Goal: Task Accomplishment & Management: Manage account settings

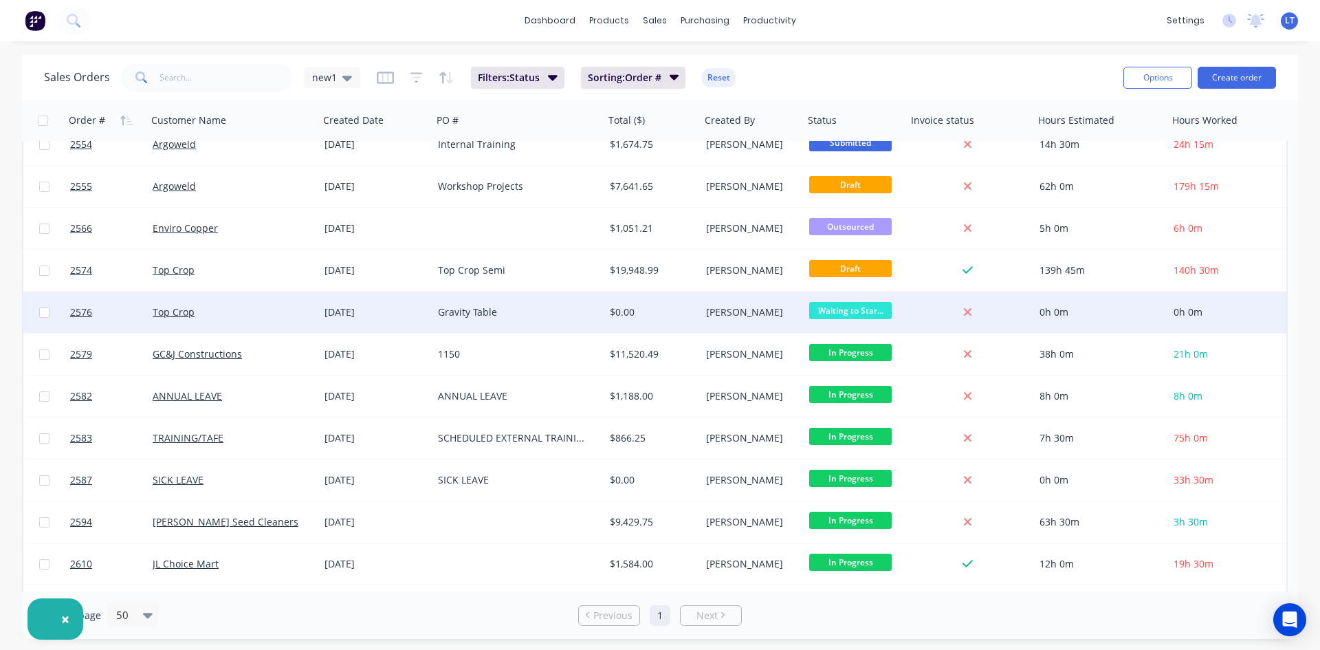
scroll to position [315, 0]
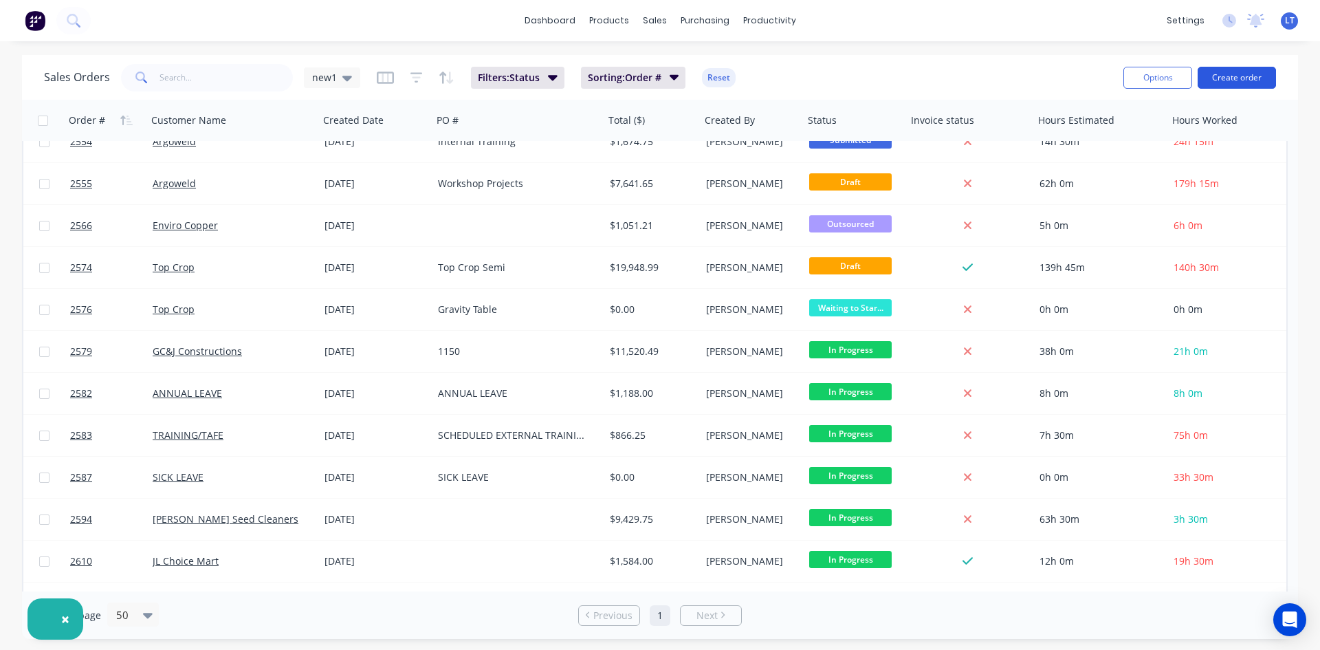
click at [1233, 78] on button "Create order" at bounding box center [1237, 78] width 78 height 22
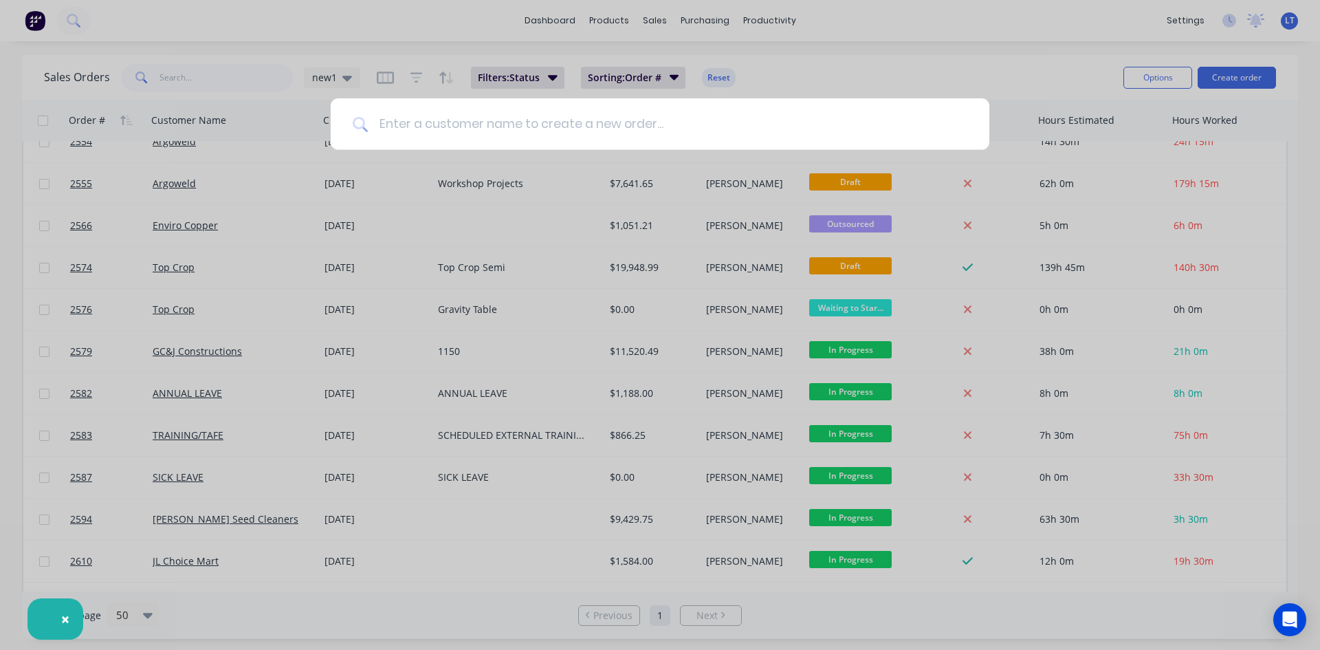
click at [522, 123] on input at bounding box center [667, 124] width 599 height 52
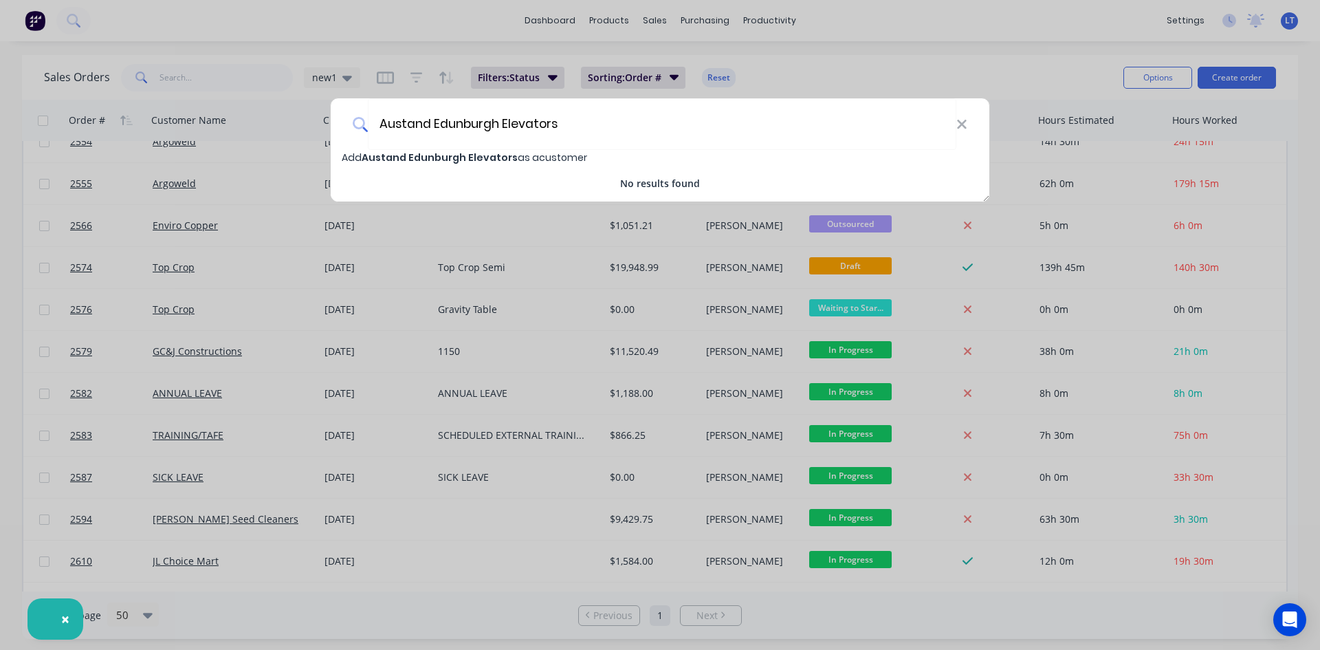
type input "Austand Edunburgh Elevators"
click at [510, 155] on span "Add Austand Edunburgh Elevators as a customer" at bounding box center [464, 158] width 245 height 14
select select "AU"
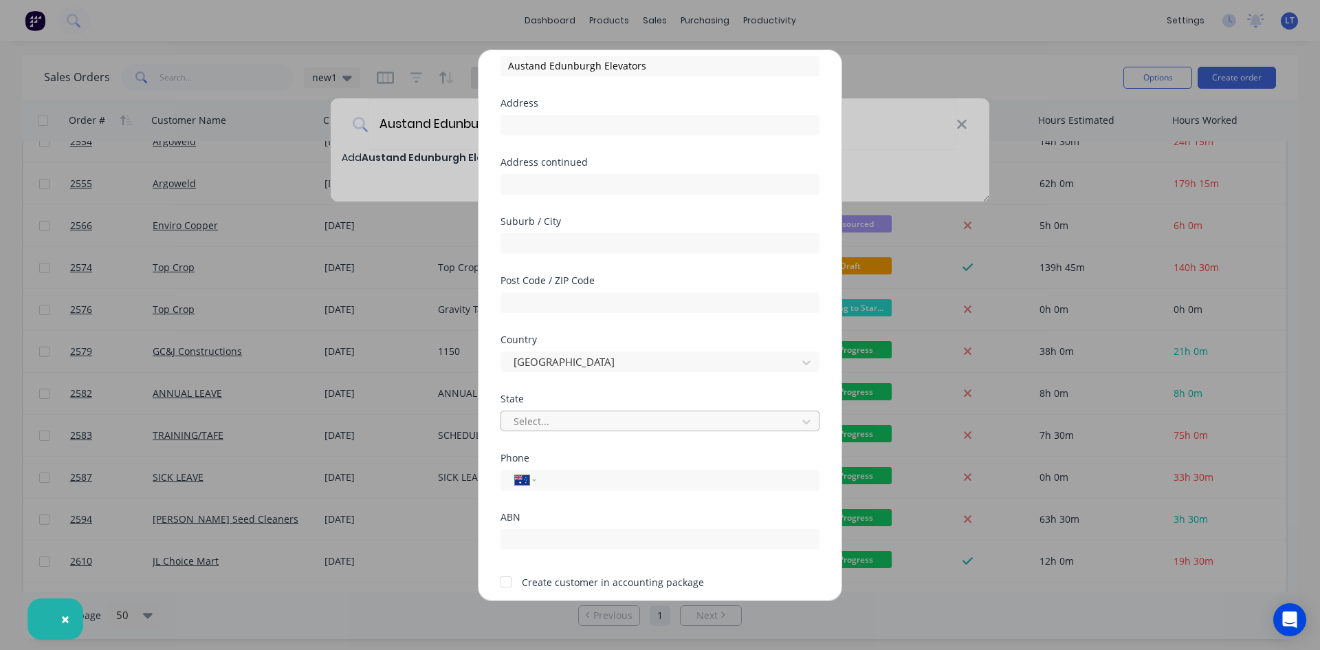
scroll to position [0, 0]
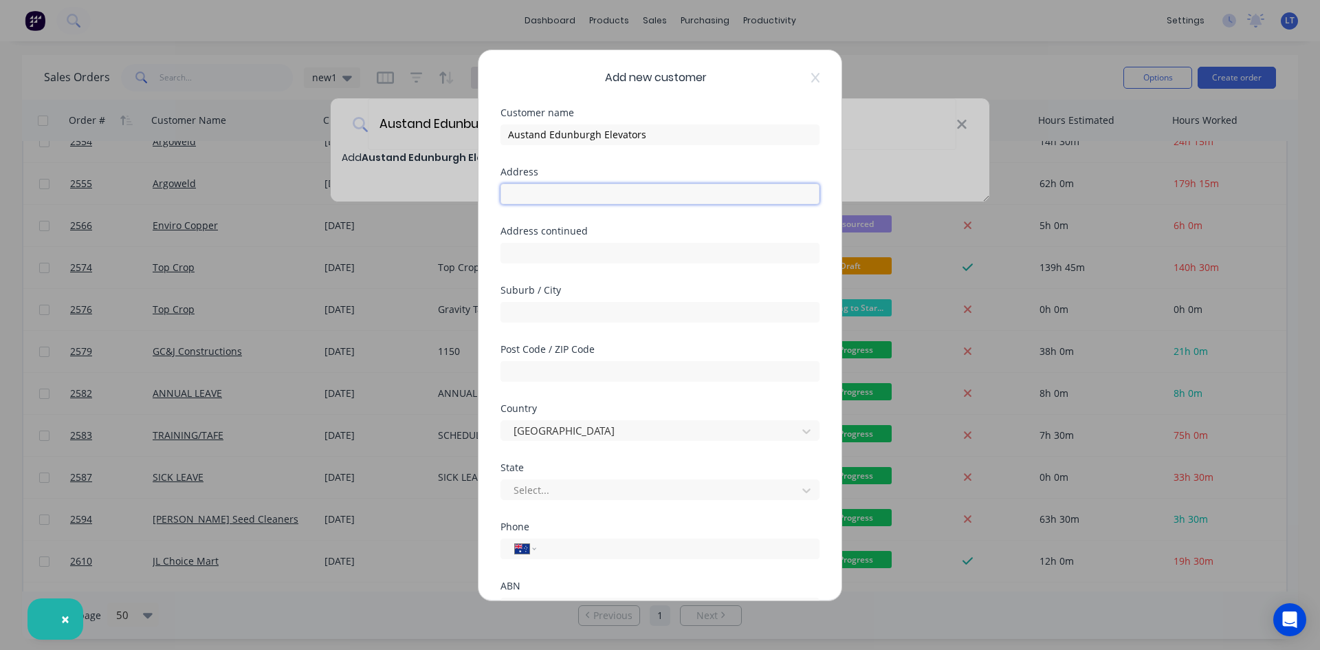
click at [564, 196] on input "text" at bounding box center [659, 194] width 319 height 21
type input "[STREET_ADDRESS]"
click at [564, 322] on input "text" at bounding box center [659, 312] width 319 height 21
type input "Adelaide"
click at [577, 376] on input "text" at bounding box center [659, 371] width 319 height 21
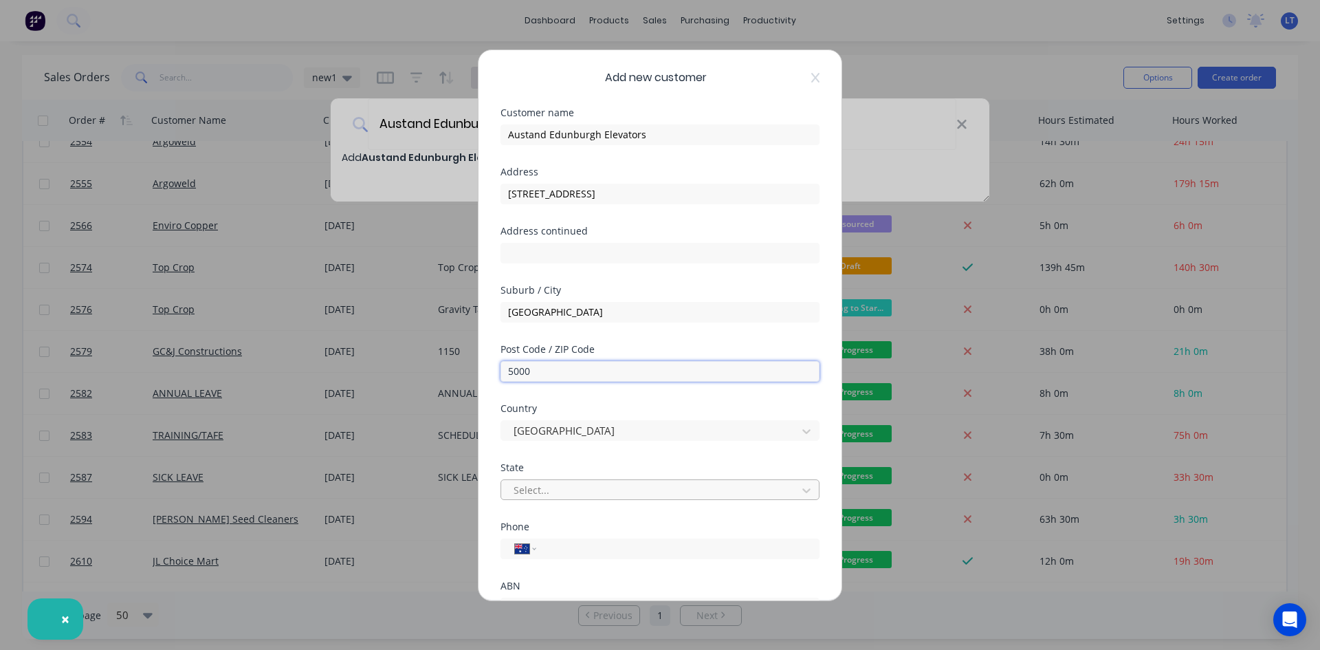
type input "5000"
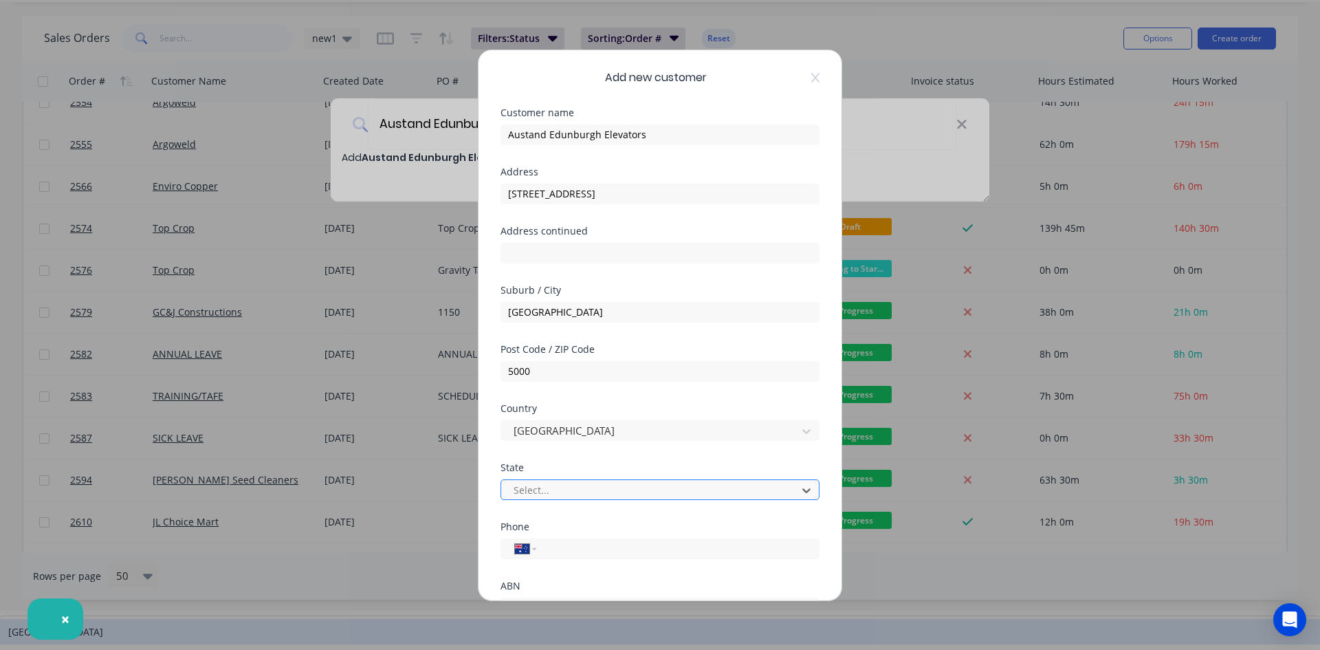
click at [571, 483] on div at bounding box center [651, 489] width 278 height 17
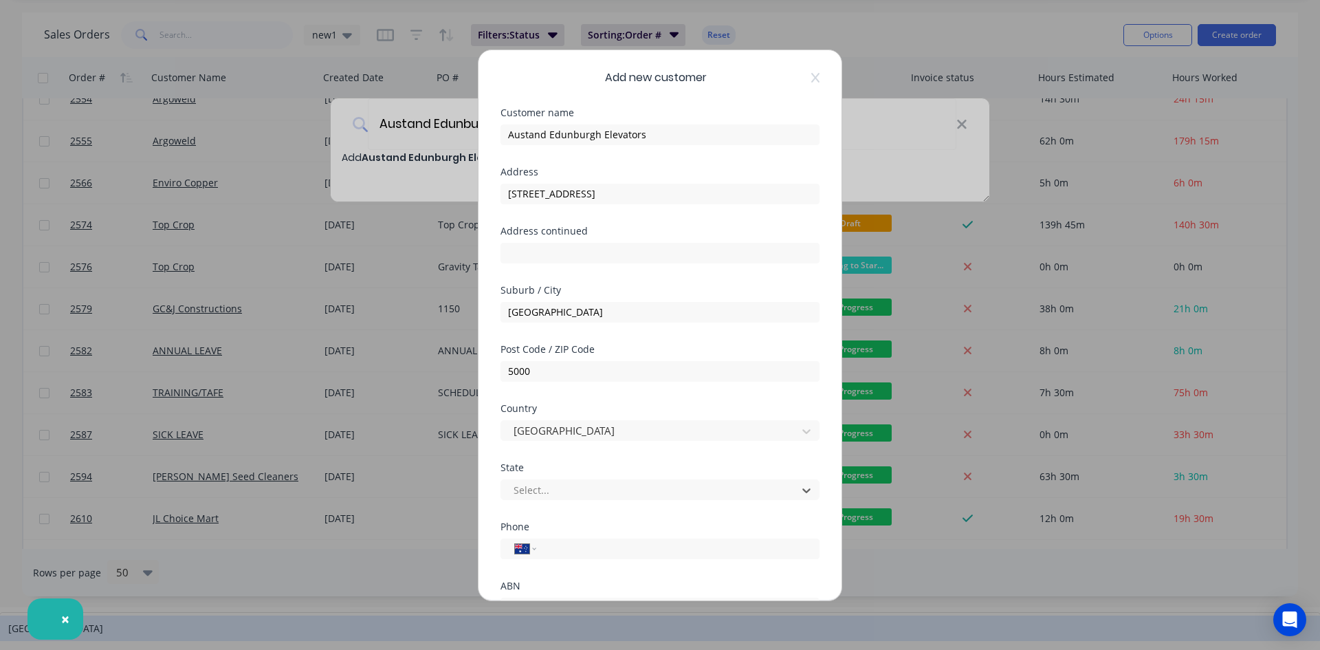
scroll to position [47, 0]
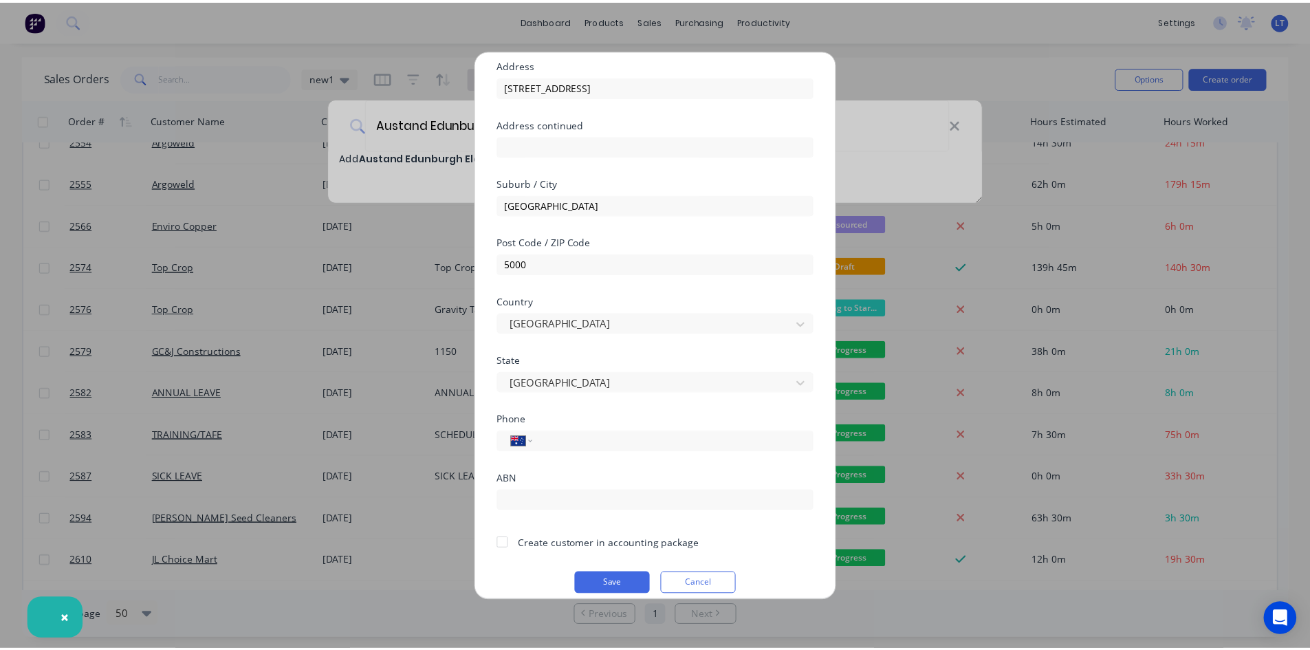
scroll to position [121, 0]
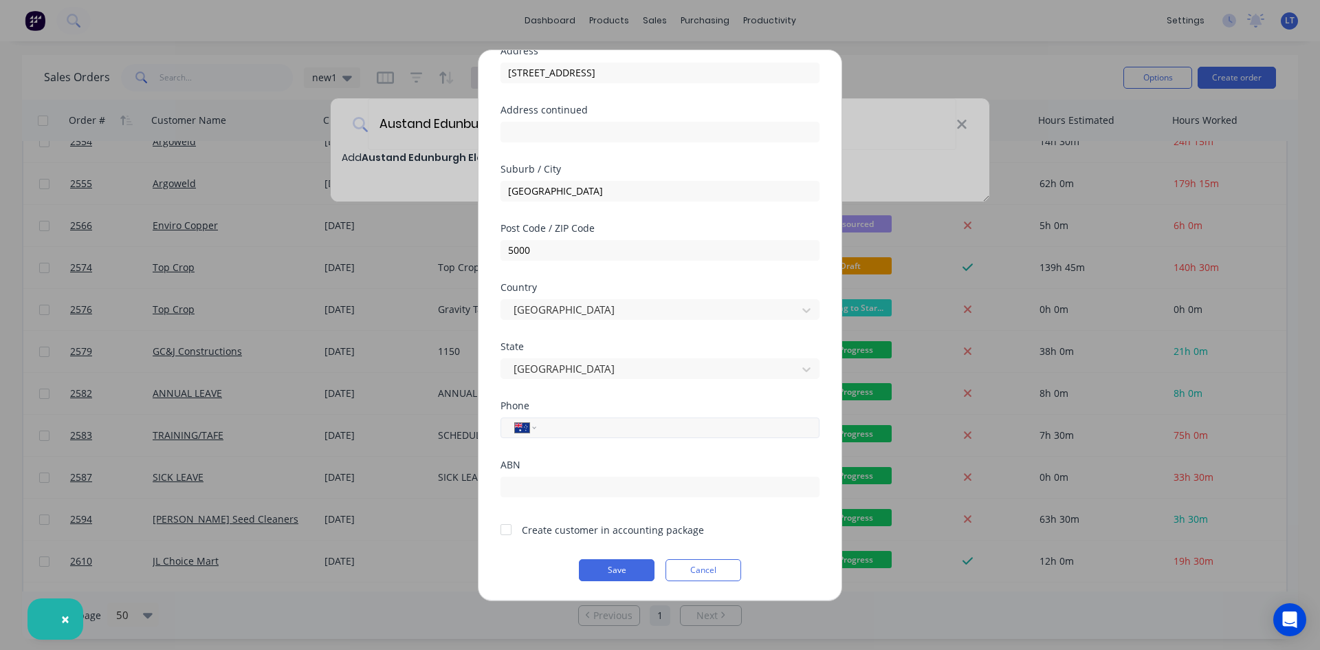
click at [557, 432] on input "tel" at bounding box center [675, 427] width 259 height 16
type input "0488 581 555"
click at [506, 527] on div at bounding box center [505, 529] width 27 height 27
click at [619, 574] on button "Save" at bounding box center [617, 570] width 76 height 22
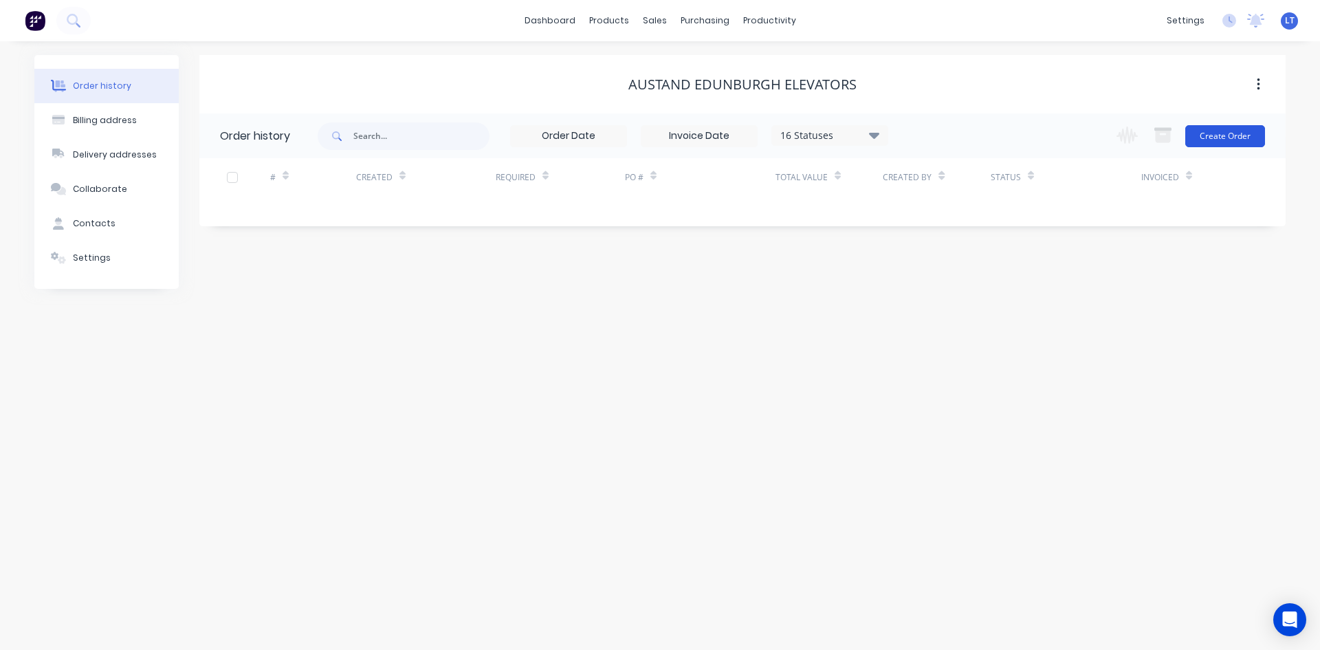
click at [1216, 132] on button "Create Order" at bounding box center [1225, 136] width 80 height 22
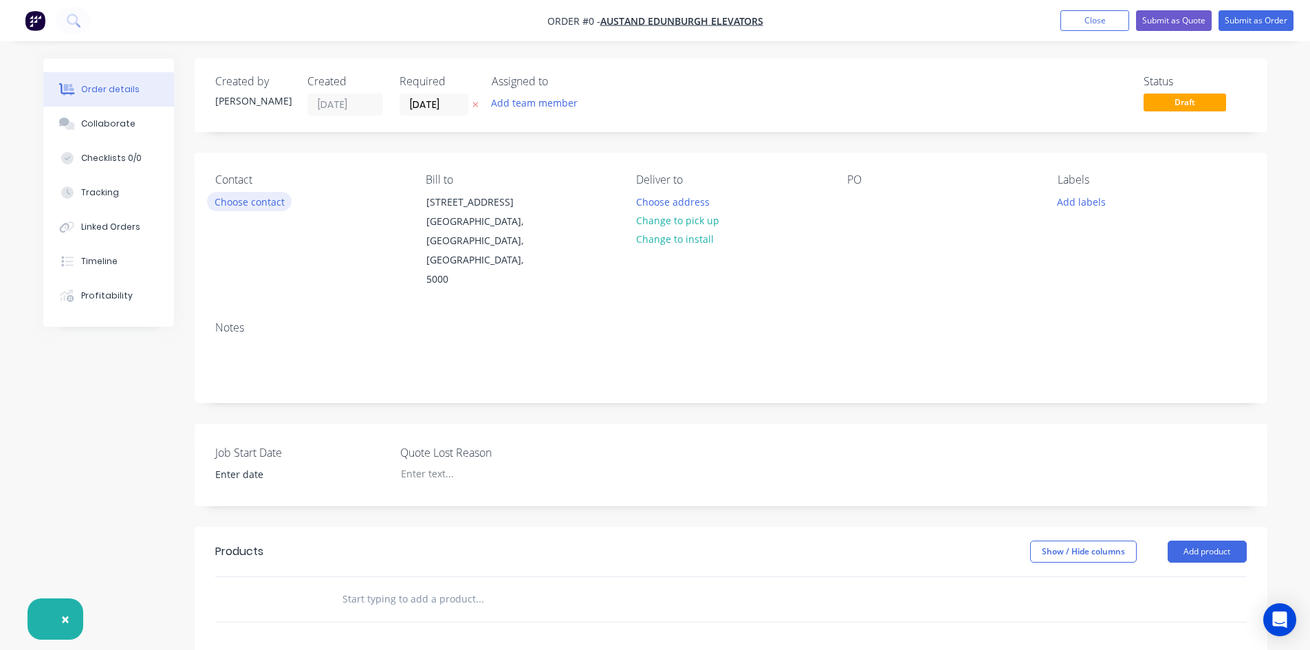
click at [264, 206] on button "Choose contact" at bounding box center [249, 201] width 85 height 19
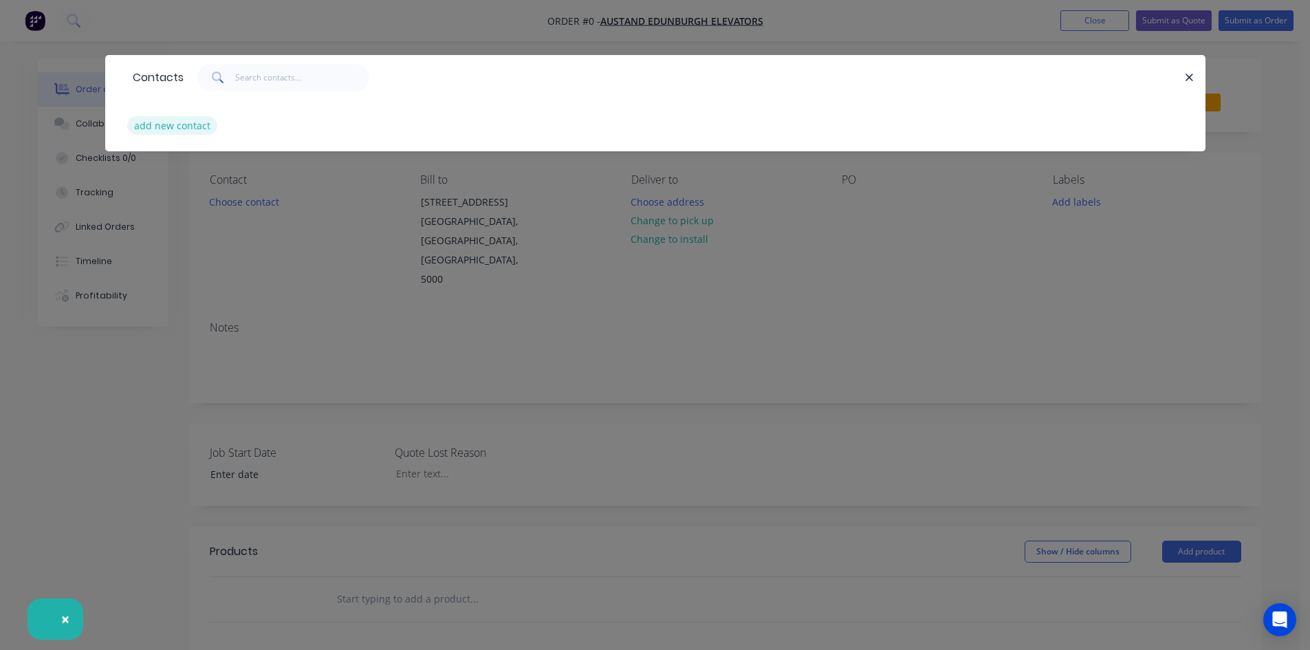
click at [169, 133] on button "add new contact" at bounding box center [172, 125] width 91 height 19
select select "AU"
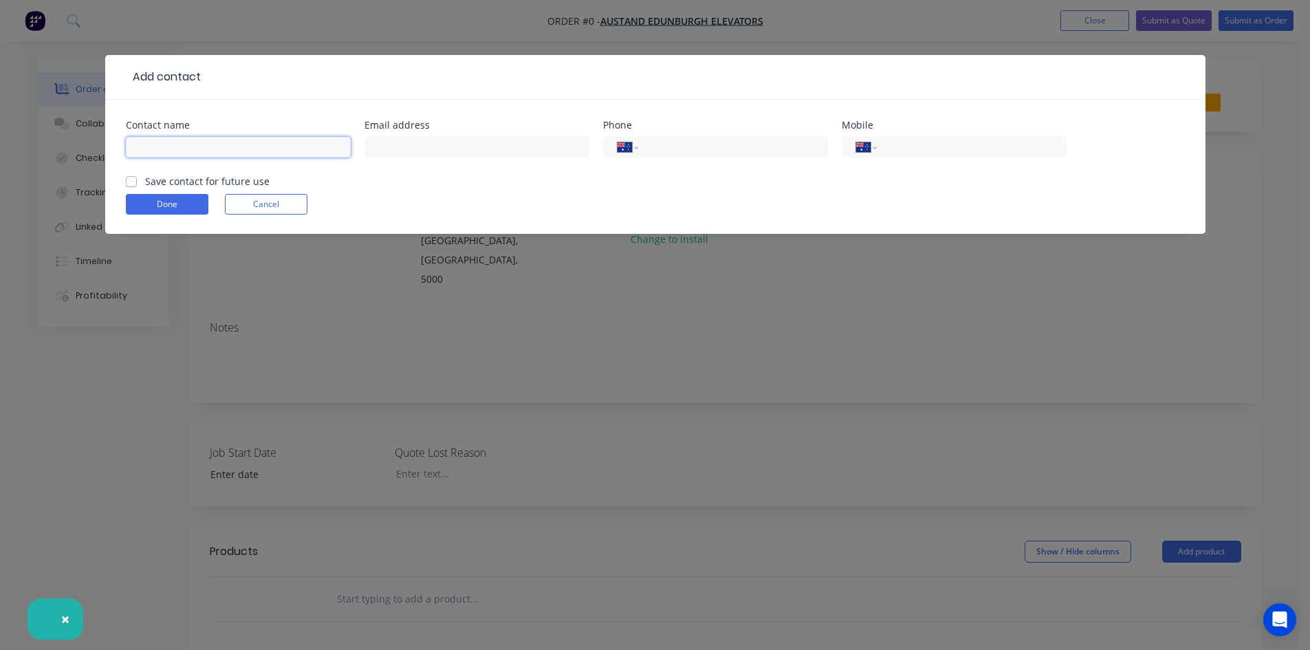
click at [177, 147] on input "text" at bounding box center [238, 147] width 225 height 21
type input "[PERSON_NAME]"
click at [430, 148] on input "text" at bounding box center [476, 147] width 225 height 21
type input "[PERSON_NAME][EMAIL_ADDRESS][PERSON_NAME][DOMAIN_NAME]"
click at [916, 153] on input "tel" at bounding box center [968, 148] width 165 height 16
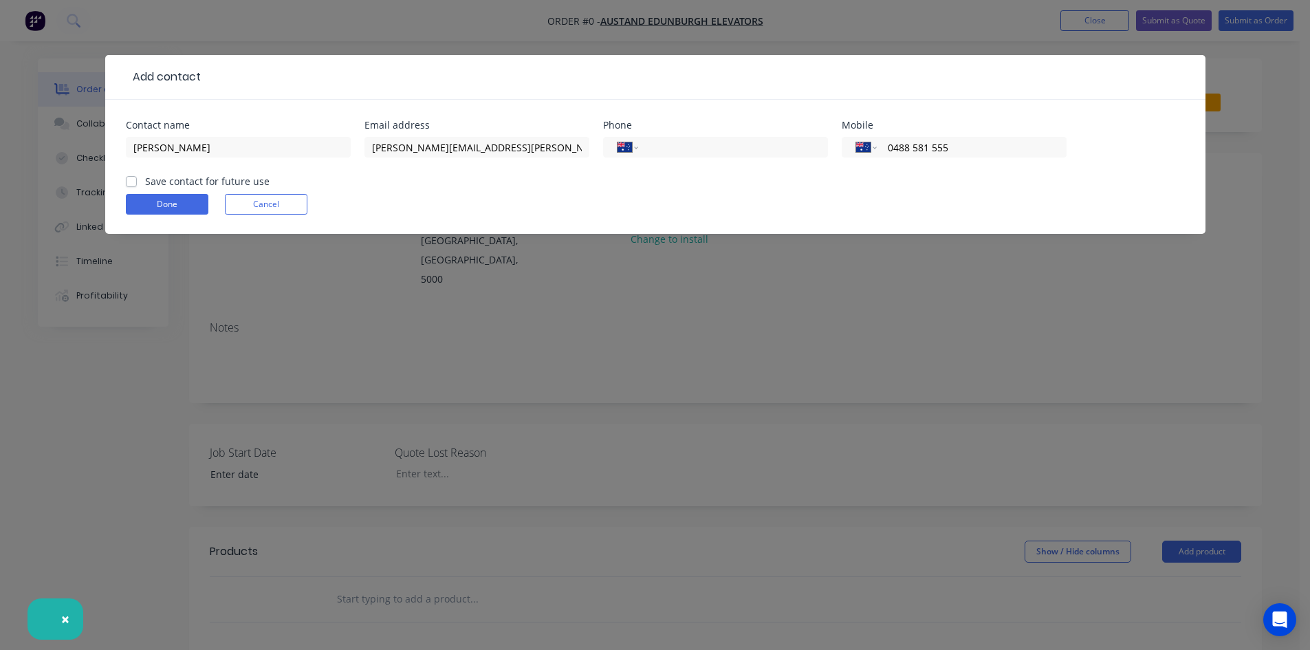
type input "0488 581 555"
click at [145, 183] on label "Save contact for future use" at bounding box center [207, 181] width 124 height 14
click at [134, 183] on input "Save contact for future use" at bounding box center [131, 180] width 11 height 13
checkbox input "true"
click at [157, 206] on button "Done" at bounding box center [167, 204] width 82 height 21
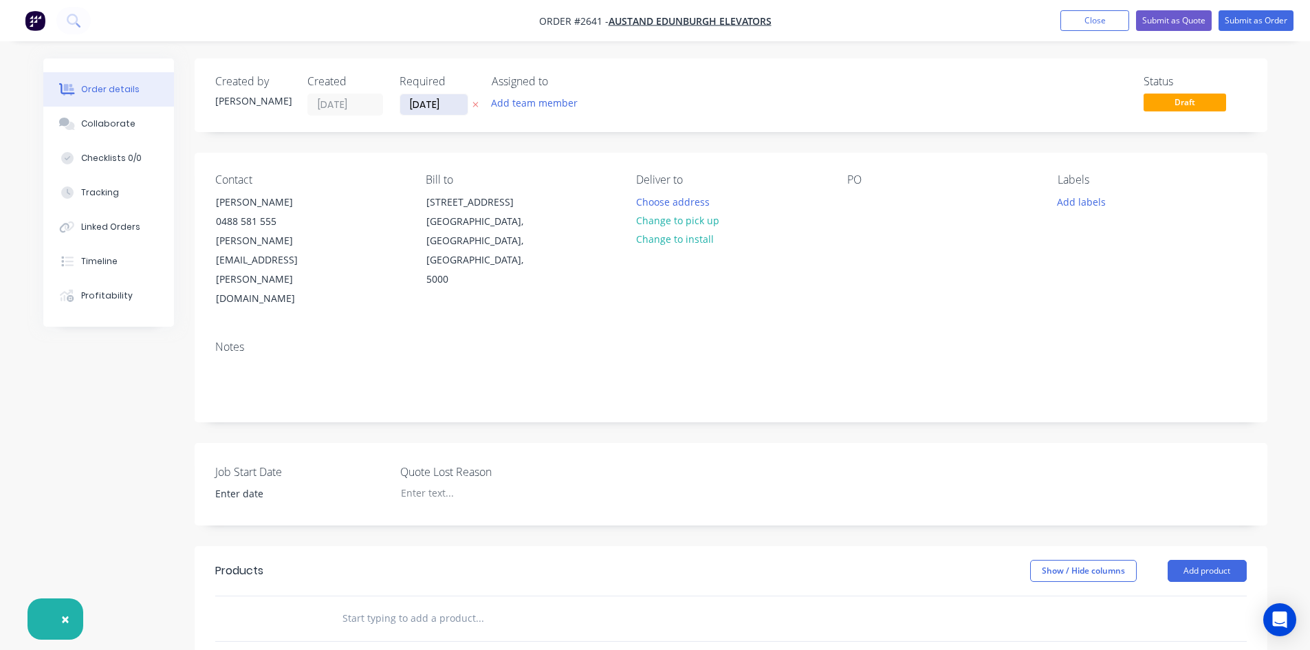
click at [456, 96] on input "[DATE]" at bounding box center [433, 104] width 67 height 21
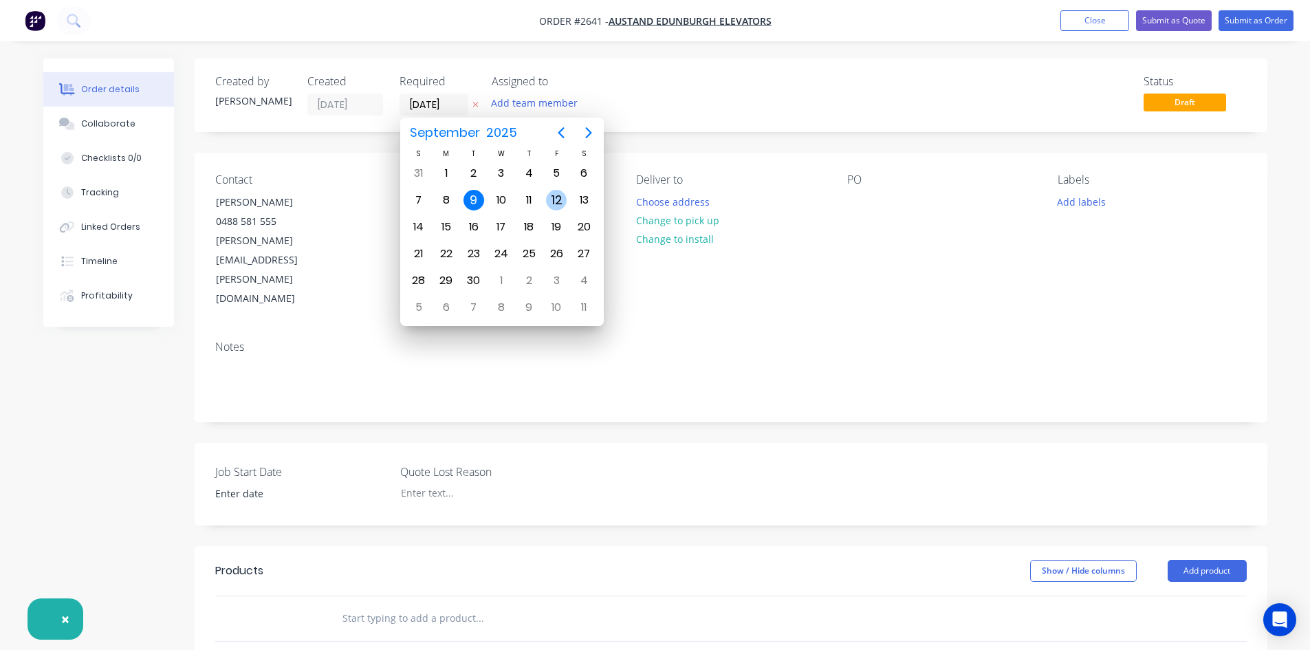
click at [561, 199] on div "12" at bounding box center [556, 200] width 21 height 21
type input "[DATE]"
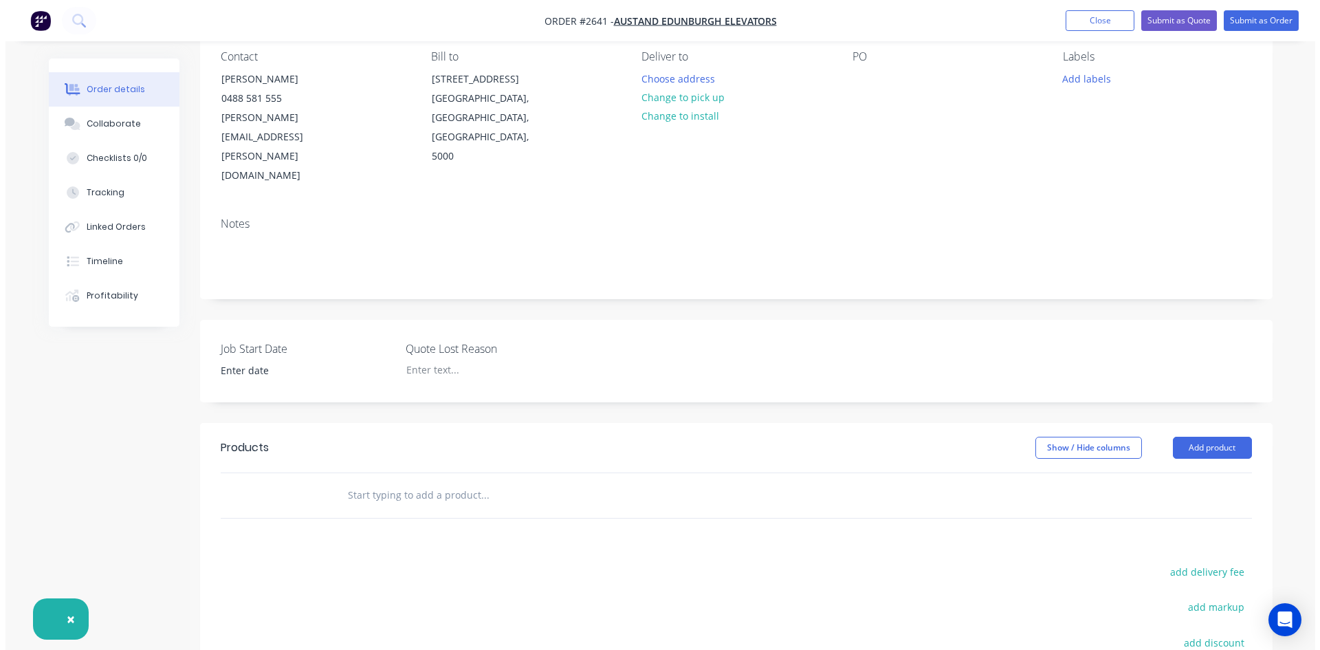
scroll to position [137, 0]
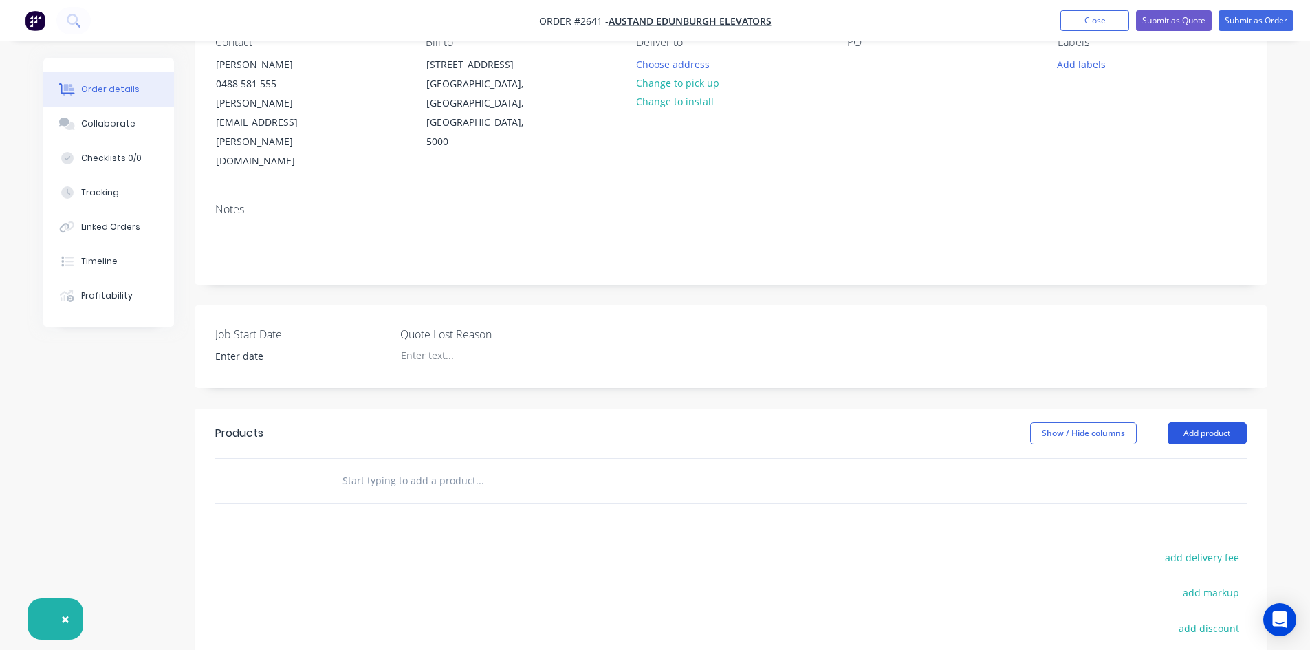
click at [1204, 422] on button "Add product" at bounding box center [1206, 433] width 79 height 22
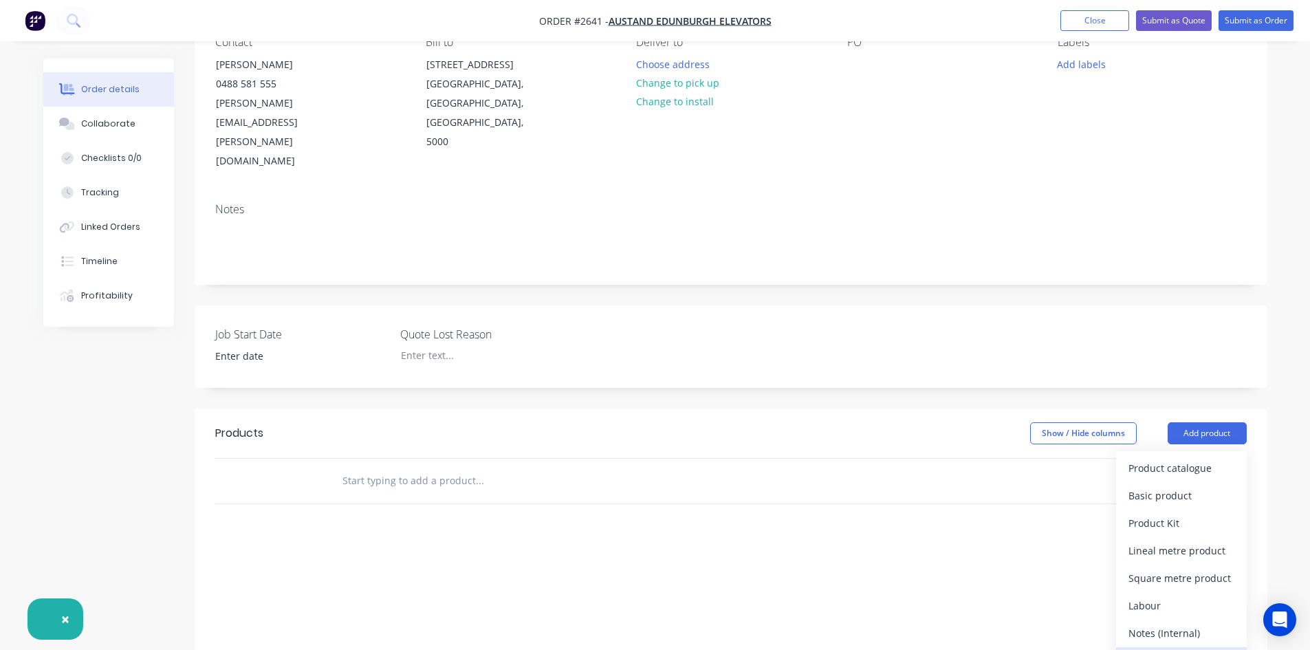
click at [1178, 649] on div "Notes (External)" at bounding box center [1181, 660] width 106 height 20
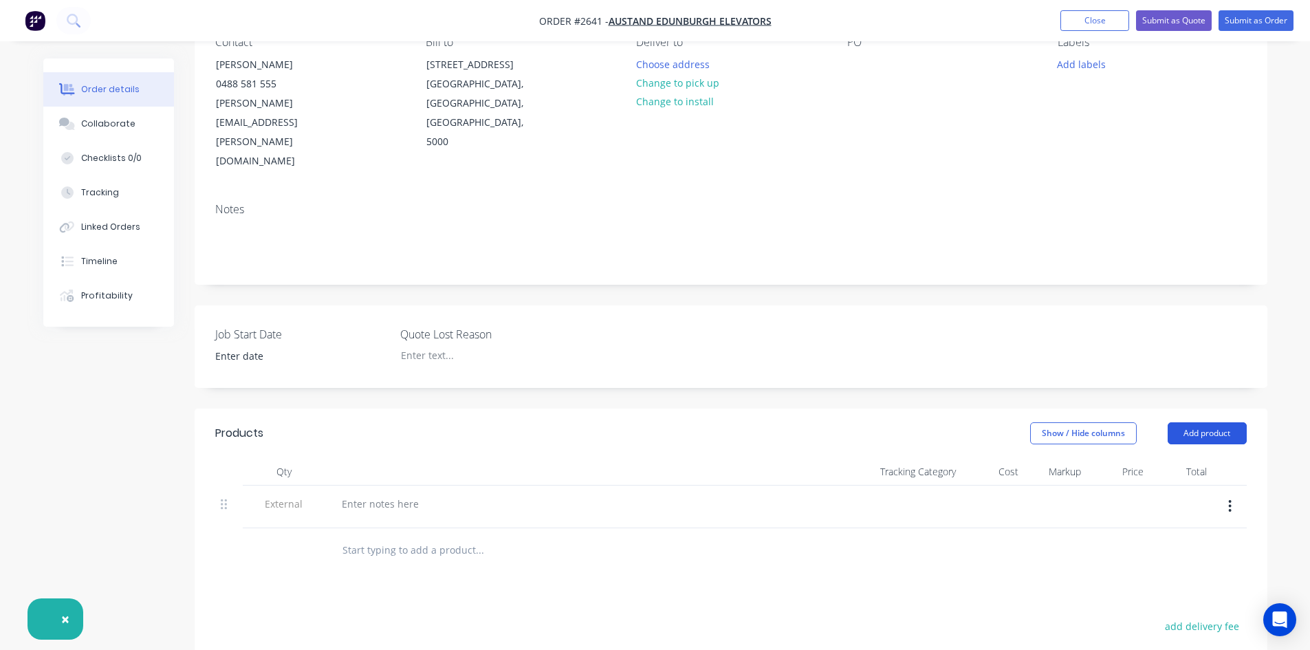
click at [1202, 422] on button "Add product" at bounding box center [1206, 433] width 79 height 22
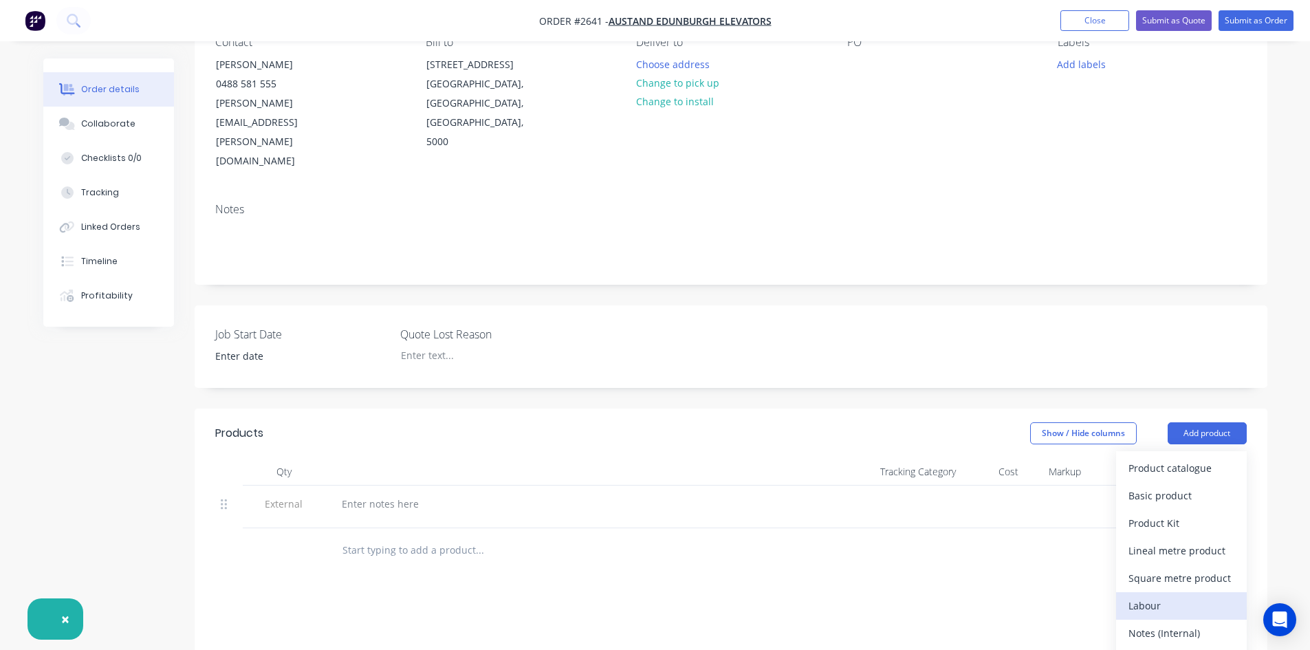
click at [1162, 595] on div "Labour" at bounding box center [1181, 605] width 106 height 20
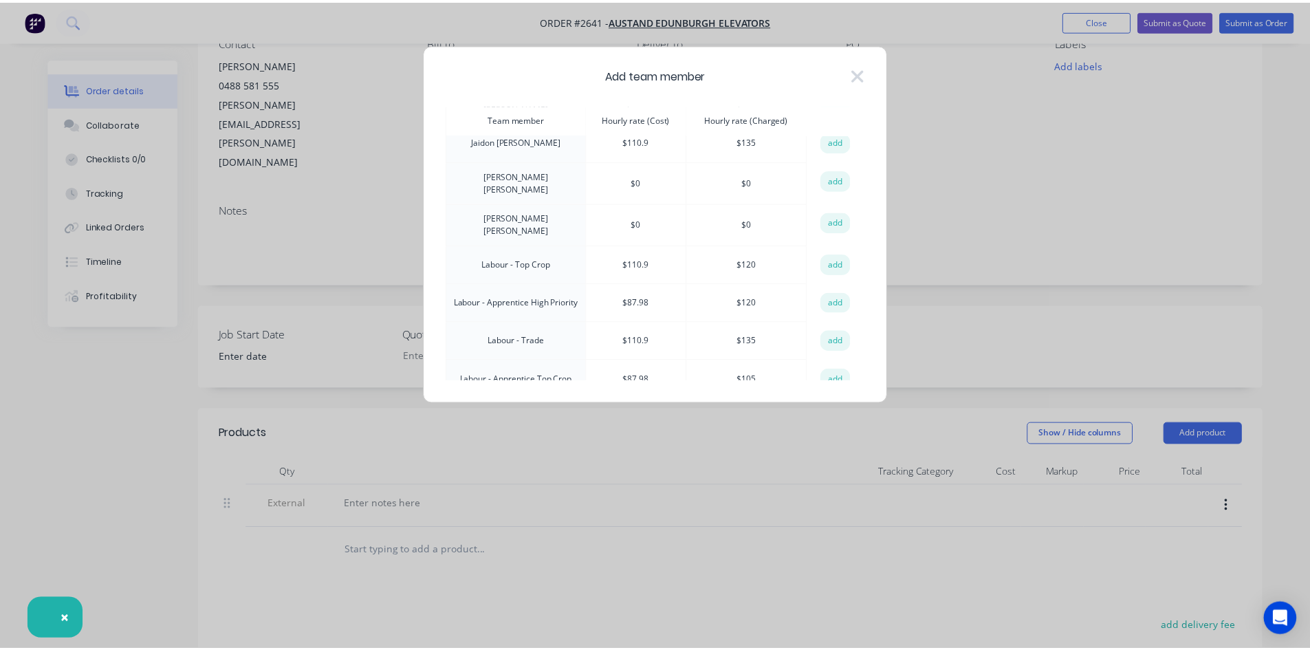
scroll to position [206, 0]
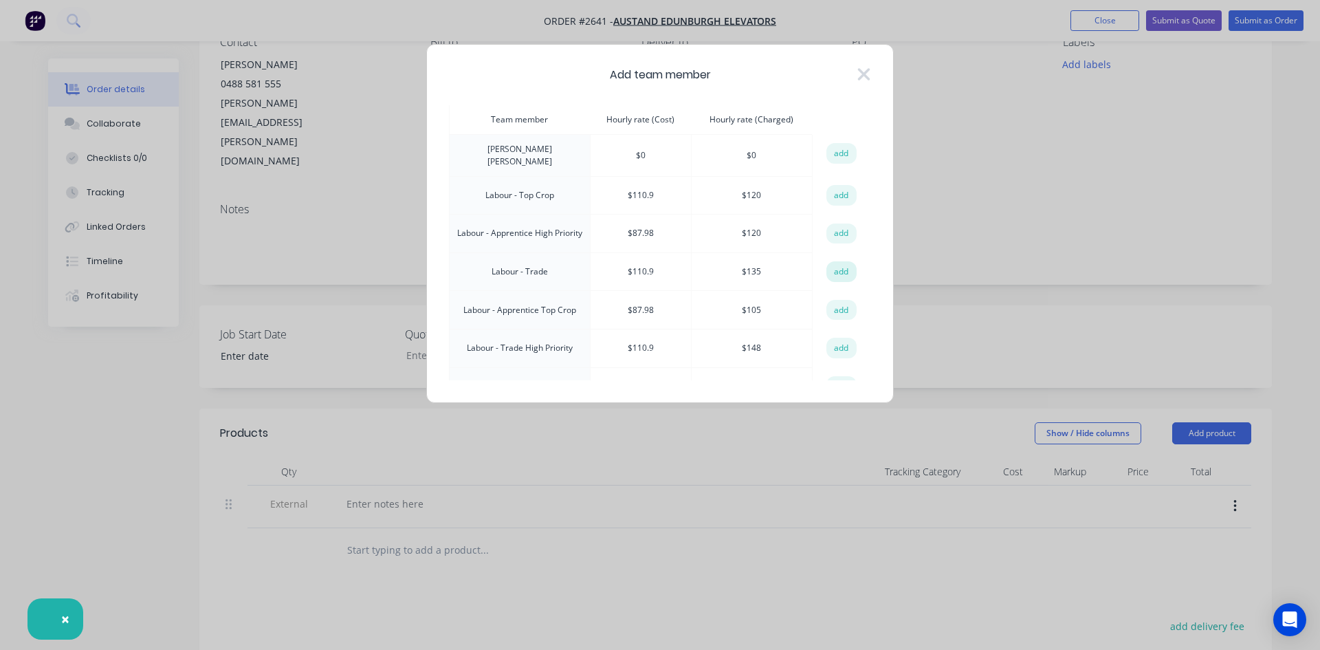
click at [835, 261] on button "add" at bounding box center [841, 271] width 30 height 21
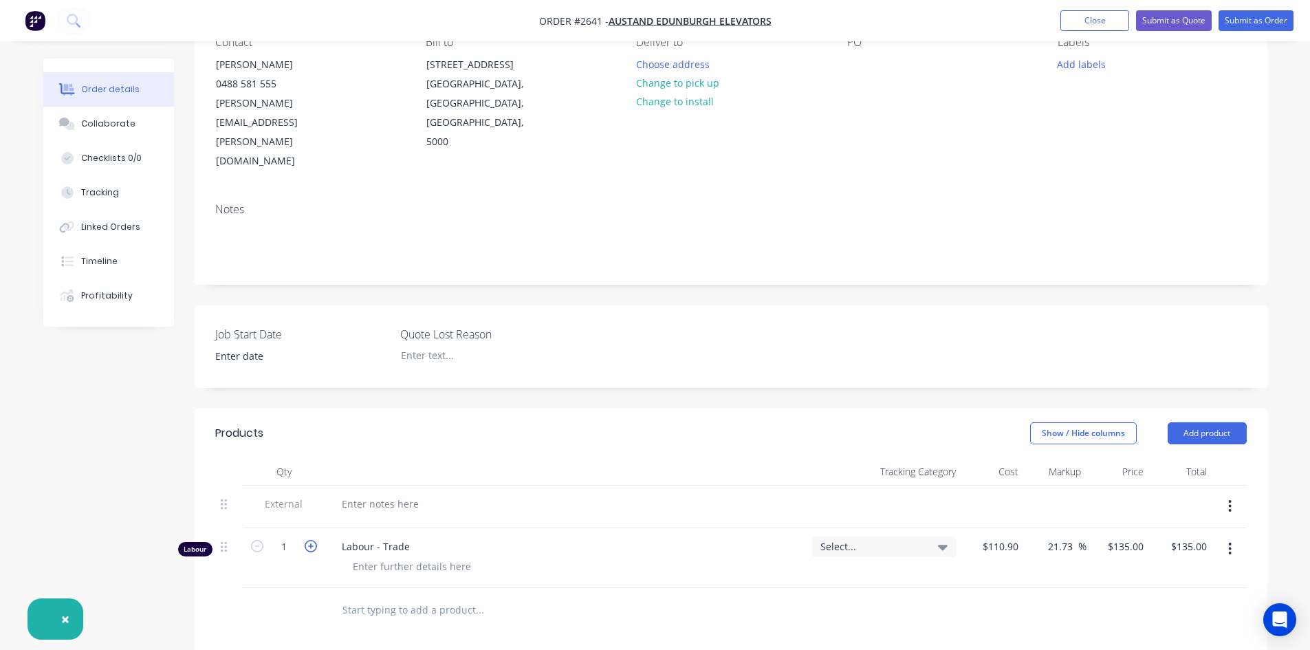
click at [307, 540] on icon "button" at bounding box center [311, 546] width 12 height 12
type input "2"
type input "$270.00"
click at [307, 540] on icon "button" at bounding box center [311, 546] width 12 height 12
type input "3"
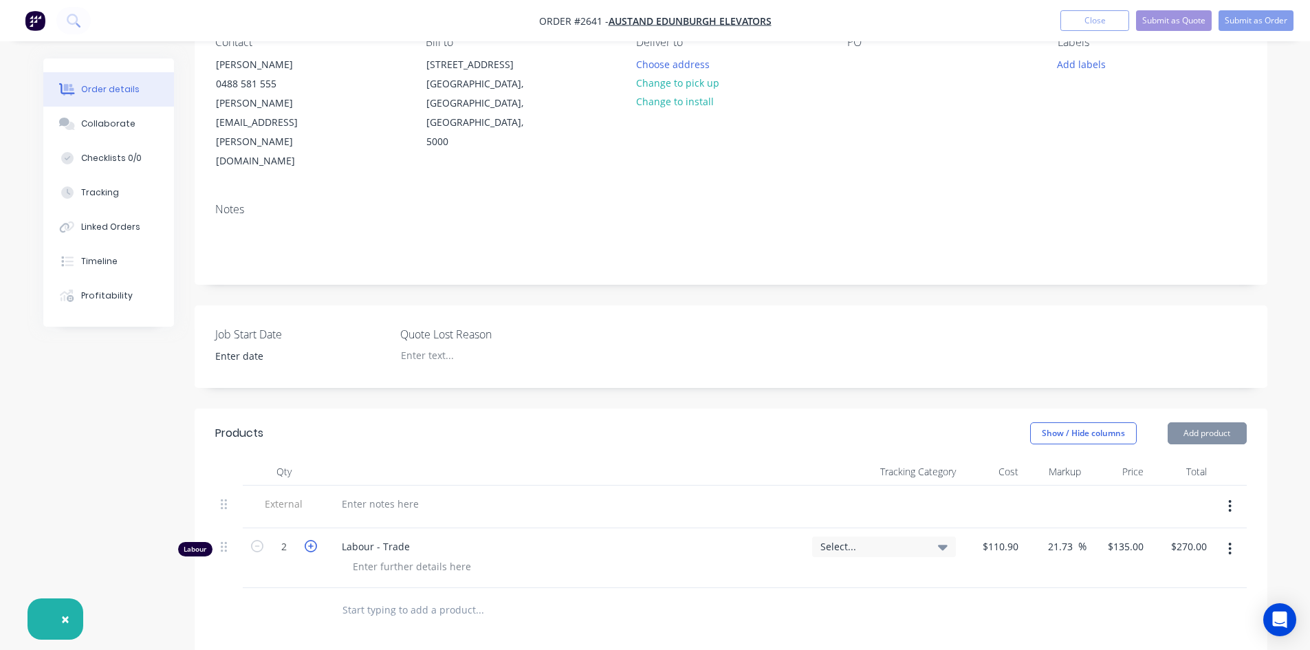
type input "$405.00"
click at [308, 540] on icon "button" at bounding box center [311, 546] width 12 height 12
type input "4"
type input "$540.00"
click at [371, 494] on div at bounding box center [380, 504] width 99 height 20
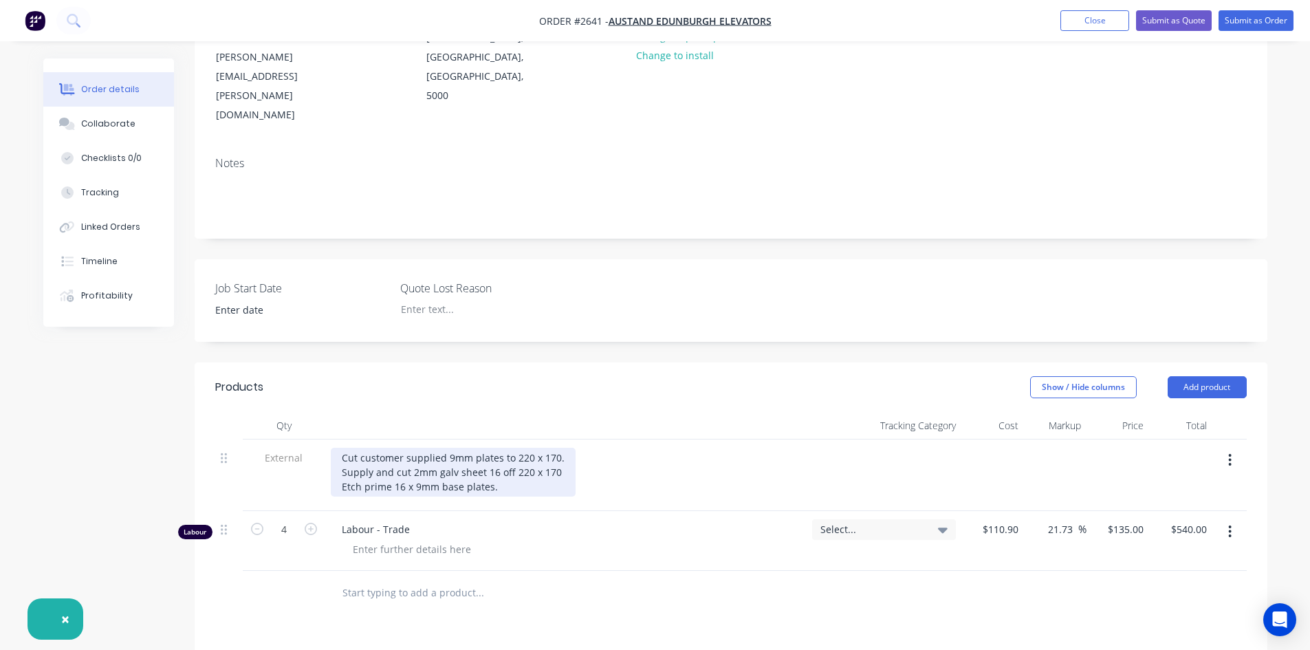
scroll to position [275, 0]
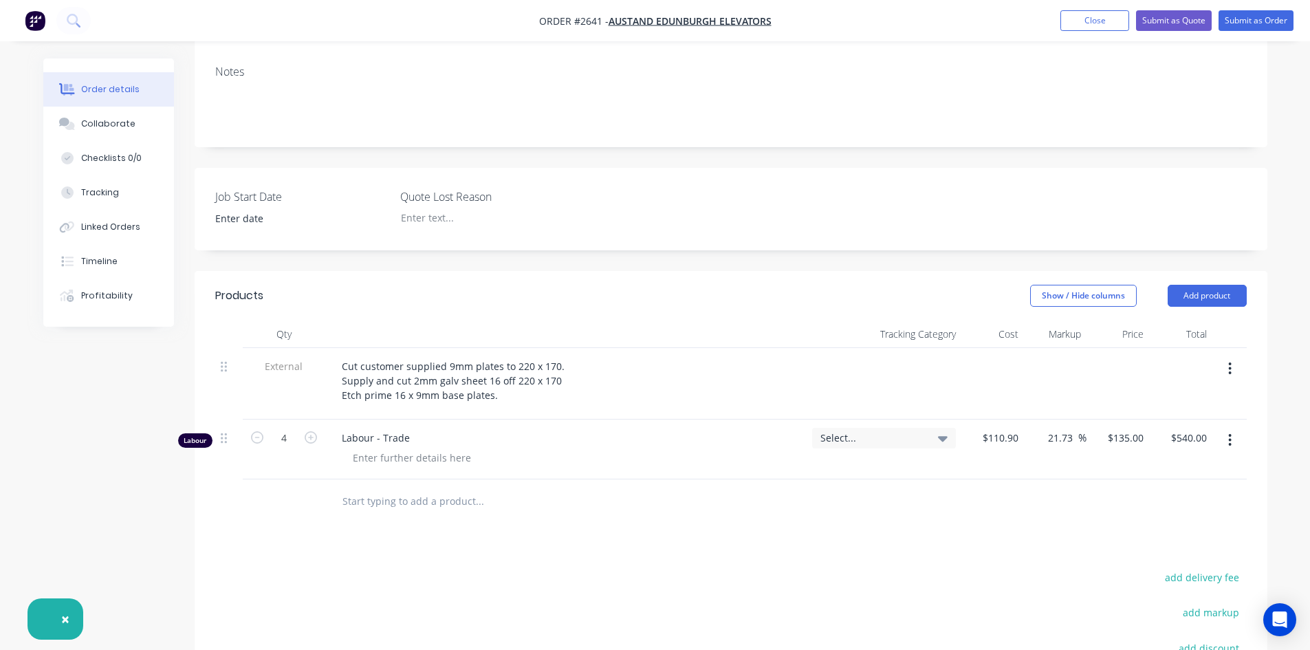
click at [395, 487] on input "text" at bounding box center [479, 500] width 275 height 27
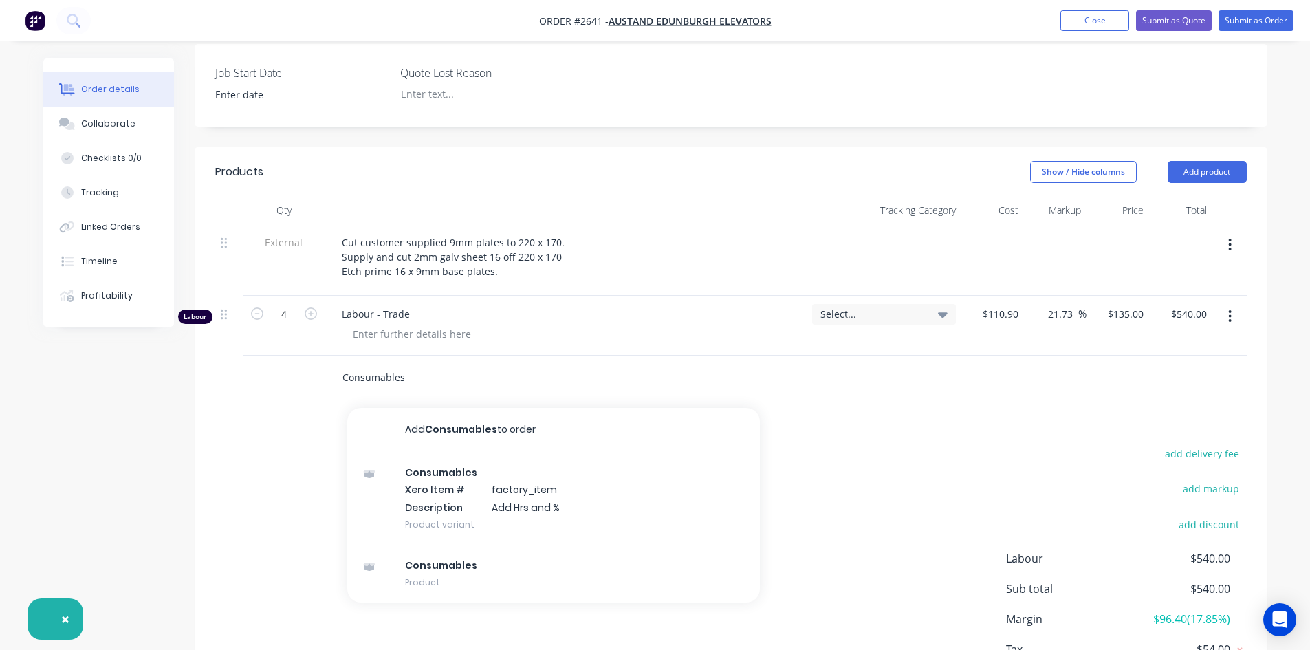
scroll to position [412, 0]
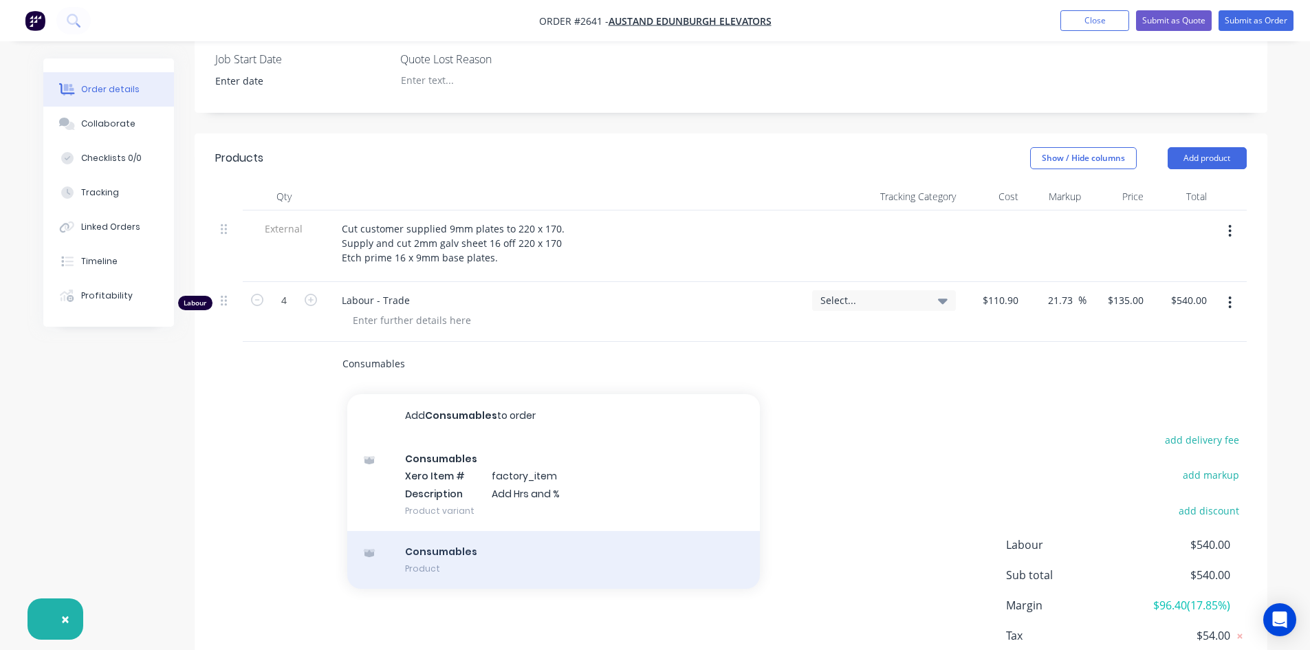
type input "Consumables"
click at [430, 531] on div "Consumables Product" at bounding box center [553, 560] width 412 height 58
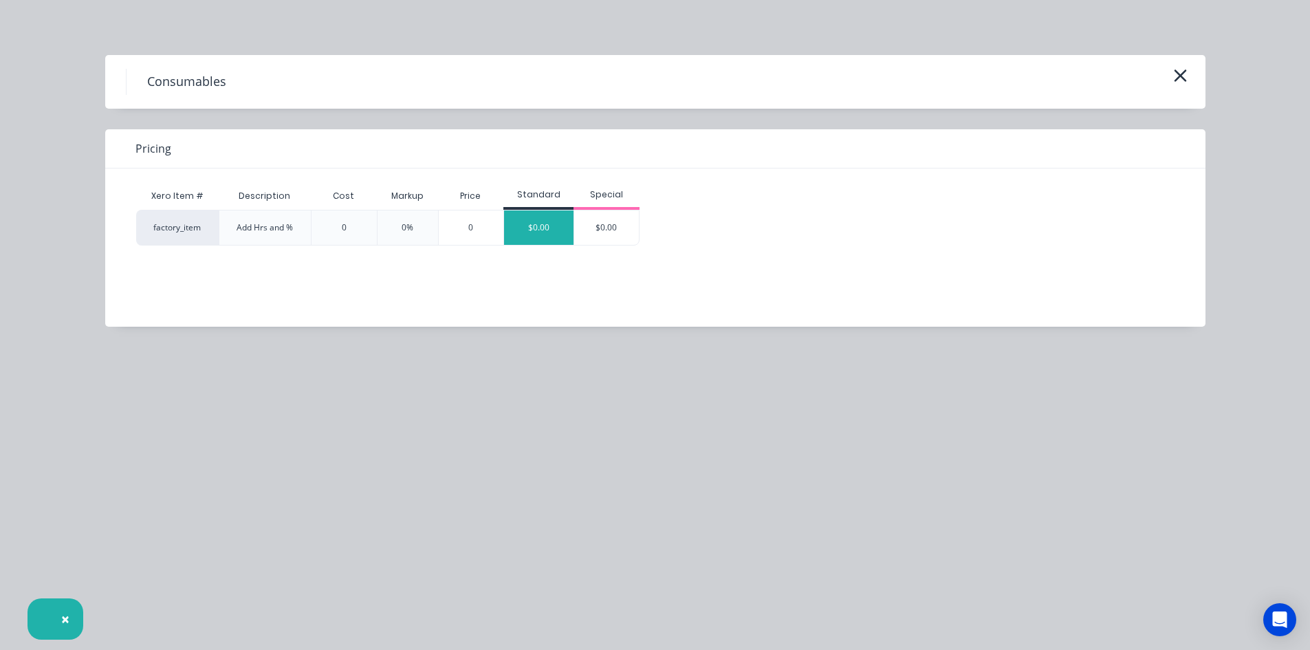
click at [546, 224] on div "$0.00" at bounding box center [538, 227] width 69 height 34
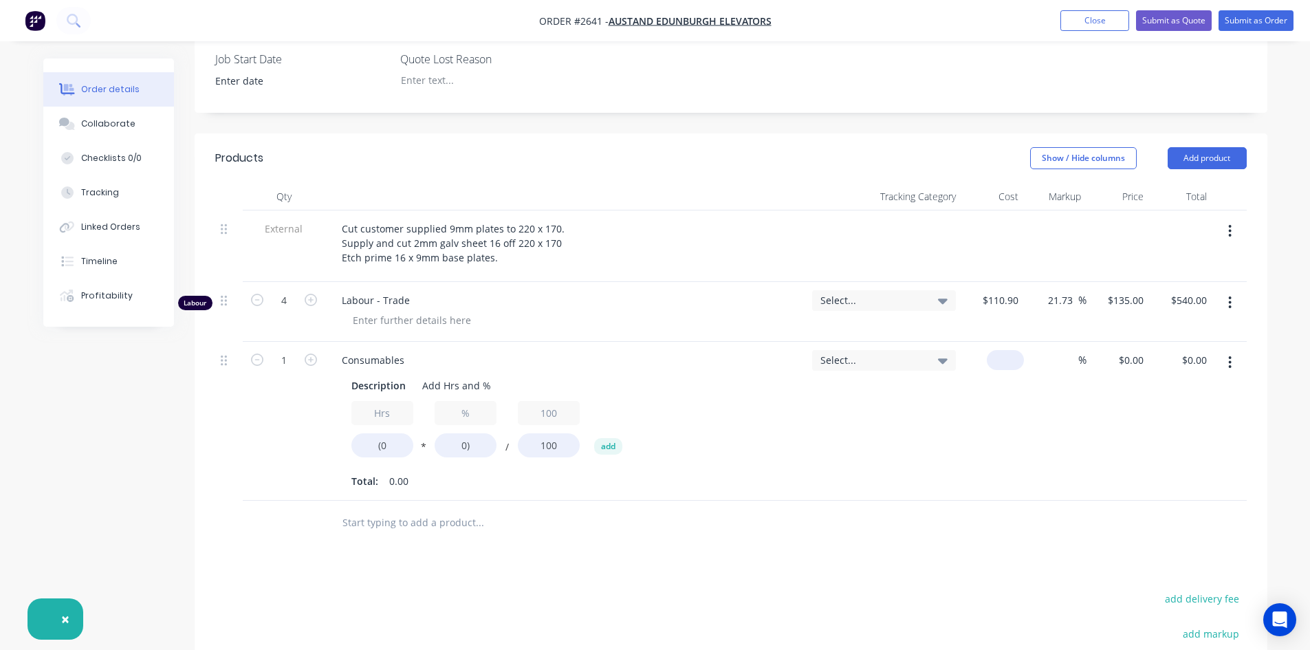
click at [1015, 350] on input at bounding box center [1008, 360] width 32 height 20
type input "4"
type input "$30.00"
click at [1028, 518] on div "Products Show / Hide columns Add product Qty Tracking Category Cost Markup Pric…" at bounding box center [731, 504] width 1072 height 742
drag, startPoint x: 1208, startPoint y: 307, endPoint x: 1149, endPoint y: 290, distance: 60.7
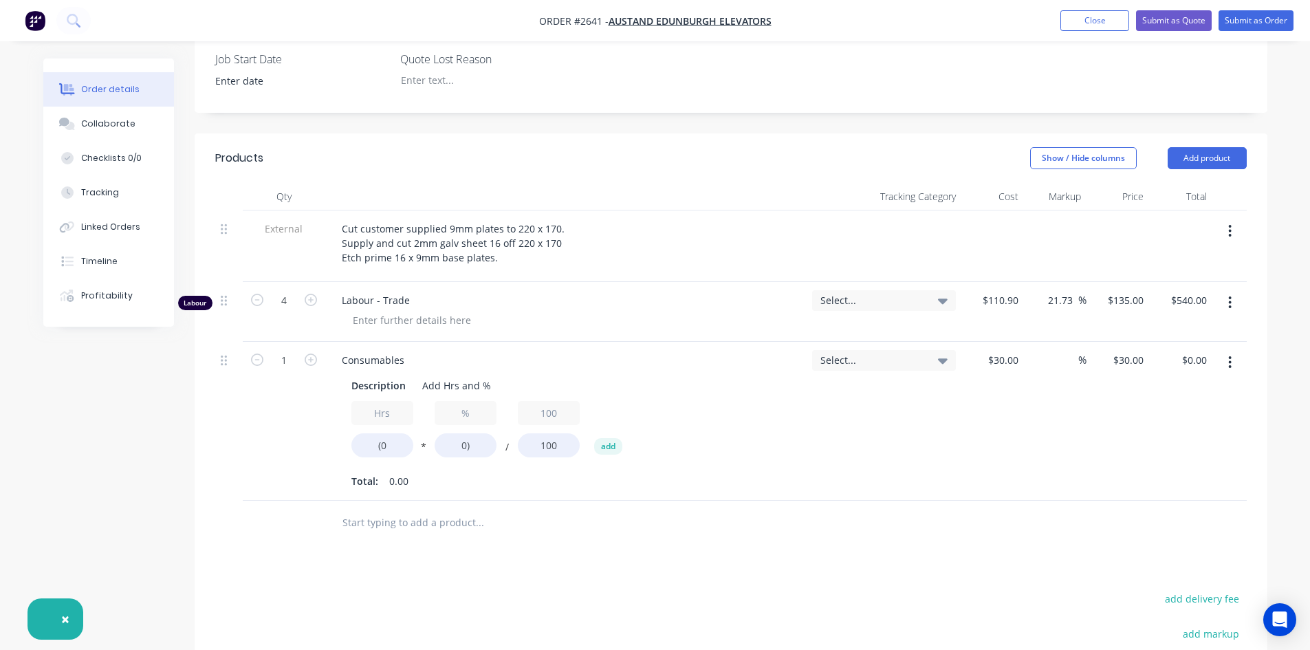
click at [1149, 342] on div "1 Consumables Description Add Hrs and % Hrs (0 * % 0) / 100 100 add Total: 0.00…" at bounding box center [730, 421] width 1031 height 159
type input "$30.00"
click at [1104, 392] on div "$30.00 30" at bounding box center [1117, 421] width 63 height 159
drag, startPoint x: 1033, startPoint y: 309, endPoint x: 971, endPoint y: 297, distance: 63.0
click at [971, 342] on div "1 Consumables Description Add Hrs and % Hrs (0 * % 0) / 100 100 add Total: 0.00…" at bounding box center [730, 421] width 1031 height 159
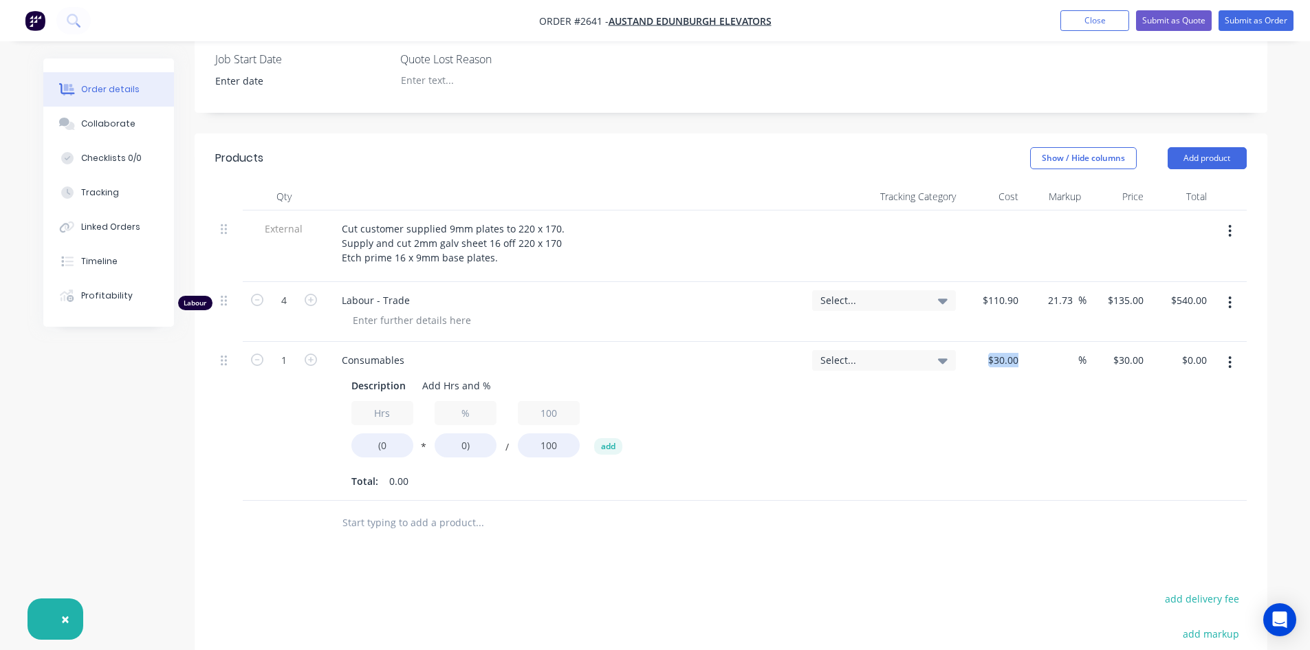
drag, startPoint x: 991, startPoint y: 407, endPoint x: 1094, endPoint y: 287, distance: 157.9
click at [992, 406] on div "$30.00 $30.00" at bounding box center [992, 421] width 63 height 159
click at [1080, 353] on div "%" at bounding box center [1055, 421] width 63 height 159
drag, startPoint x: 1023, startPoint y: 303, endPoint x: 971, endPoint y: 302, distance: 51.6
click at [971, 342] on div "1 Consumables Description Add Hrs and % Hrs (0 * % 0) / 100 100 add Total: 0.00…" at bounding box center [730, 421] width 1031 height 159
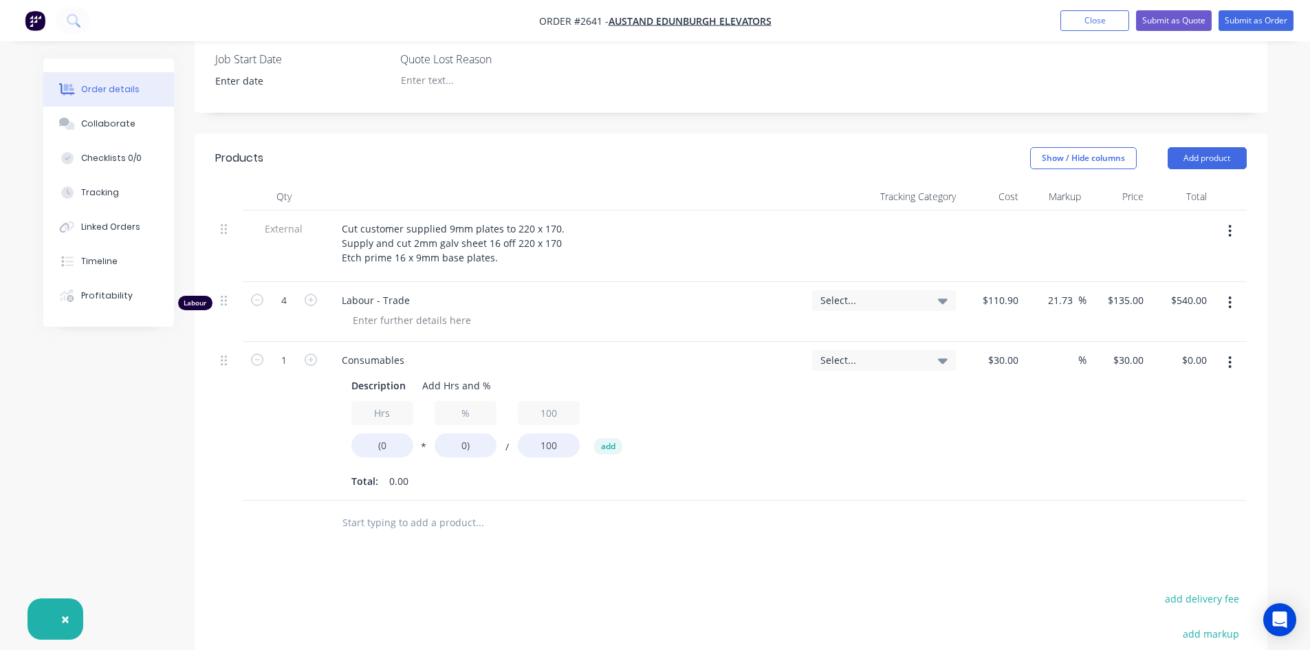
click at [1035, 282] on div "21.73 21.73 %" at bounding box center [1055, 312] width 63 height 60
type input "30"
click at [1010, 350] on input "30" at bounding box center [1004, 360] width 37 height 20
type input "$0.00"
drag, startPoint x: 1058, startPoint y: 380, endPoint x: 1083, endPoint y: 393, distance: 28.3
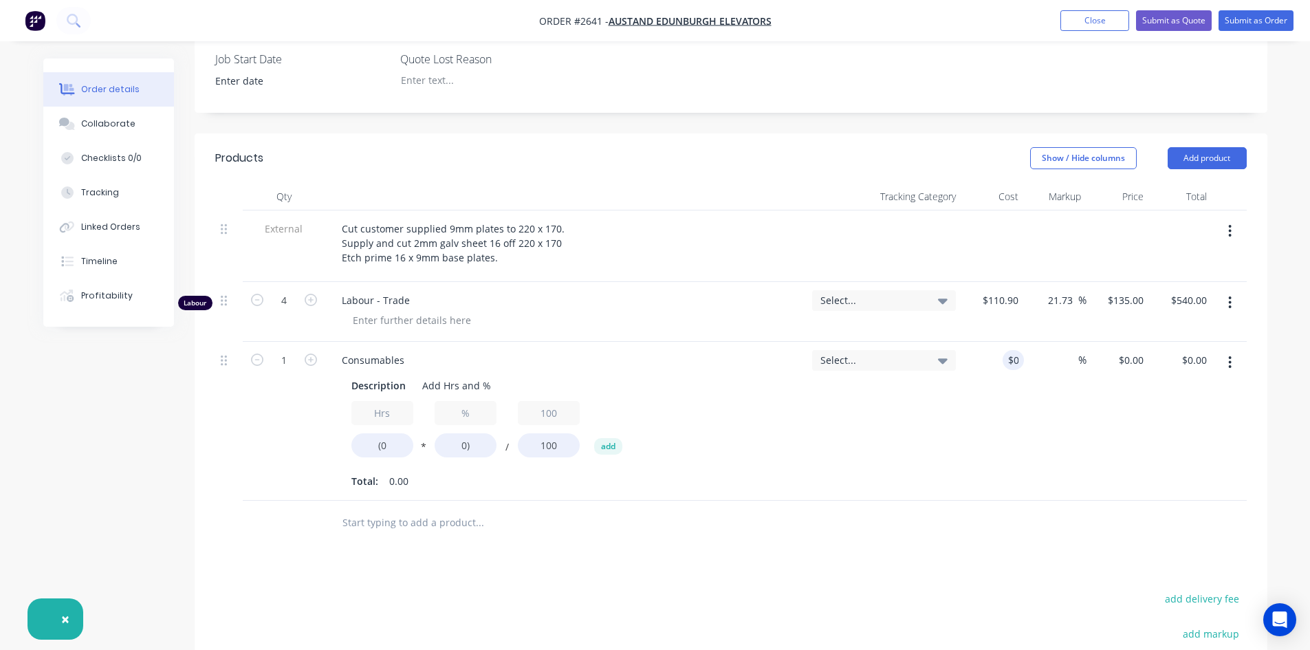
click at [1066, 386] on div "%" at bounding box center [1055, 421] width 63 height 159
click at [1143, 350] on input "0" at bounding box center [1141, 360] width 16 height 20
type input "$30.00"
click at [1014, 503] on div "Products Show / Hide columns Add product Qty Tracking Category Cost Markup Pric…" at bounding box center [731, 504] width 1072 height 742
click at [256, 294] on icon "button" at bounding box center [257, 300] width 12 height 12
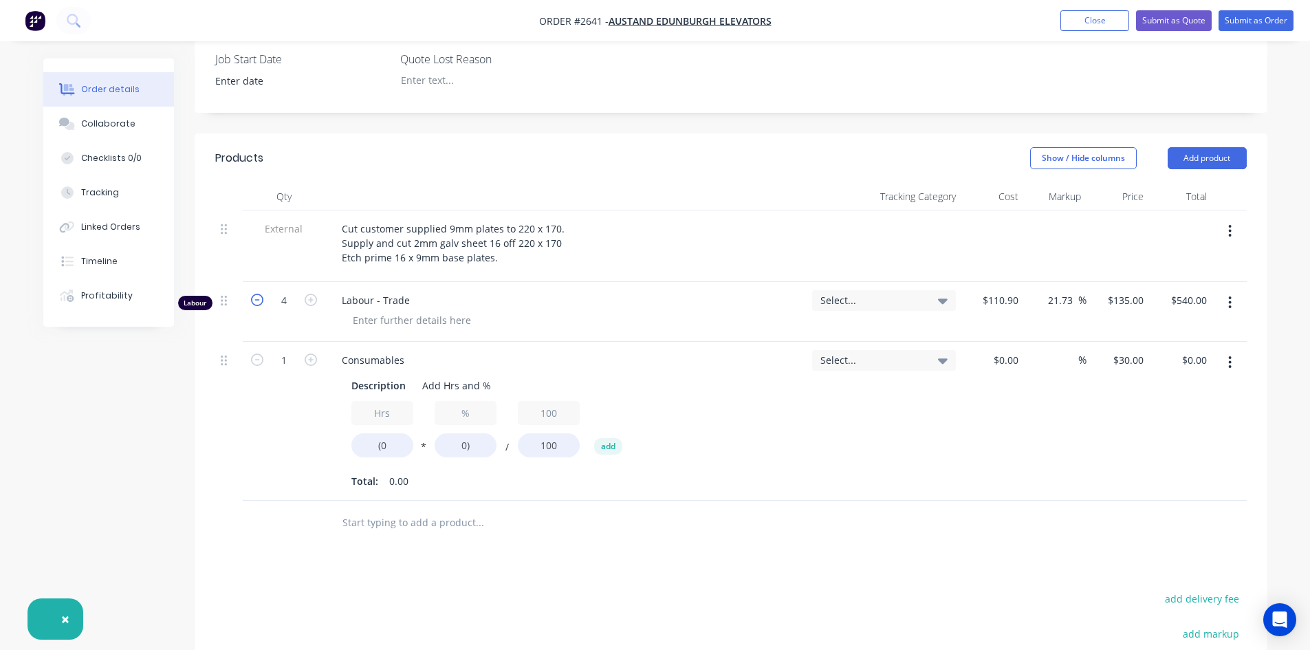
type input "3"
type input "$405.00"
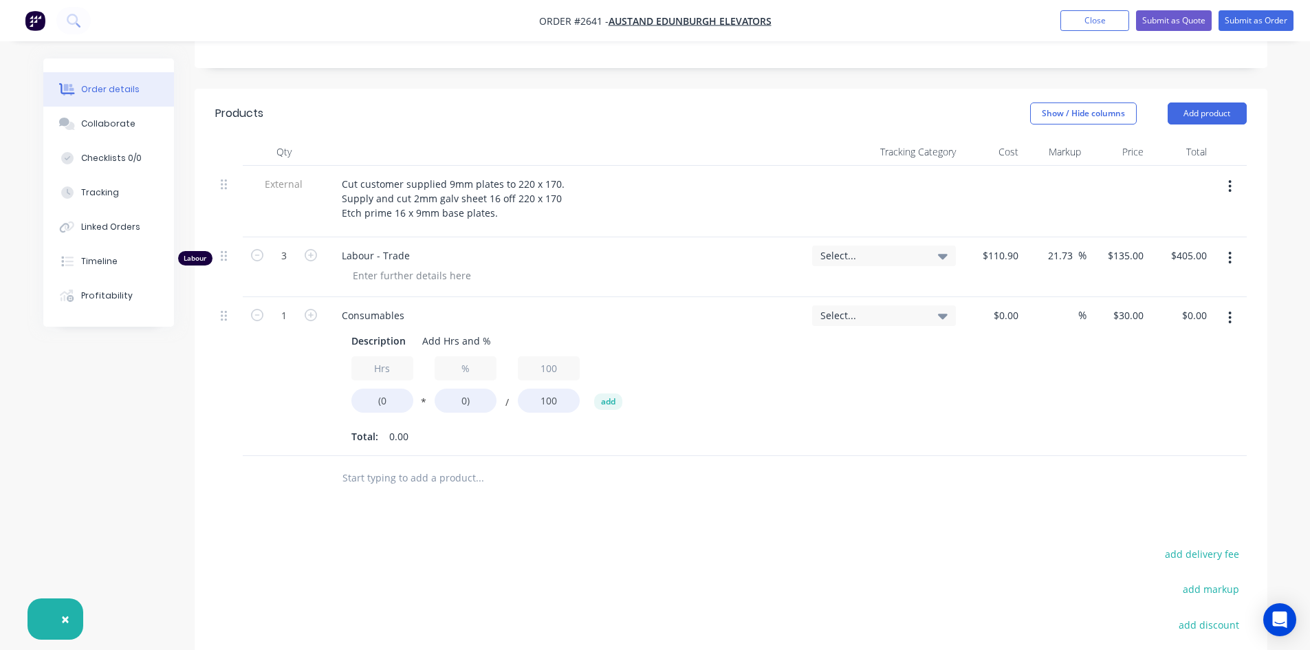
scroll to position [481, 0]
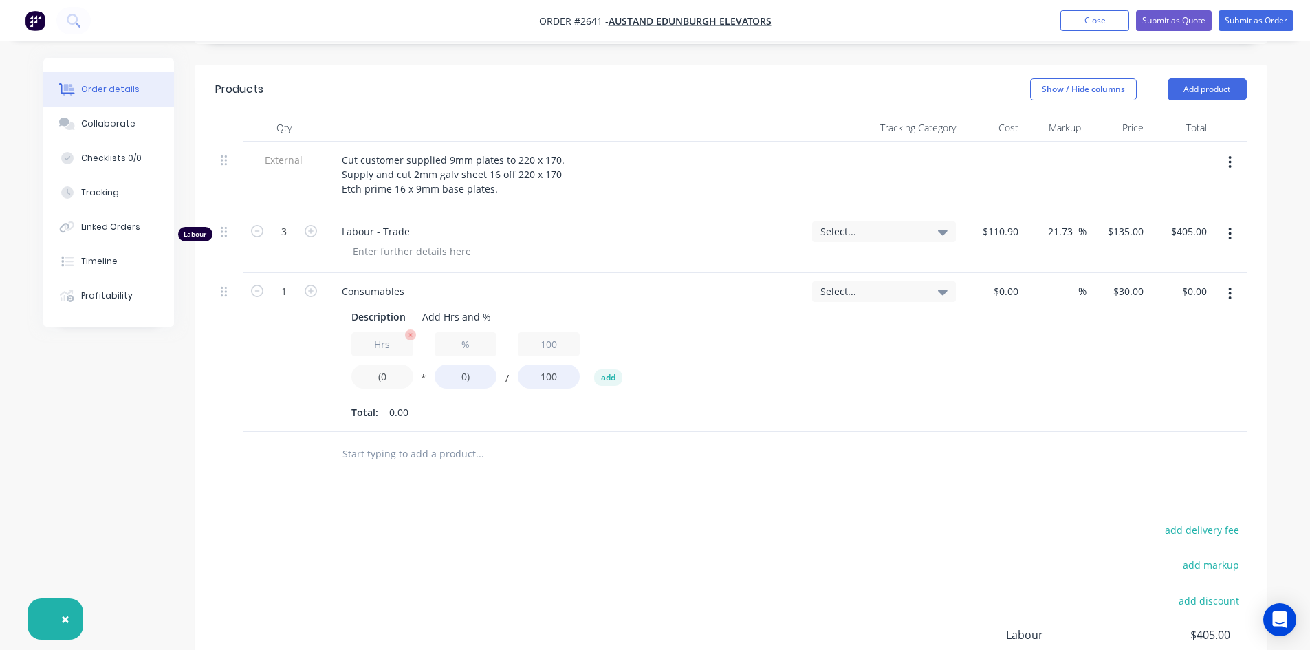
drag, startPoint x: 388, startPoint y: 319, endPoint x: 365, endPoint y: 316, distance: 22.9
click at [365, 364] on input "(0" at bounding box center [382, 376] width 62 height 24
click at [671, 453] on div "Products Show / Hide columns Add product Qty Tracking Category Cost Markup Pric…" at bounding box center [731, 436] width 1072 height 742
click at [377, 364] on input "(0" at bounding box center [382, 376] width 62 height 24
drag, startPoint x: 389, startPoint y: 320, endPoint x: 366, endPoint y: 316, distance: 23.7
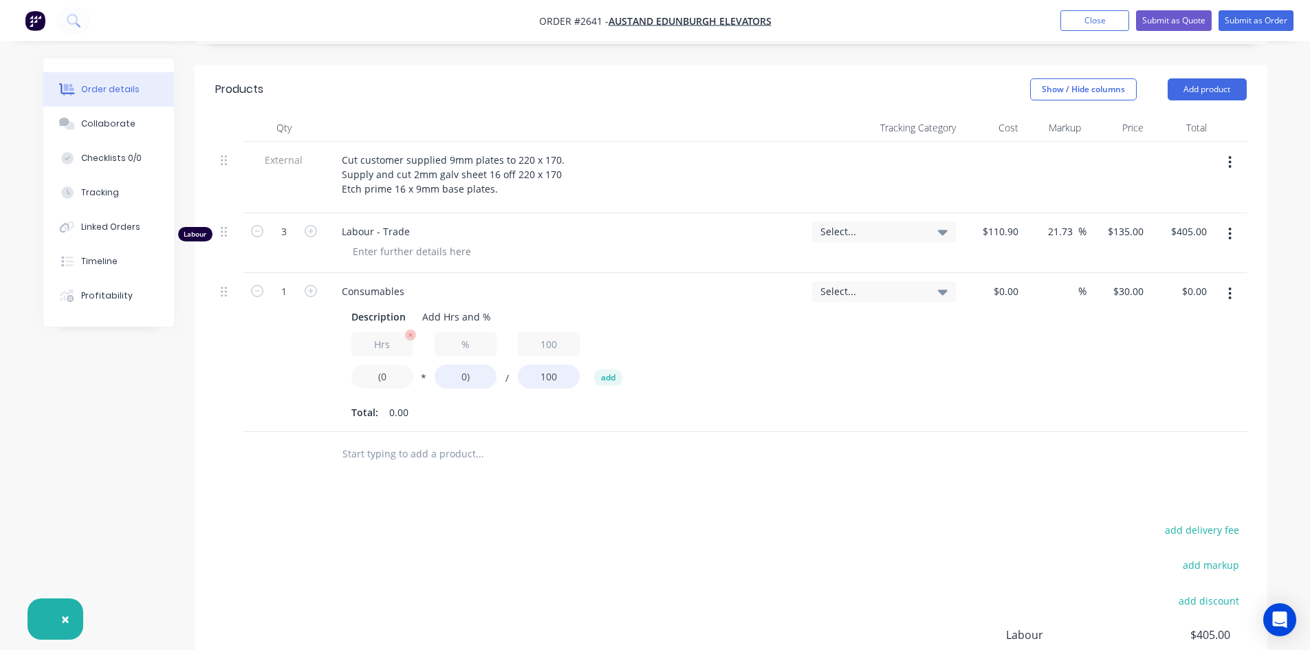
click at [366, 364] on input "(0" at bounding box center [382, 376] width 62 height 24
type input "1"
click at [465, 364] on input "0)" at bounding box center [465, 376] width 62 height 24
type input "10)"
click at [679, 437] on div "Products Show / Hide columns Add product Qty Tracking Category Cost Markup Pric…" at bounding box center [731, 436] width 1072 height 742
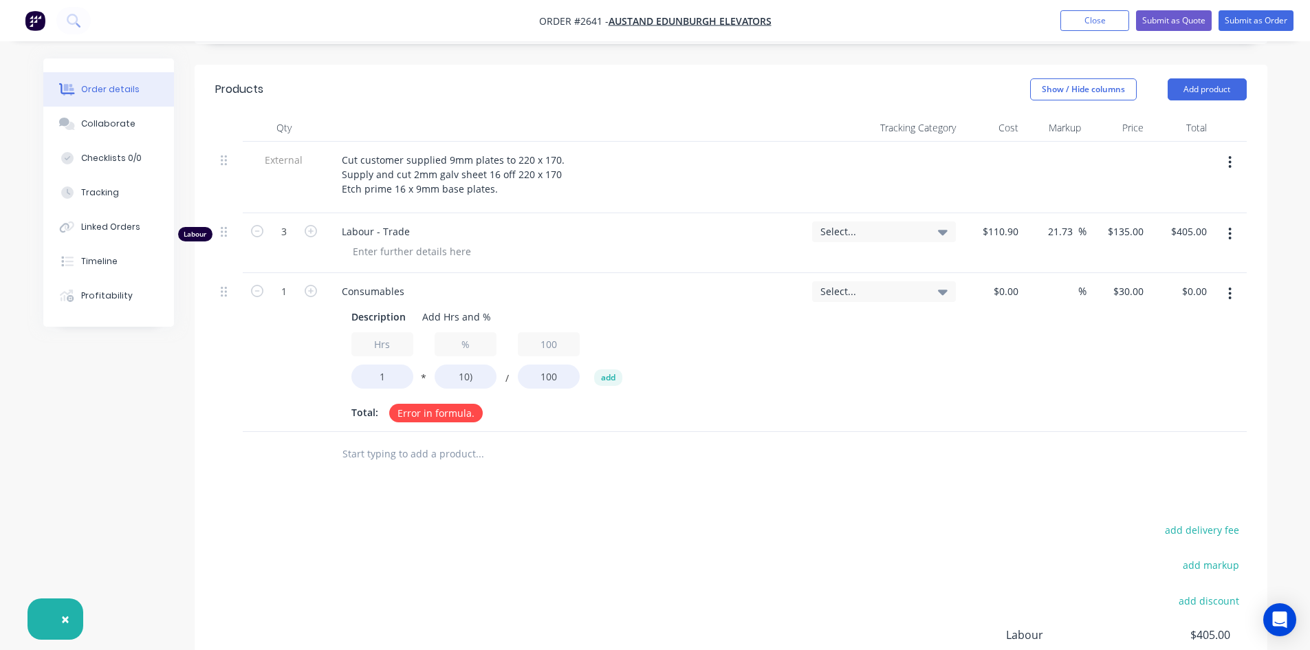
click at [745, 336] on div "Hrs 1 * % 10) / 100 100 add Total: Error in formula." at bounding box center [565, 377] width 429 height 91
click at [956, 346] on div "Select..." at bounding box center [883, 352] width 155 height 159
click at [1233, 281] on button "button" at bounding box center [1229, 293] width 32 height 25
click at [1146, 402] on div "Delete" at bounding box center [1181, 412] width 106 height 20
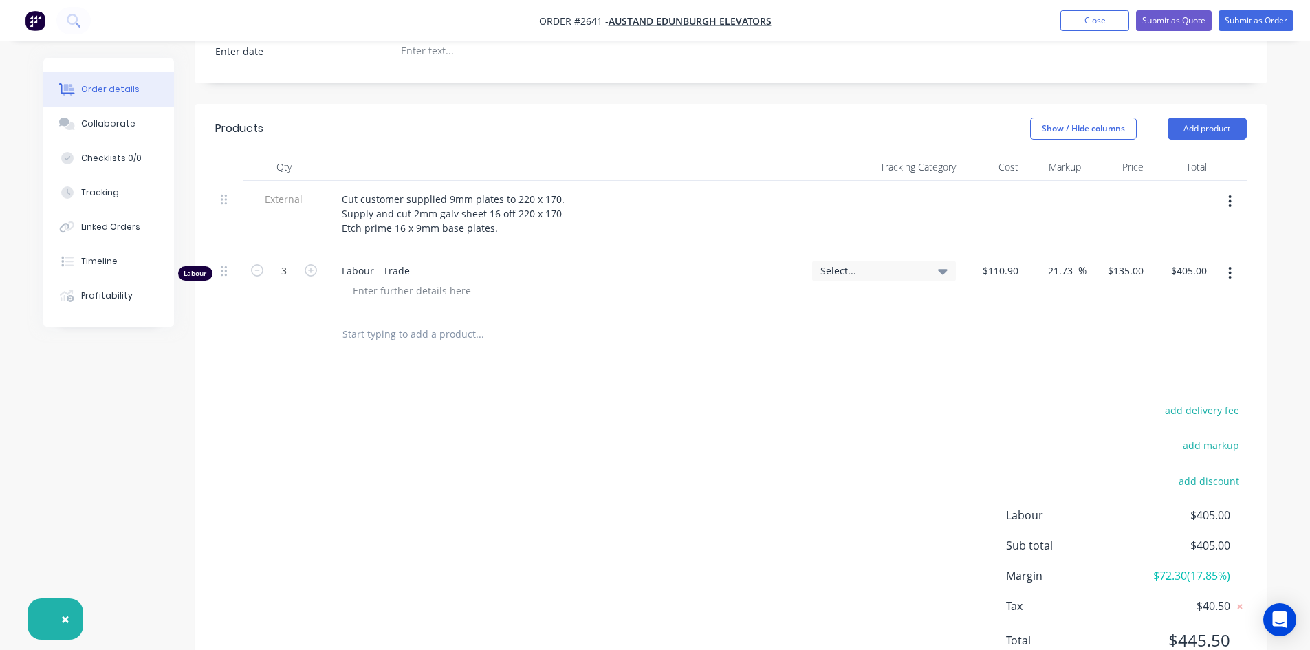
click at [442, 320] on input "text" at bounding box center [479, 333] width 275 height 27
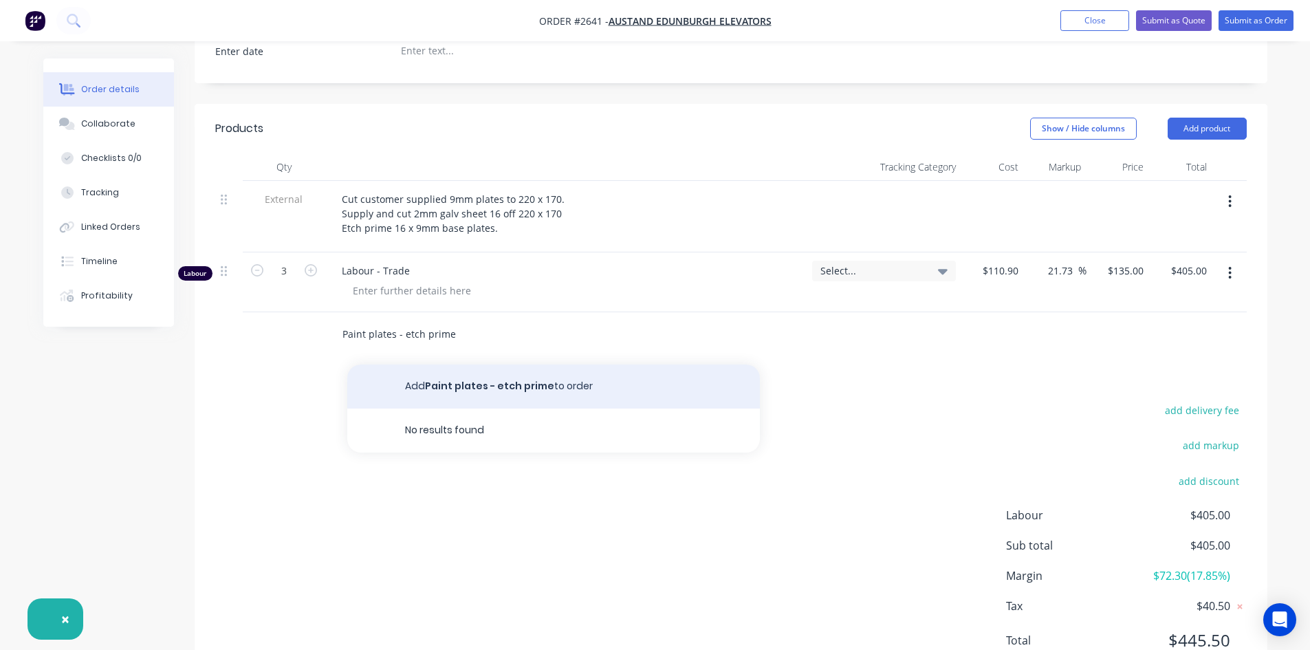
type input "Paint plates - etch prime"
click at [542, 364] on button "Add Paint plates - etch prime to order" at bounding box center [553, 386] width 412 height 44
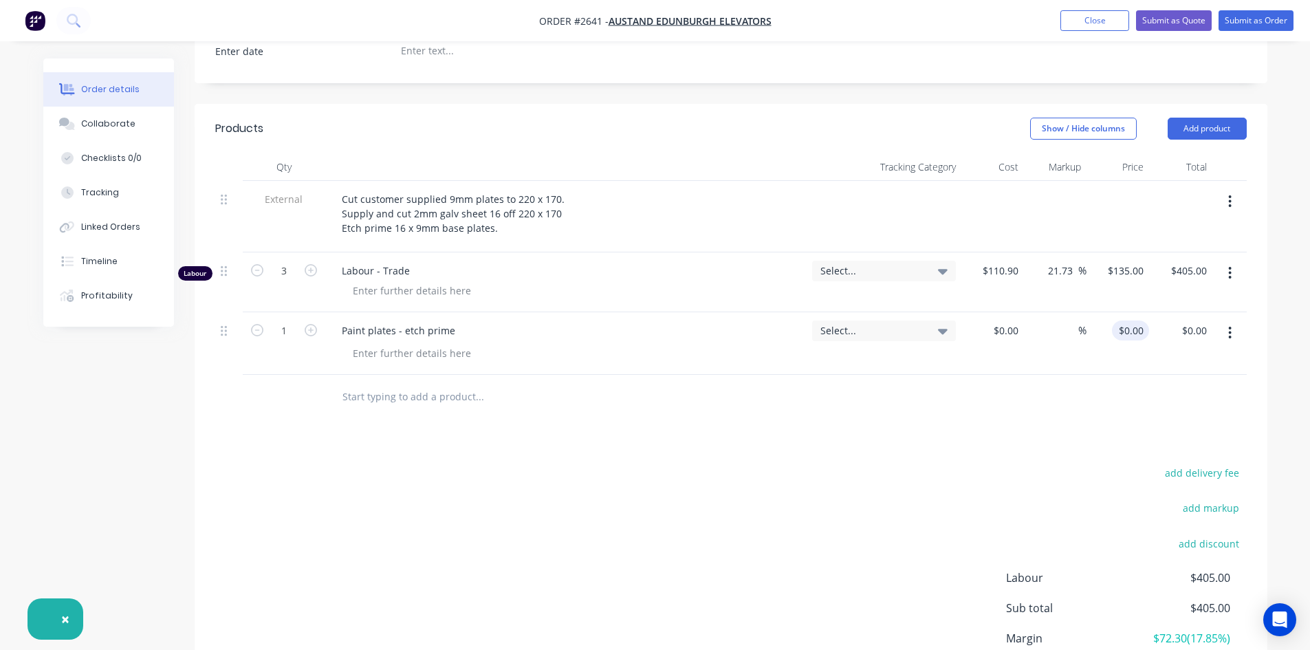
type input "0"
click at [1130, 320] on div "0 0" at bounding box center [1137, 330] width 21 height 20
type input "$0.00"
click at [1017, 320] on input at bounding box center [1016, 330] width 16 height 20
type input "$250.00"
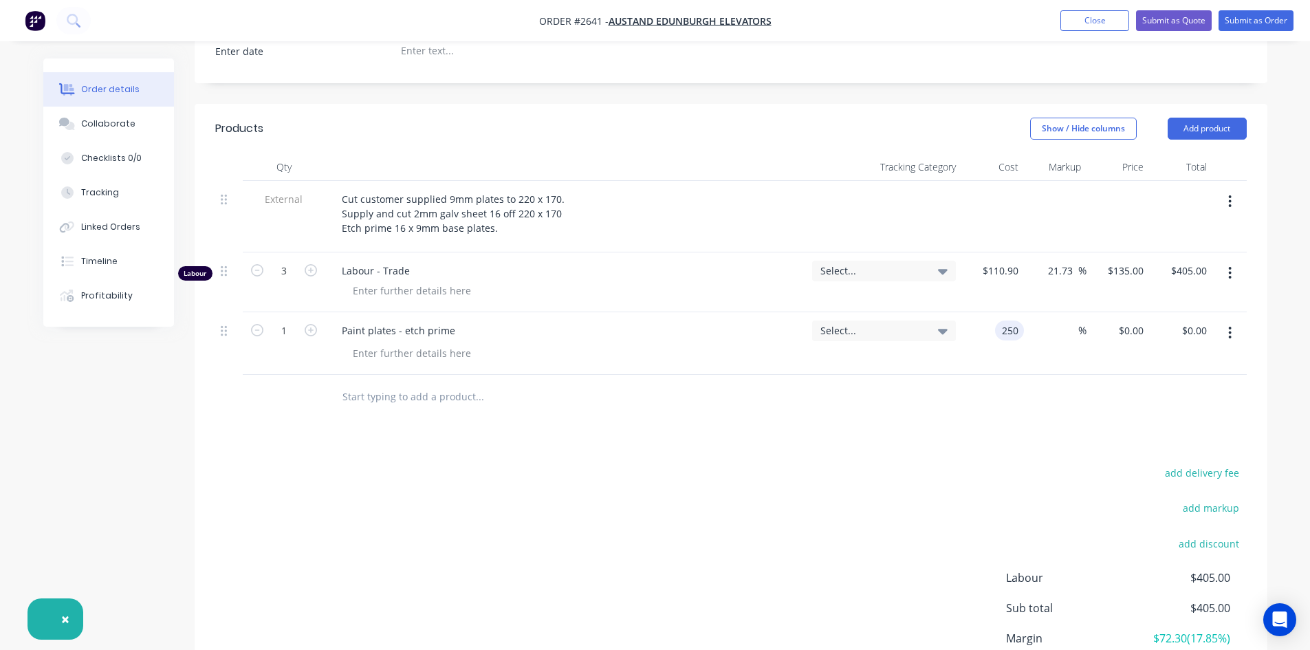
type input "$250.00"
click at [1099, 382] on div "Products Show / Hide columns Add product Qty Tracking Category Cost Markup Pric…" at bounding box center [731, 427] width 1072 height 646
click at [426, 383] on input "text" at bounding box center [479, 396] width 275 height 27
click at [412, 383] on input "text" at bounding box center [479, 396] width 275 height 27
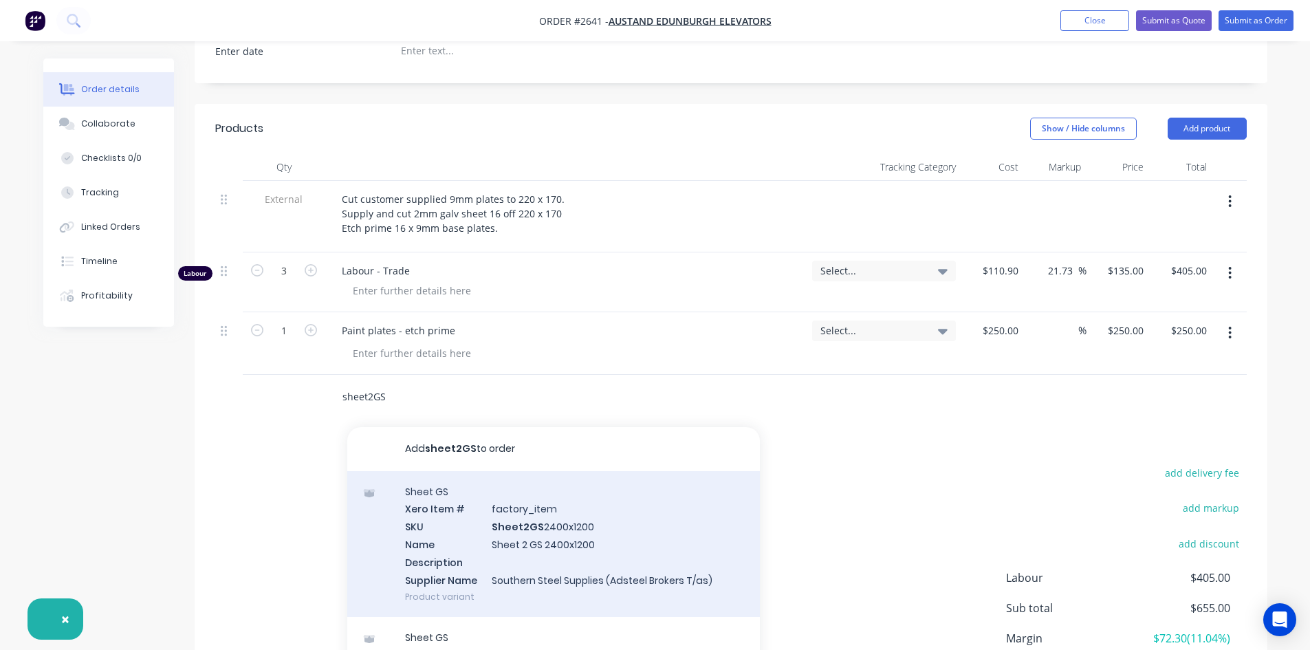
type input "sheet2GS"
click at [554, 471] on div "Sheet GS Xero Item # factory_item SKU Sheet2GS 2400x1200 Name Sheet 2 GS 2400x1…" at bounding box center [553, 544] width 412 height 146
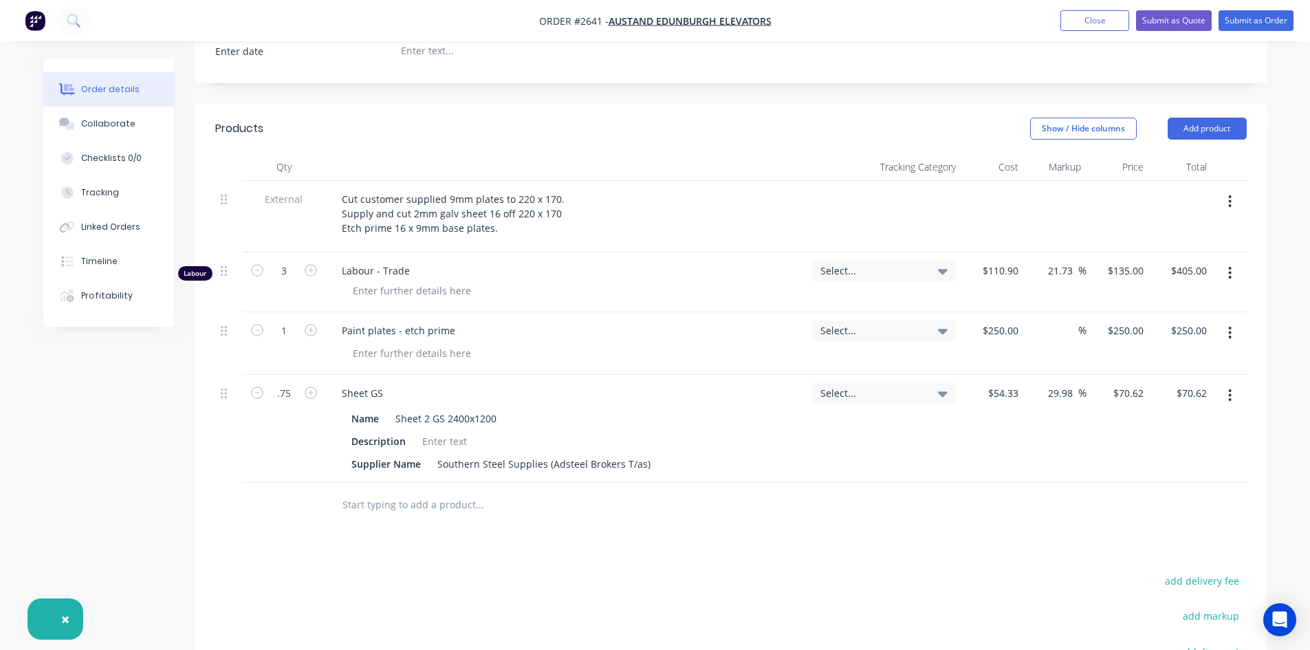
type input "0.75"
type input "$52.97"
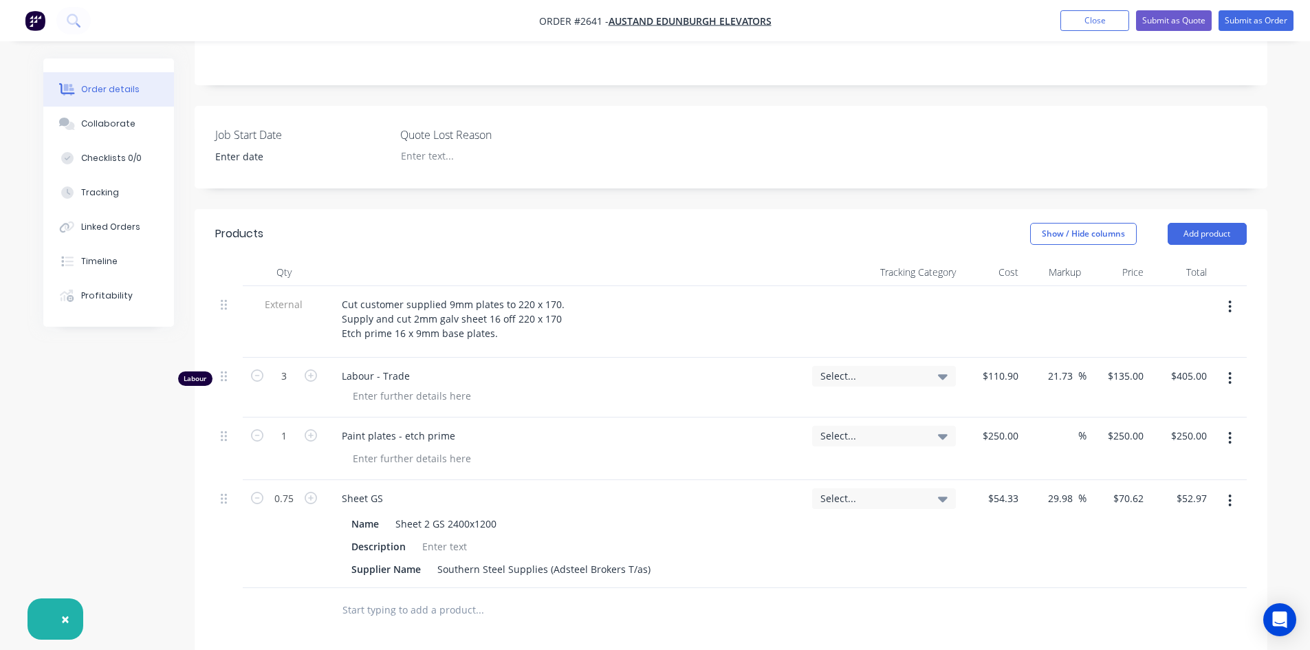
scroll to position [338, 0]
click at [340, 294] on div "Cut customer supplied 9mm plates to 220 x 170. Supply and cut 2mm galv sheet 16…" at bounding box center [453, 318] width 245 height 49
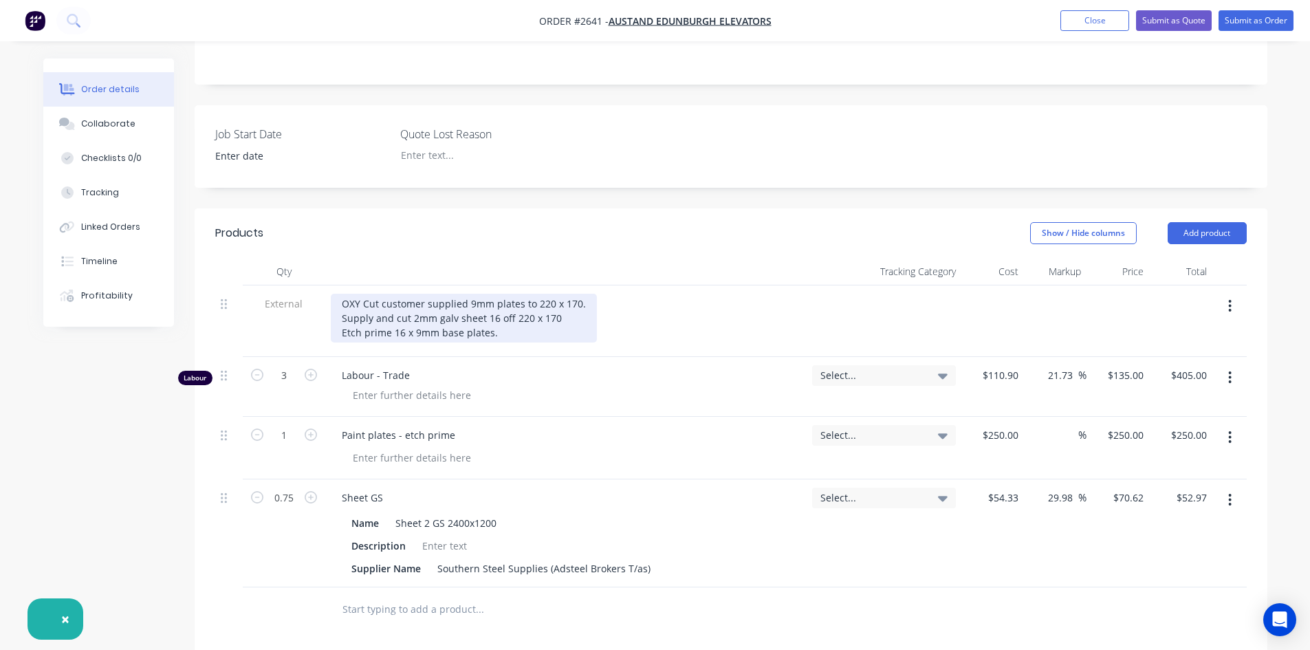
click at [378, 294] on div "OXY Cut customer supplied 9mm plates to 220 x 170. Supply and cut 2mm galv shee…" at bounding box center [464, 318] width 266 height 49
click at [887, 591] on div "Products Show / Hide columns Add product Qty Tracking Category Cost Markup Pric…" at bounding box center [731, 584] width 1072 height 753
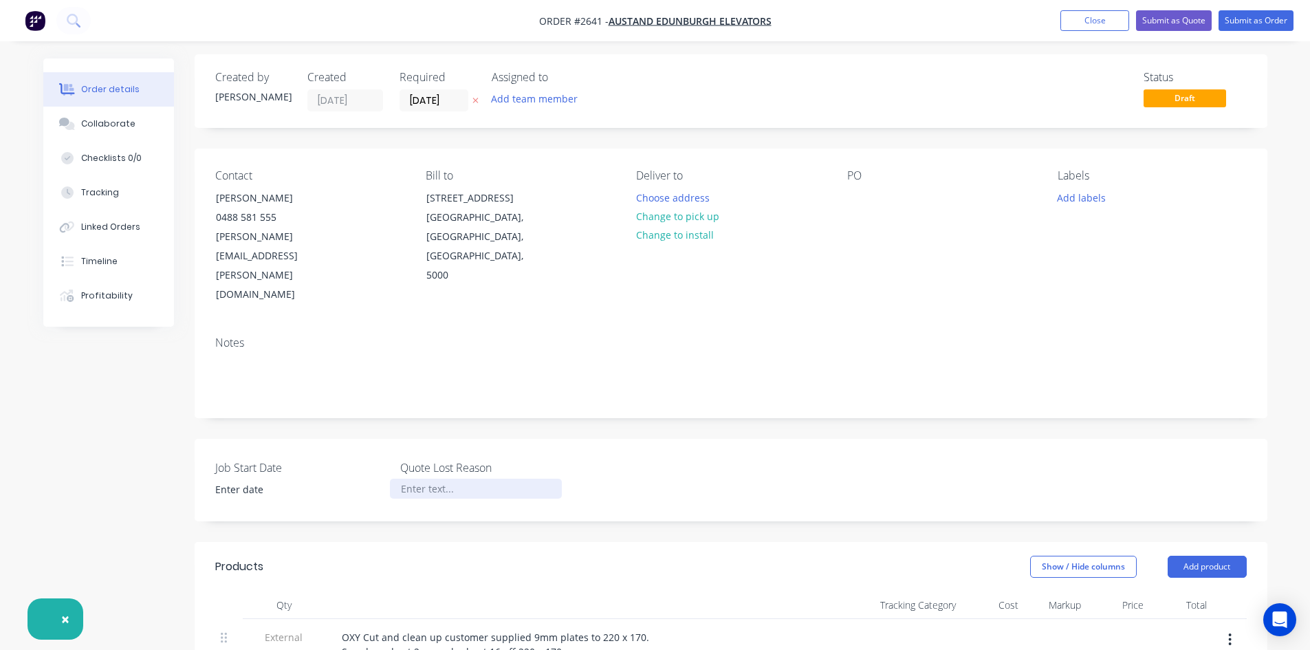
scroll to position [0, 0]
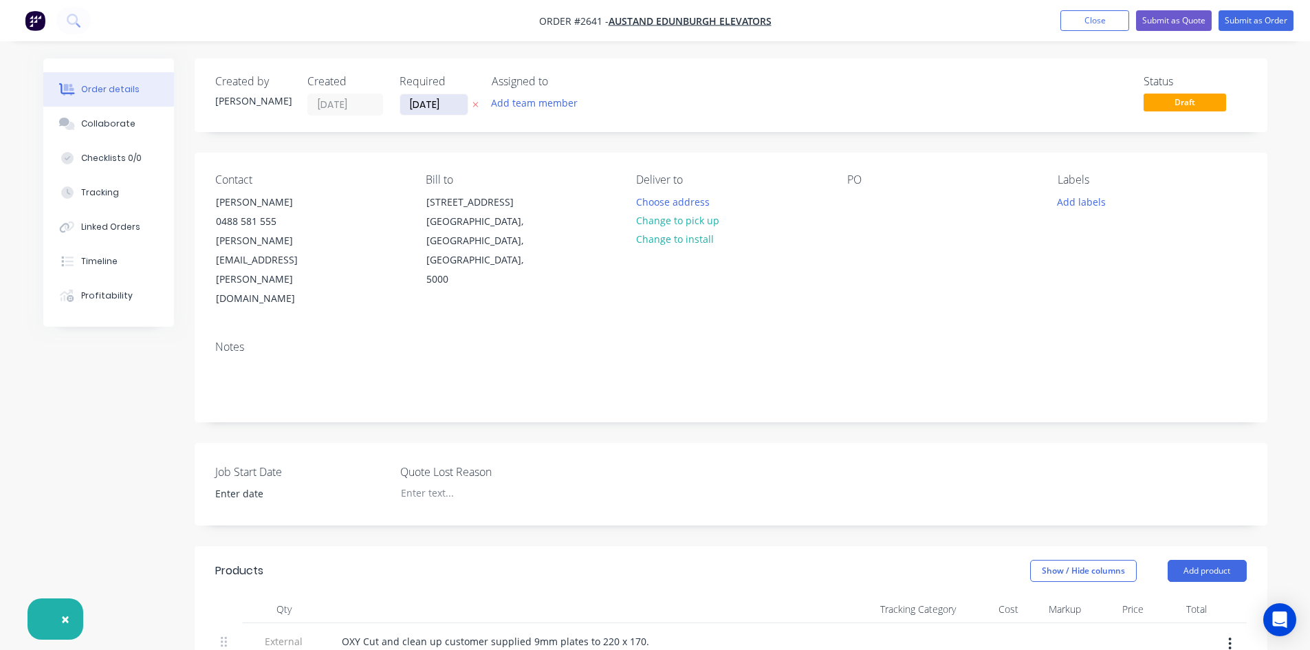
click at [451, 103] on input "[DATE]" at bounding box center [433, 104] width 67 height 21
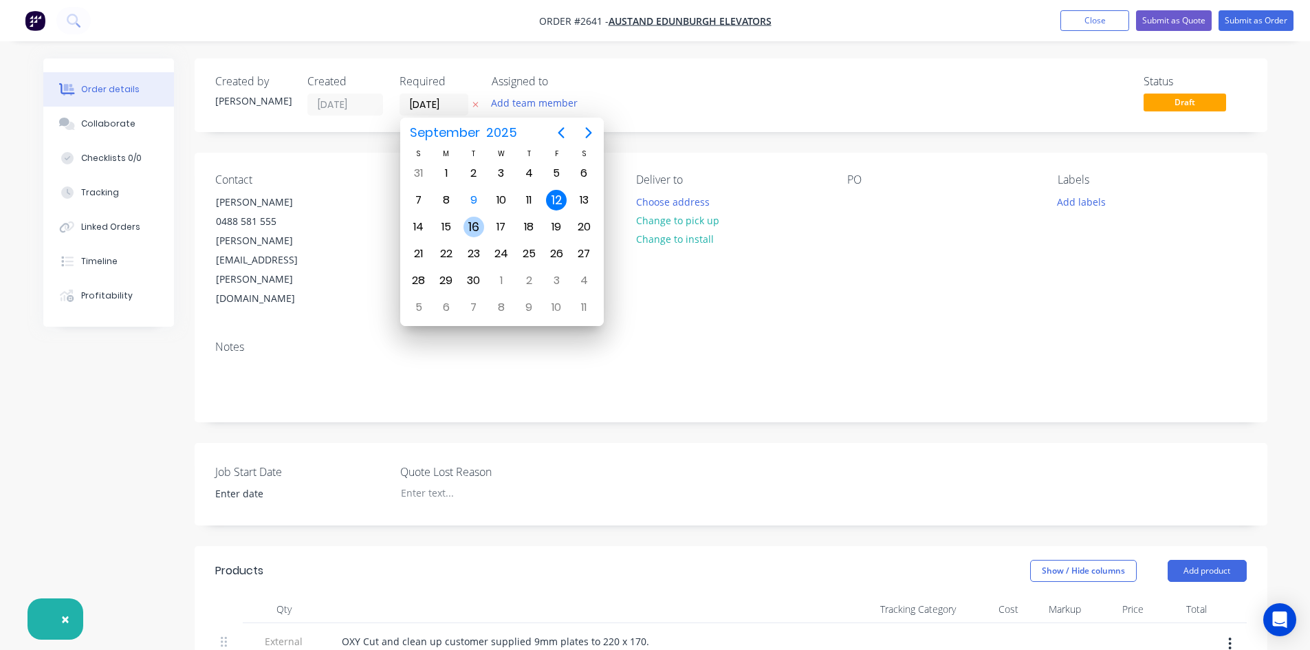
click at [470, 226] on div "16" at bounding box center [473, 227] width 21 height 21
type input "[DATE]"
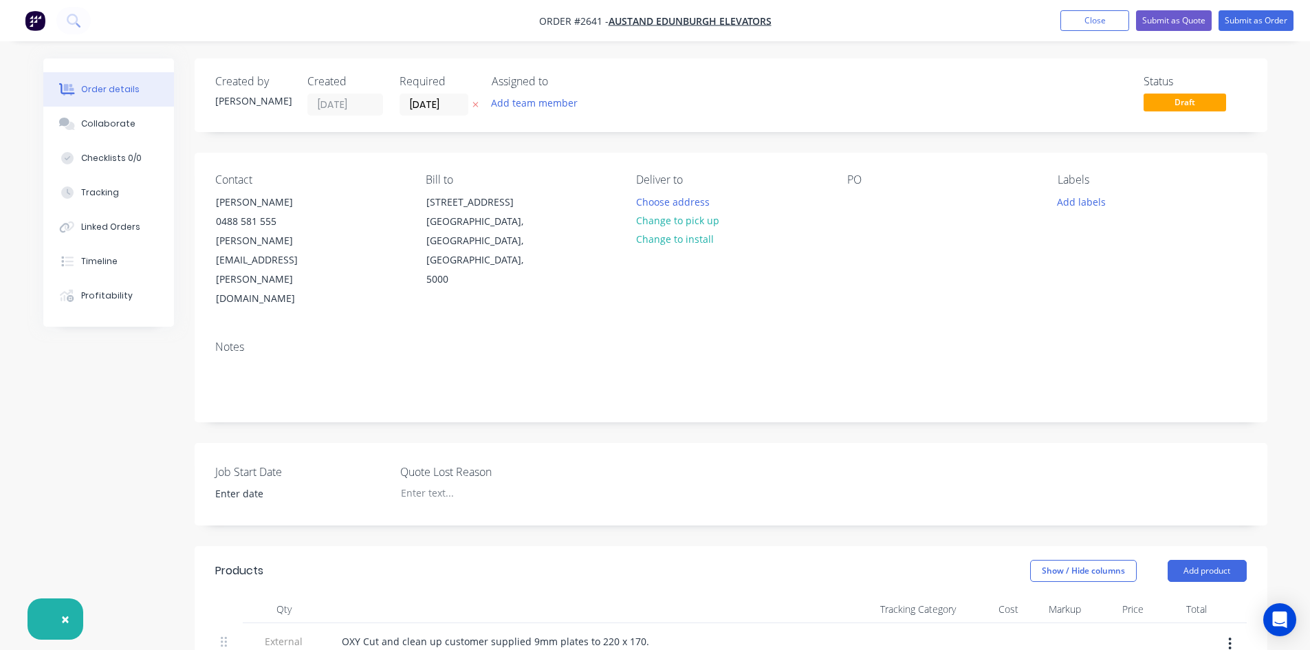
click at [1185, 26] on button "Submit as Quote" at bounding box center [1174, 20] width 76 height 21
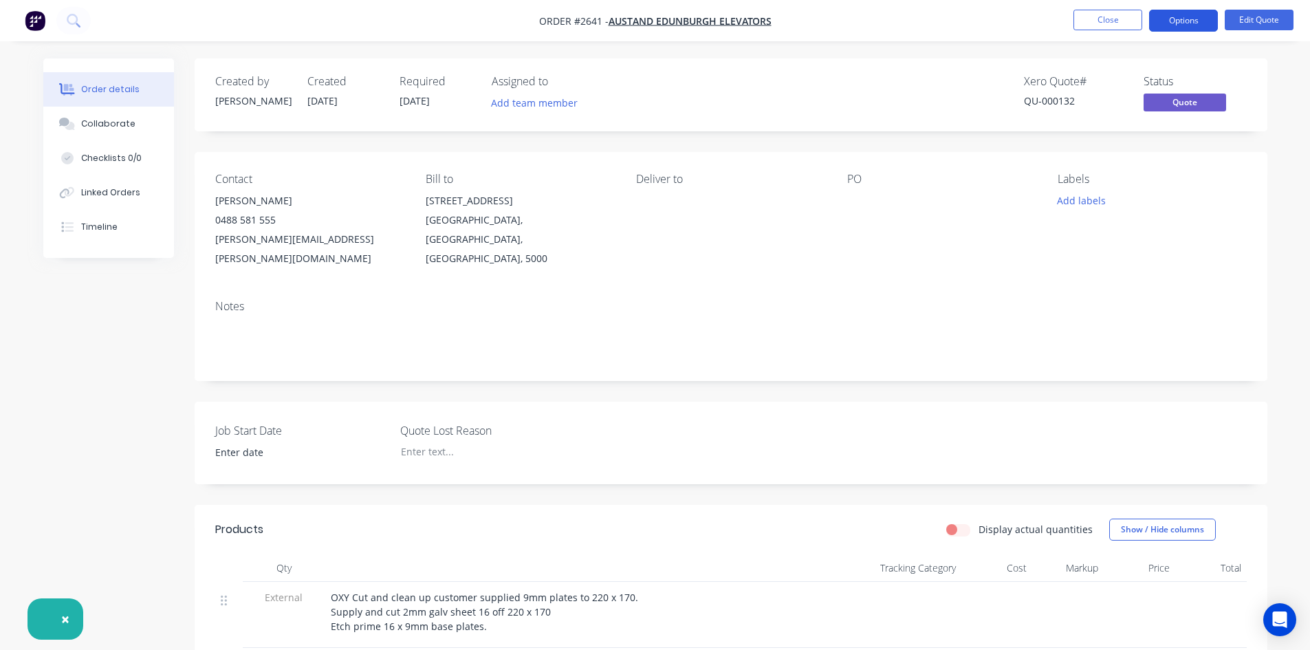
click at [1182, 24] on button "Options" at bounding box center [1183, 21] width 69 height 22
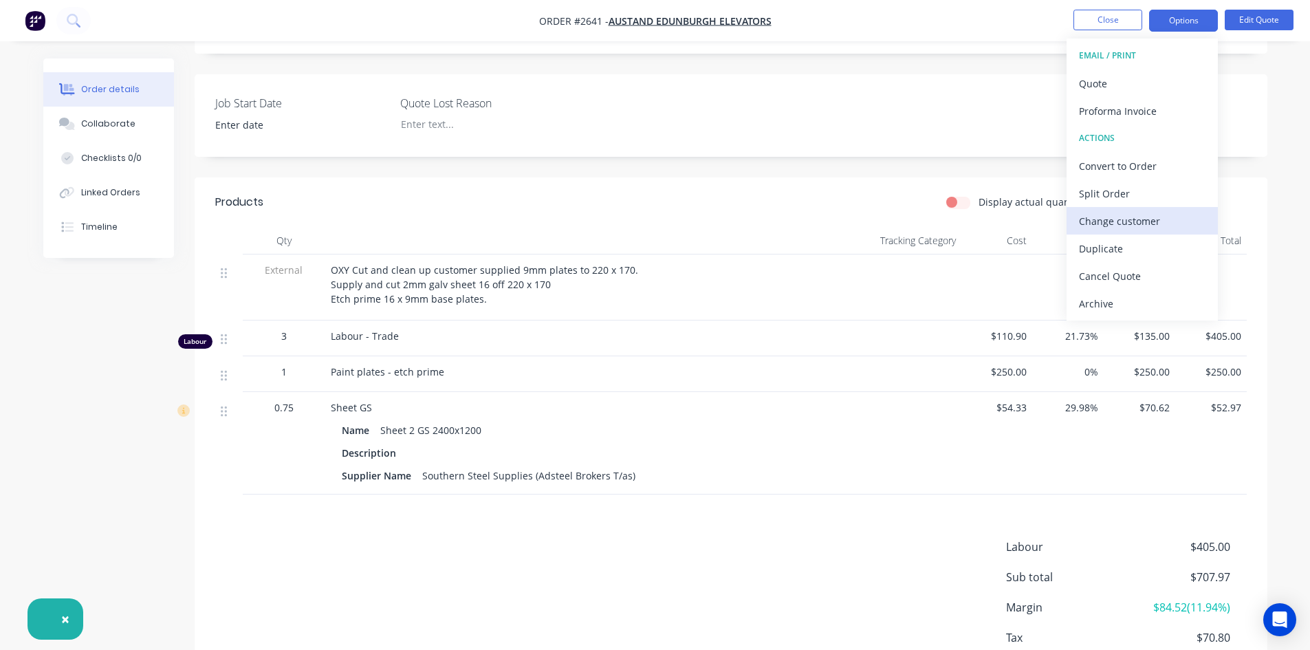
scroll to position [344, 0]
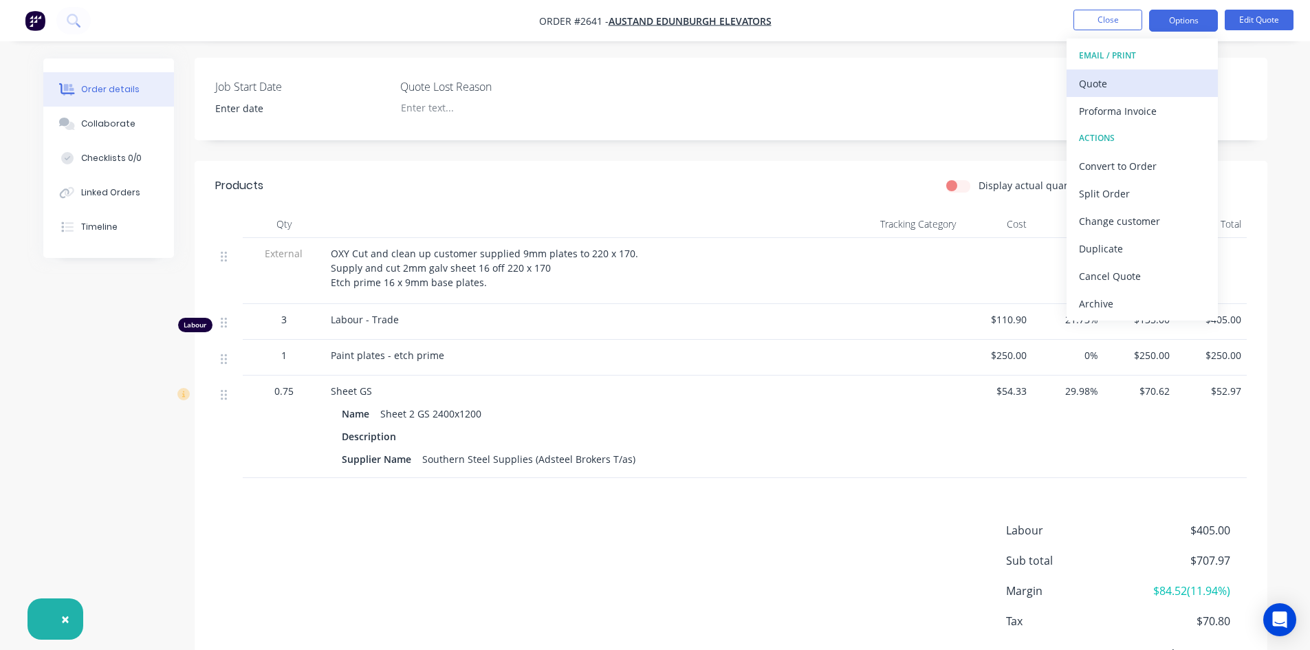
click at [1110, 83] on div "Quote" at bounding box center [1142, 84] width 126 height 20
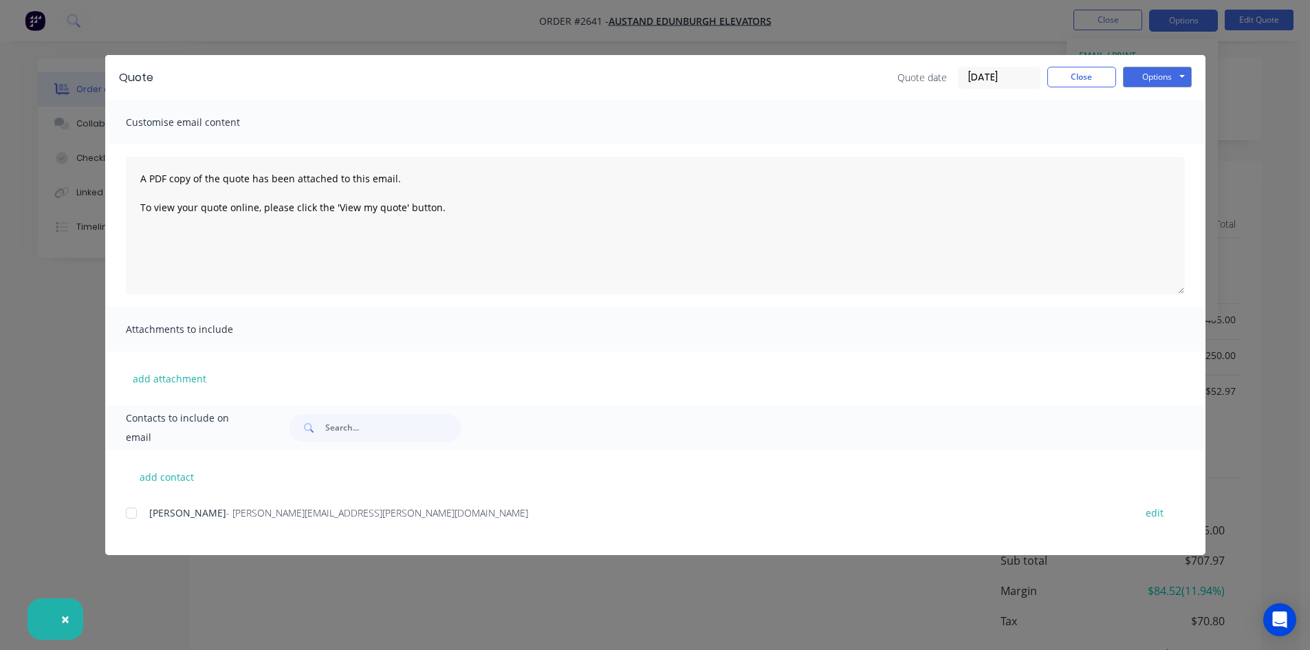
click at [131, 516] on div at bounding box center [131, 512] width 27 height 27
click at [131, 513] on div at bounding box center [131, 512] width 27 height 27
click at [64, 620] on span "×" at bounding box center [65, 618] width 8 height 19
click at [132, 514] on div at bounding box center [131, 512] width 27 height 27
click at [1049, 75] on button "Close" at bounding box center [1081, 77] width 69 height 21
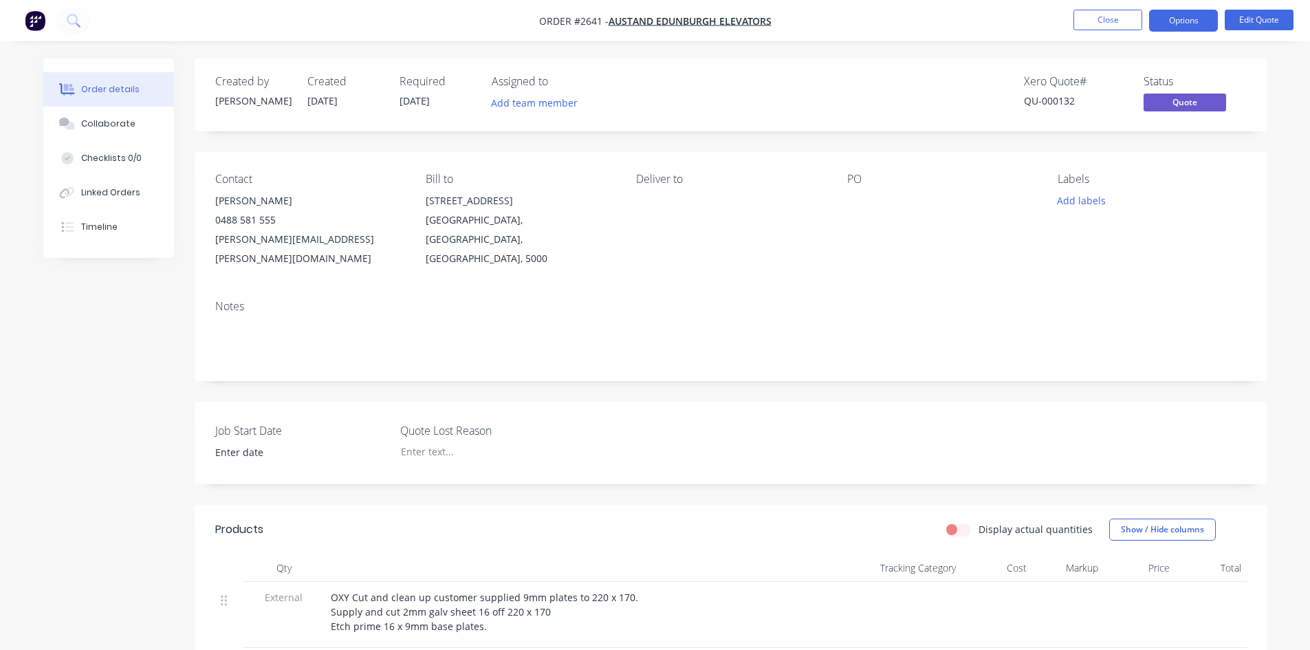
scroll to position [344, 0]
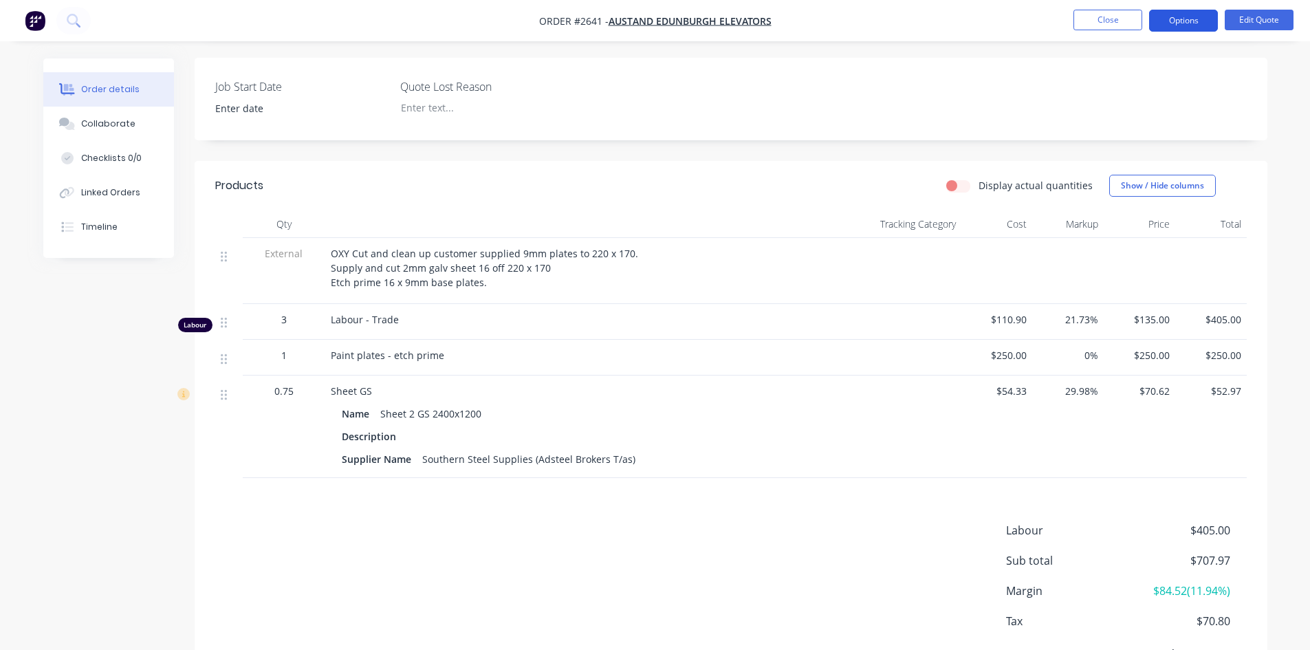
click at [1187, 18] on button "Options" at bounding box center [1183, 21] width 69 height 22
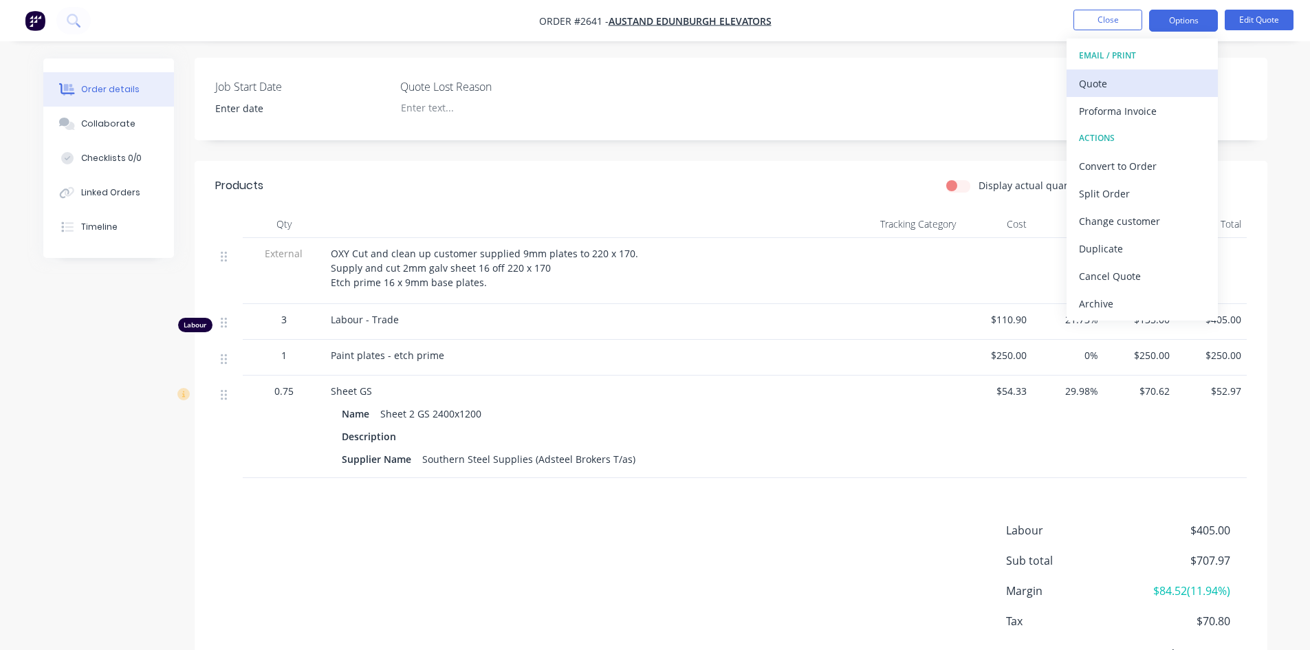
click at [1103, 82] on div "Quote" at bounding box center [1142, 84] width 126 height 20
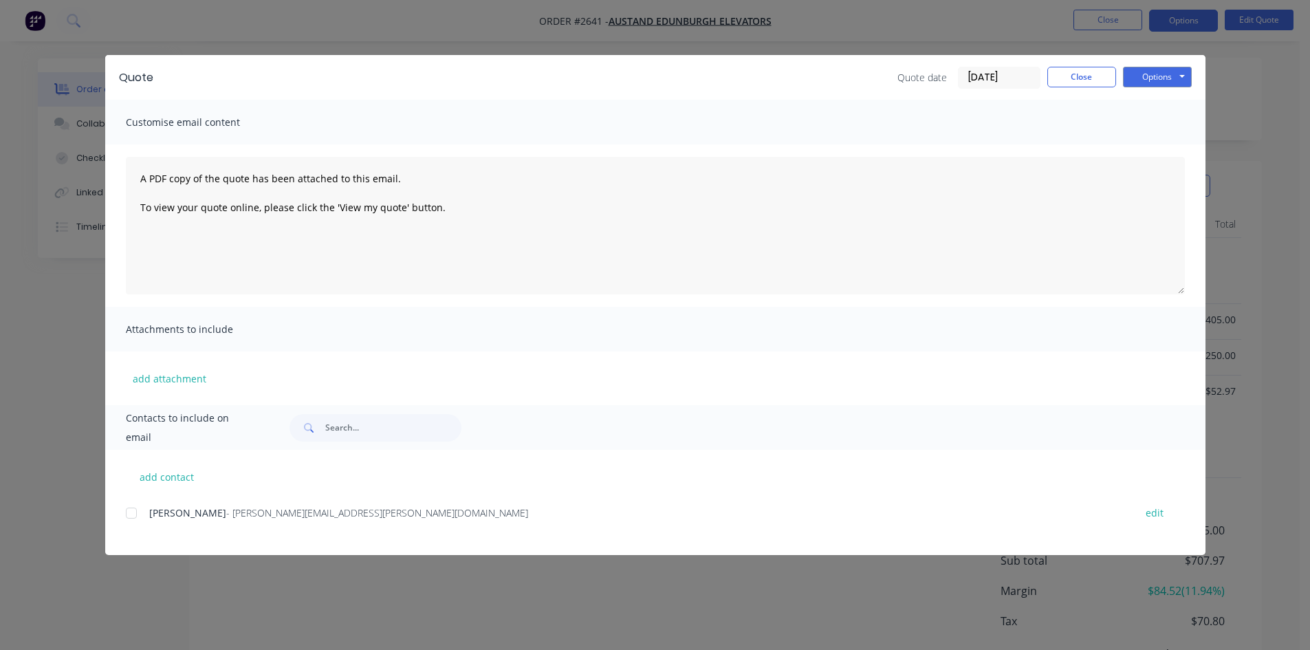
click at [133, 509] on div at bounding box center [131, 512] width 27 height 27
click at [1163, 76] on button "Options" at bounding box center [1157, 77] width 69 height 21
click at [1166, 148] on button "Email" at bounding box center [1167, 146] width 88 height 23
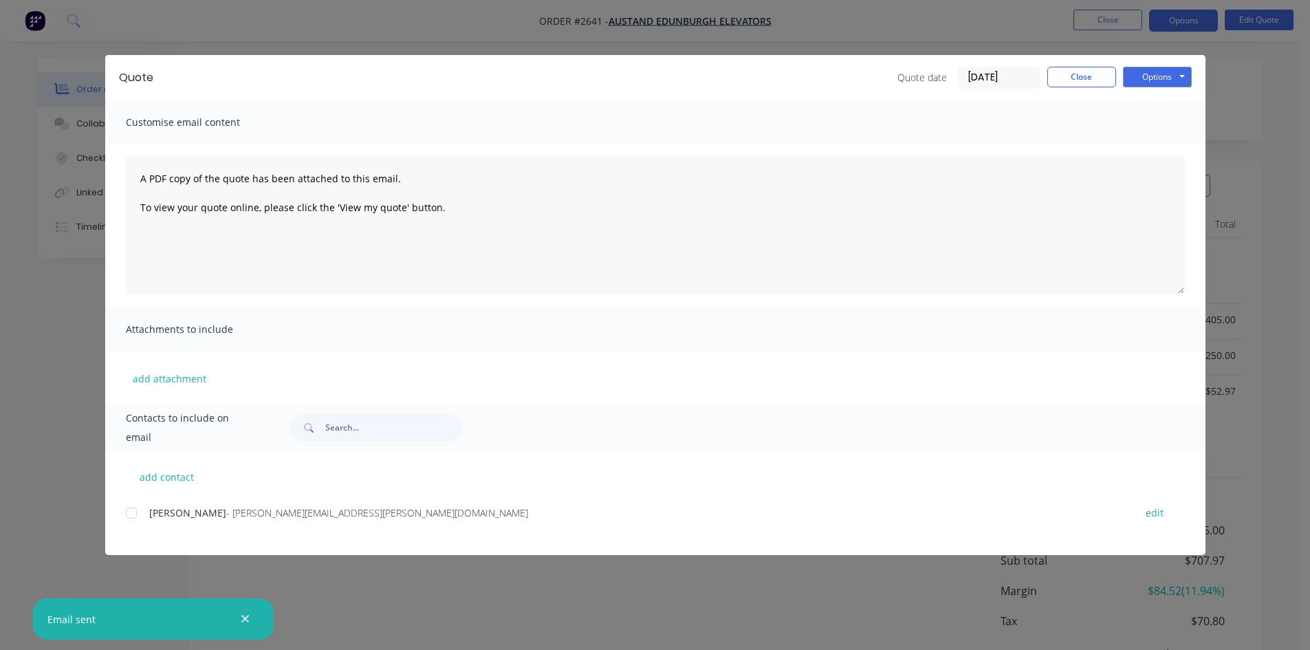
drag, startPoint x: 248, startPoint y: 616, endPoint x: 274, endPoint y: 604, distance: 28.0
click at [249, 616] on icon "button" at bounding box center [245, 619] width 9 height 12
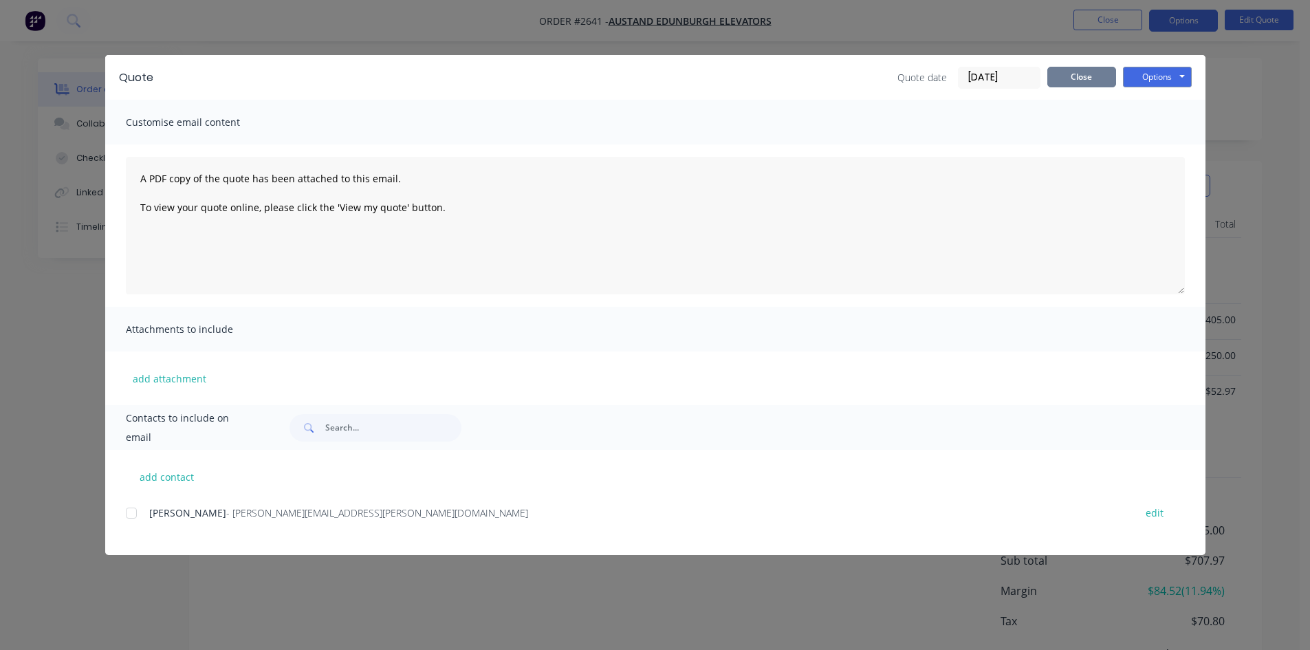
click at [1092, 80] on button "Close" at bounding box center [1081, 77] width 69 height 21
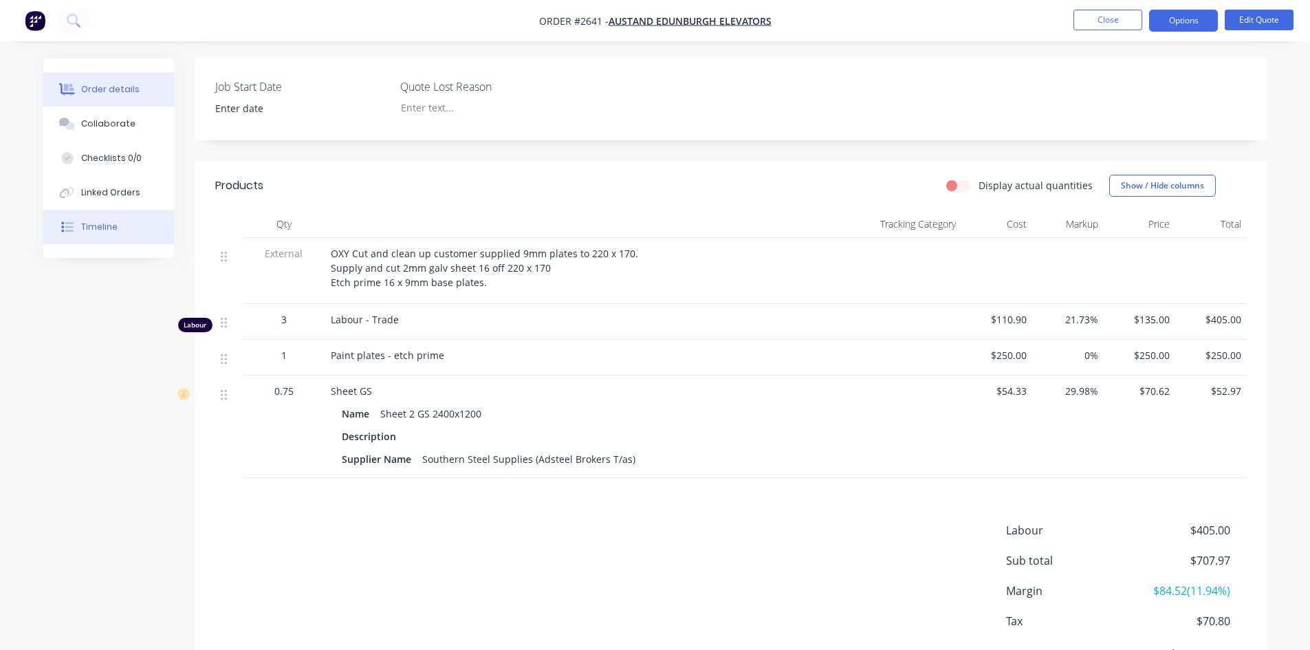
click at [124, 236] on button "Timeline" at bounding box center [108, 227] width 131 height 34
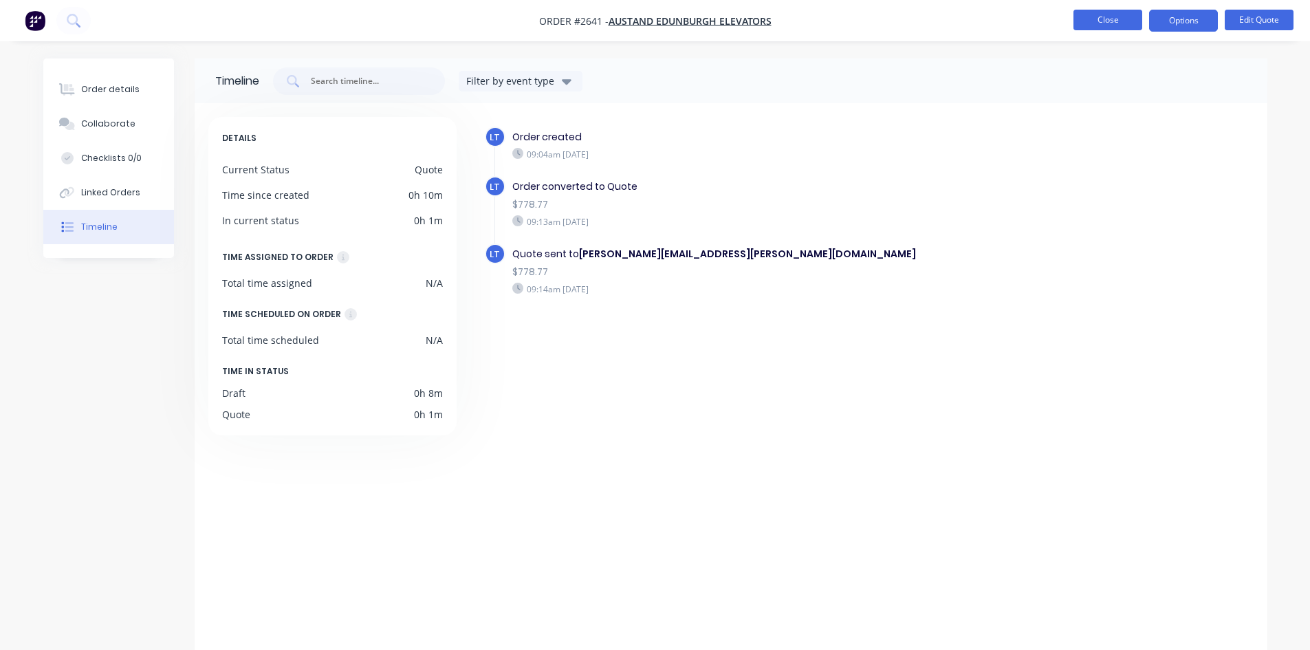
click at [1103, 19] on button "Close" at bounding box center [1107, 20] width 69 height 21
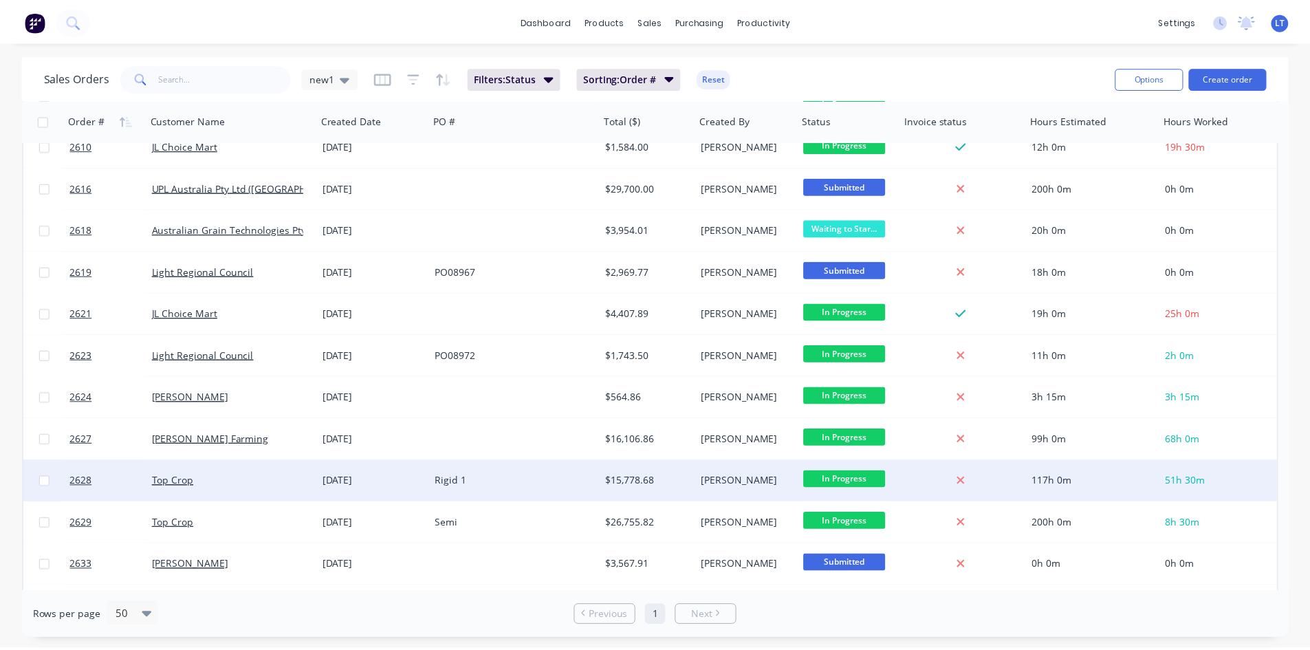
scroll to position [756, 0]
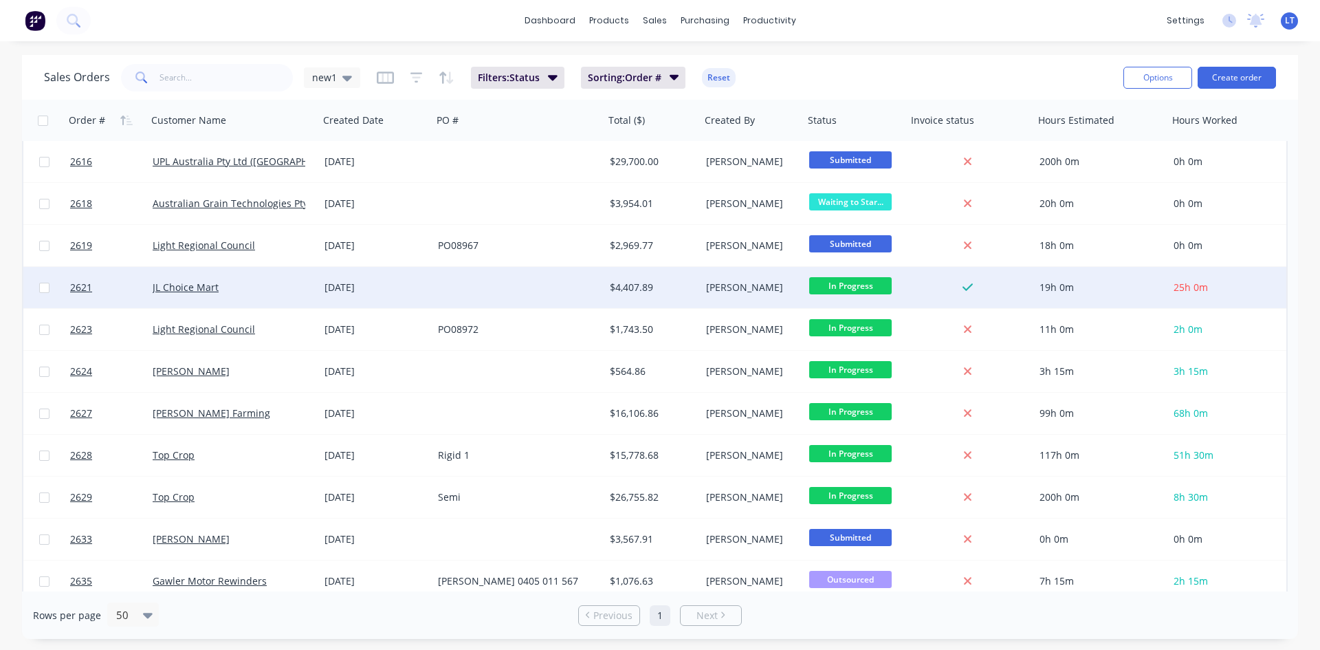
click at [1115, 290] on div "19h 0m" at bounding box center [1097, 287] width 117 height 14
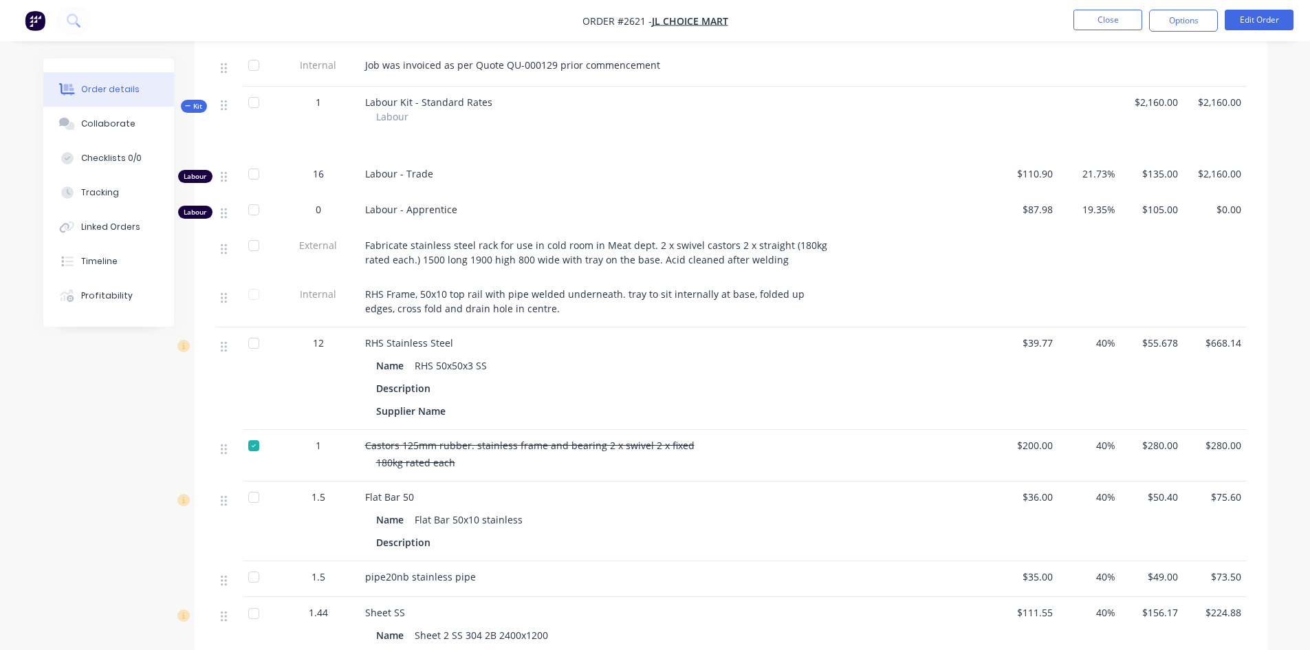
scroll to position [550, 0]
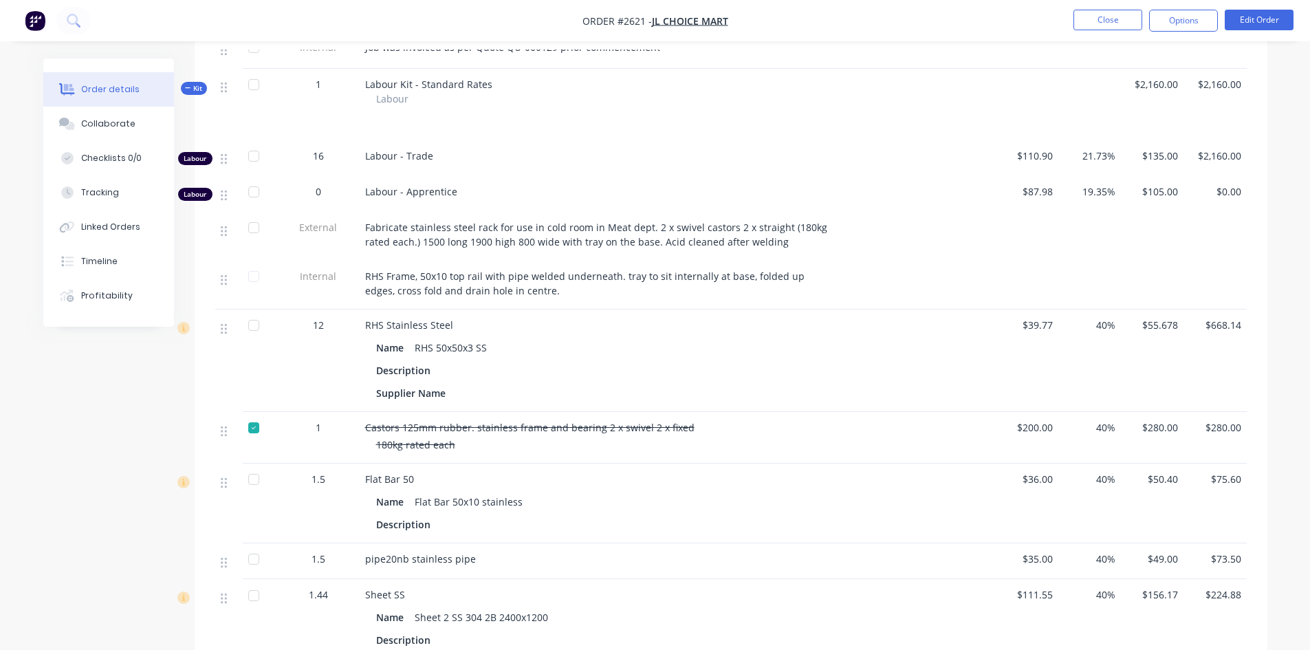
click at [255, 420] on div at bounding box center [253, 427] width 27 height 27
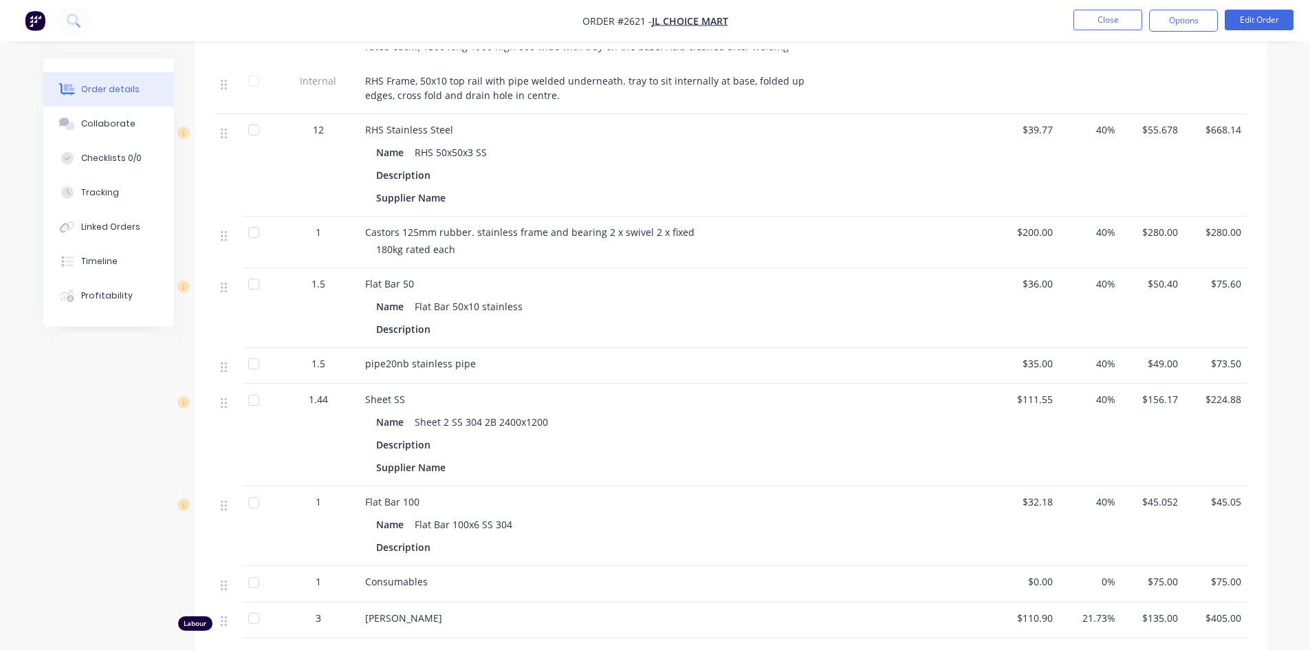
scroll to position [825, 0]
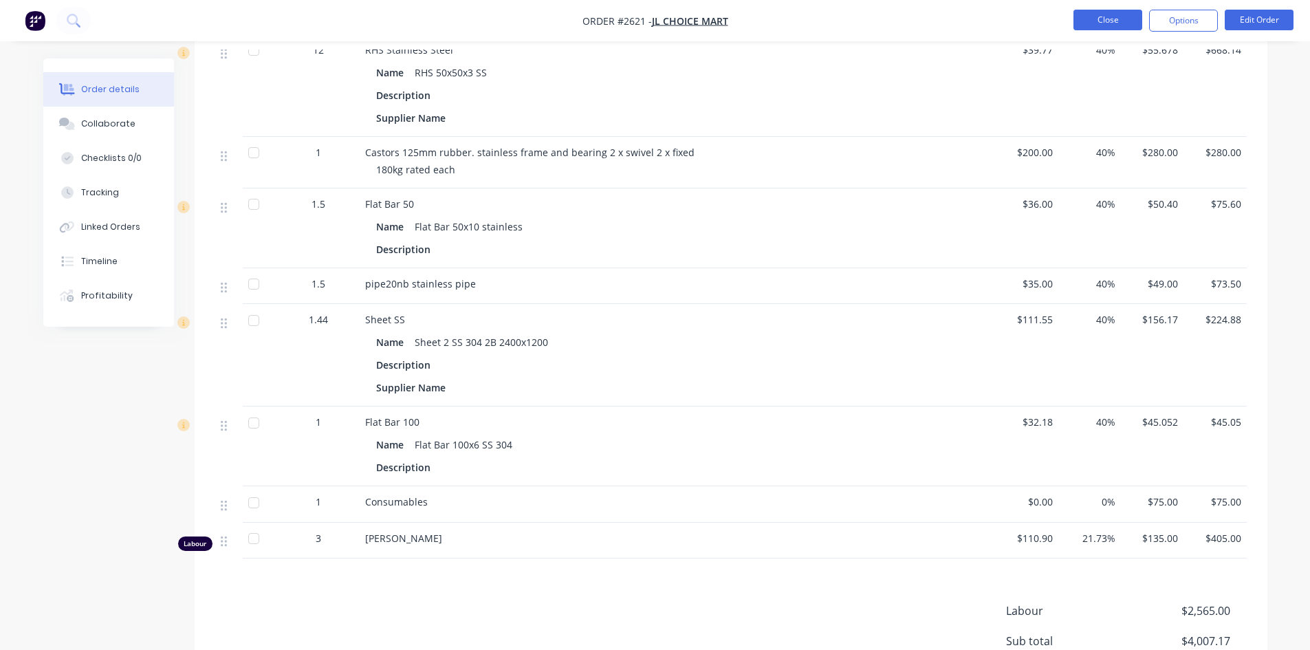
click at [1090, 15] on button "Close" at bounding box center [1107, 20] width 69 height 21
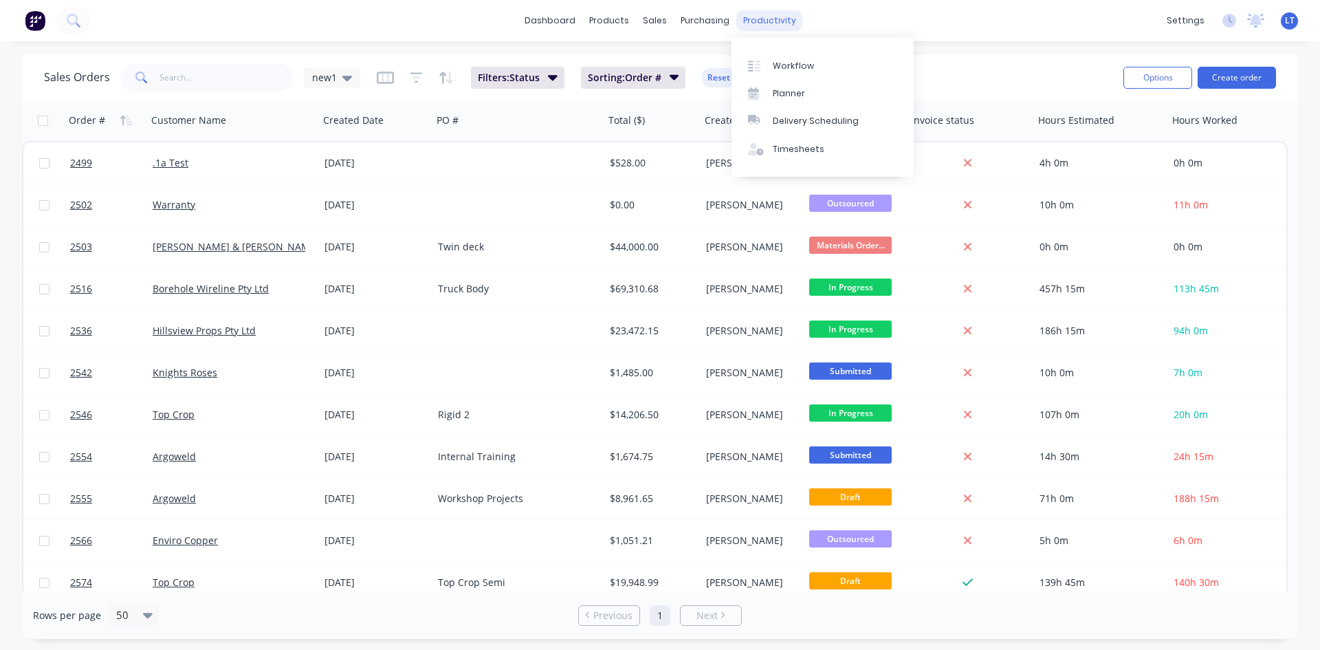
click at [783, 21] on div "productivity" at bounding box center [769, 20] width 67 height 21
click at [804, 91] on link "Planner" at bounding box center [822, 93] width 182 height 27
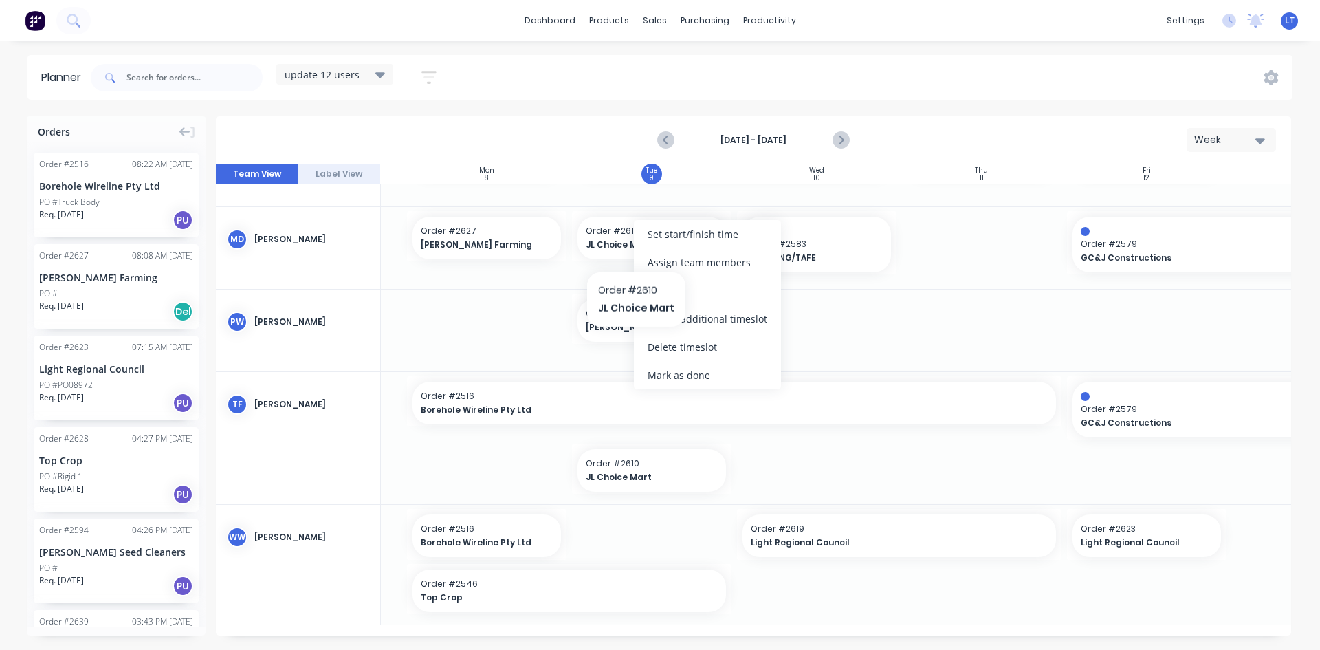
scroll to position [550, 142]
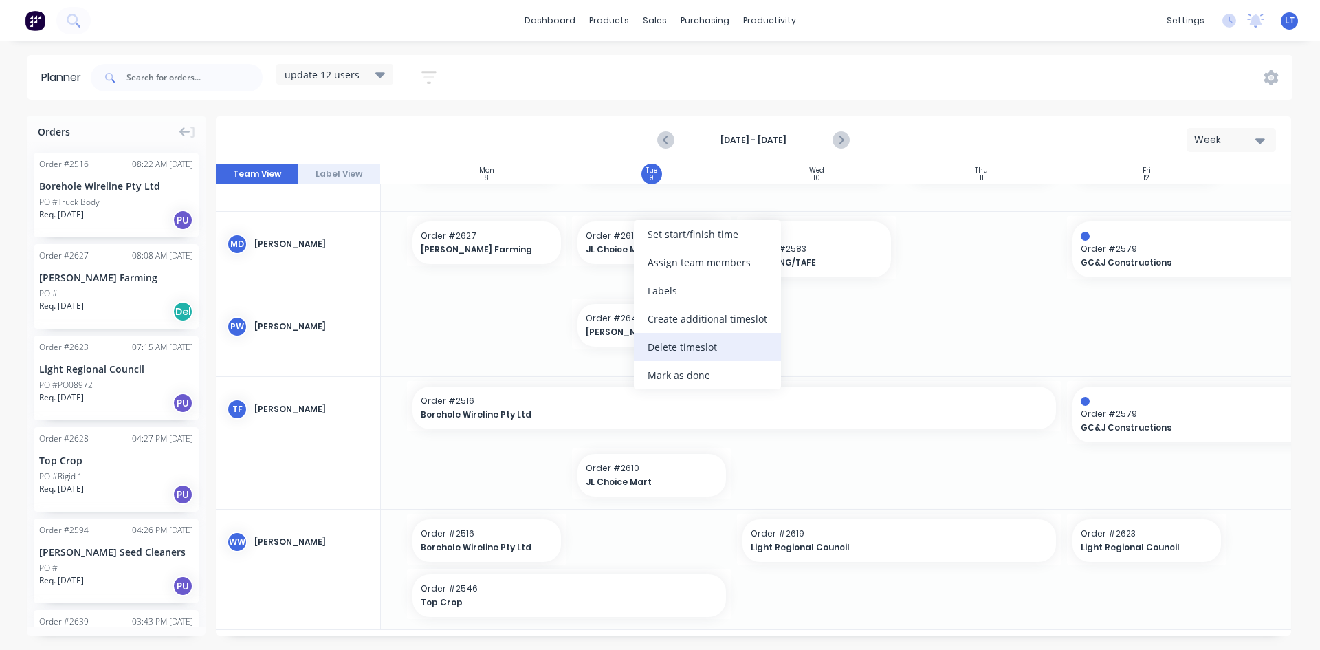
click at [697, 348] on div "Delete timeslot" at bounding box center [707, 347] width 147 height 28
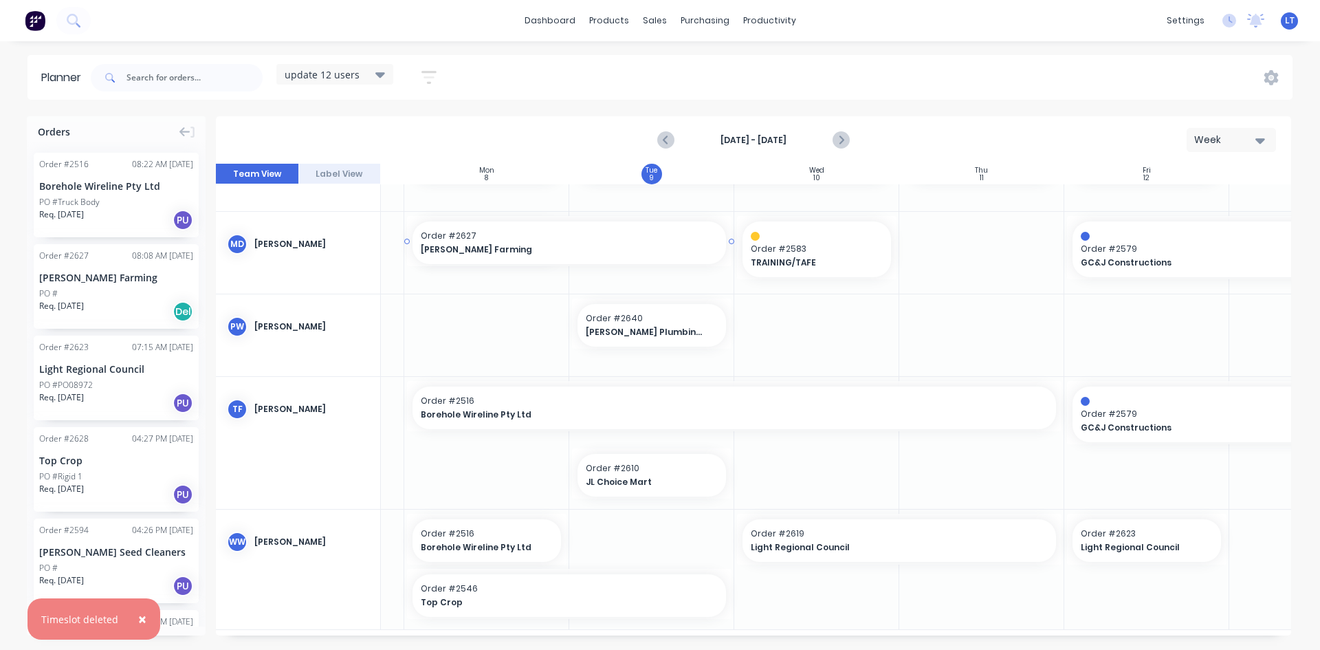
drag, startPoint x: 567, startPoint y: 240, endPoint x: 587, endPoint y: 243, distance: 20.2
drag, startPoint x: 643, startPoint y: 466, endPoint x: 820, endPoint y: 474, distance: 177.6
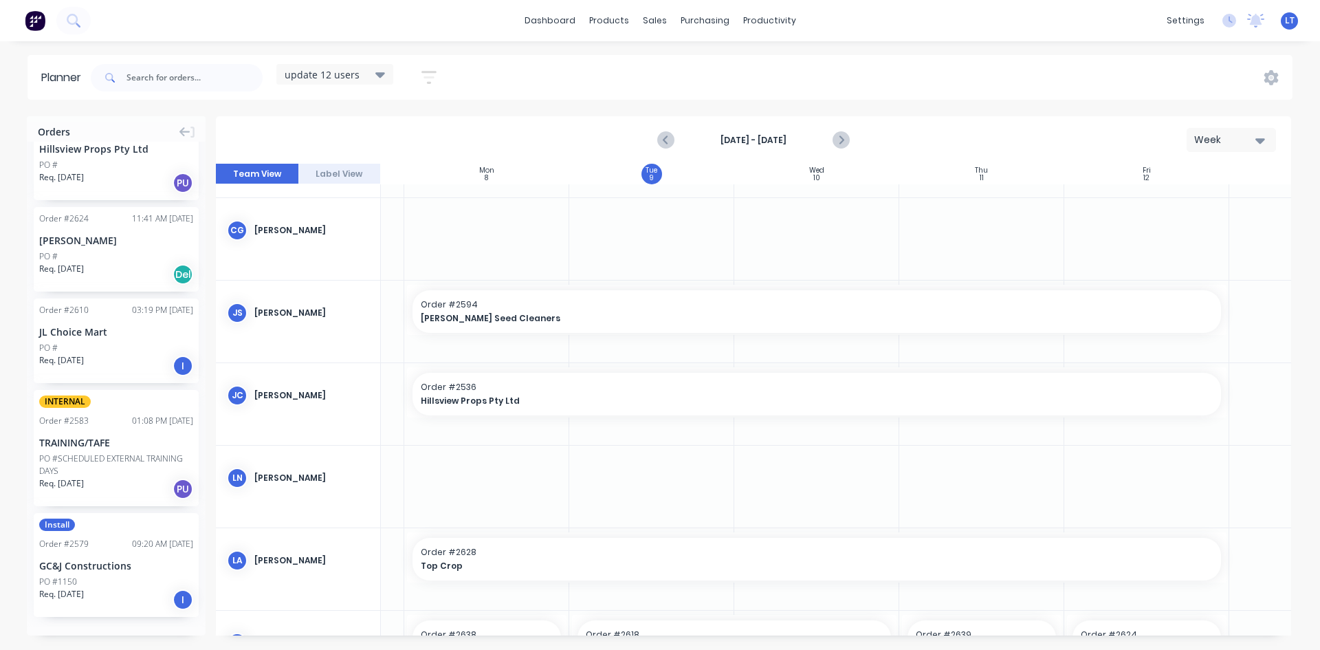
scroll to position [1484, 0]
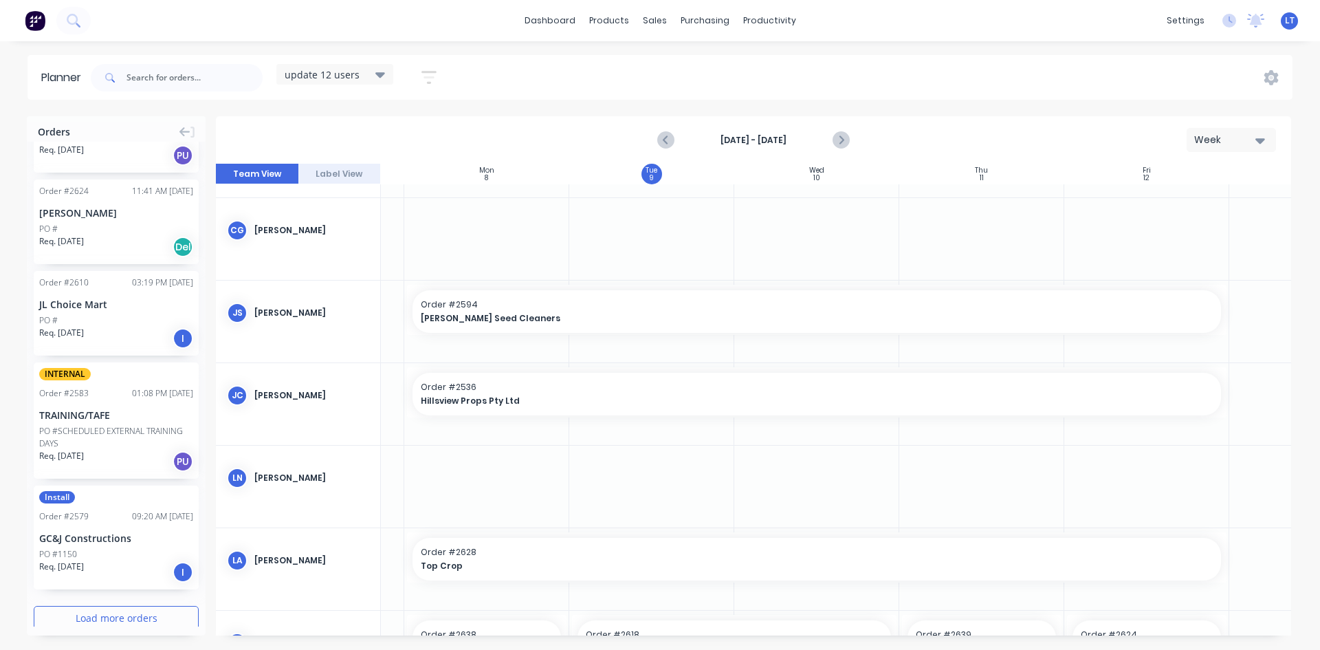
click at [137, 606] on button "Load more orders" at bounding box center [116, 618] width 165 height 24
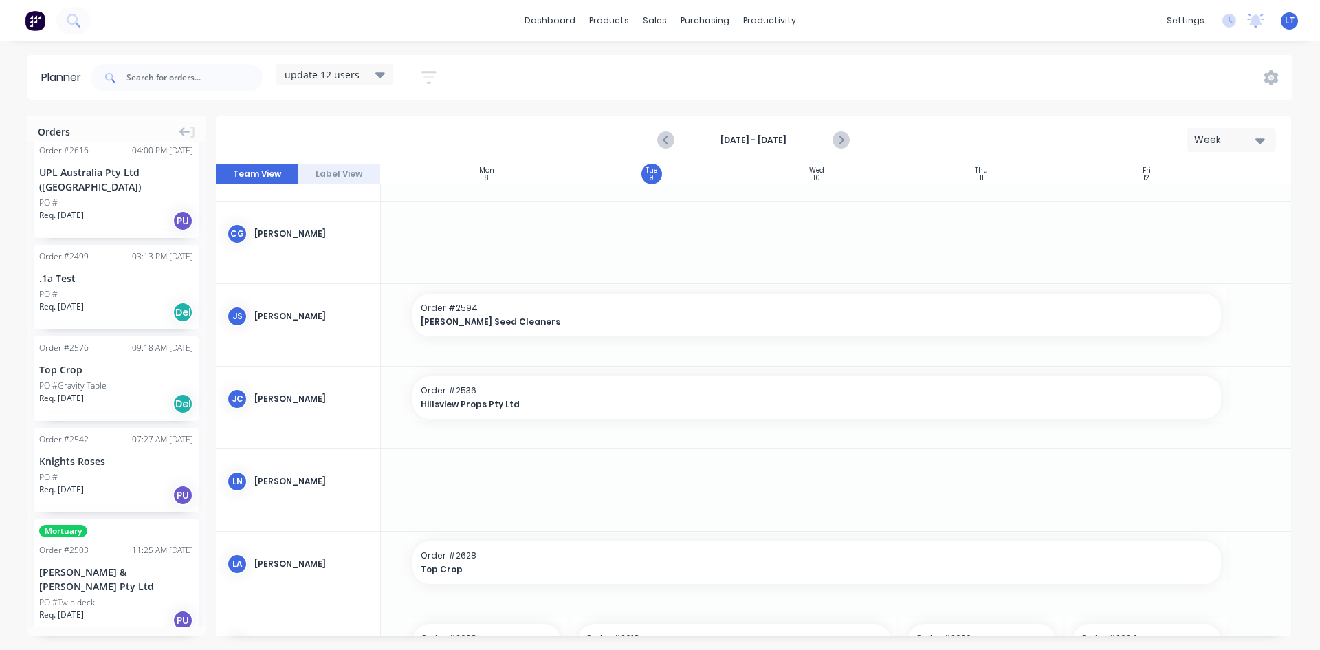
scroll to position [52, 142]
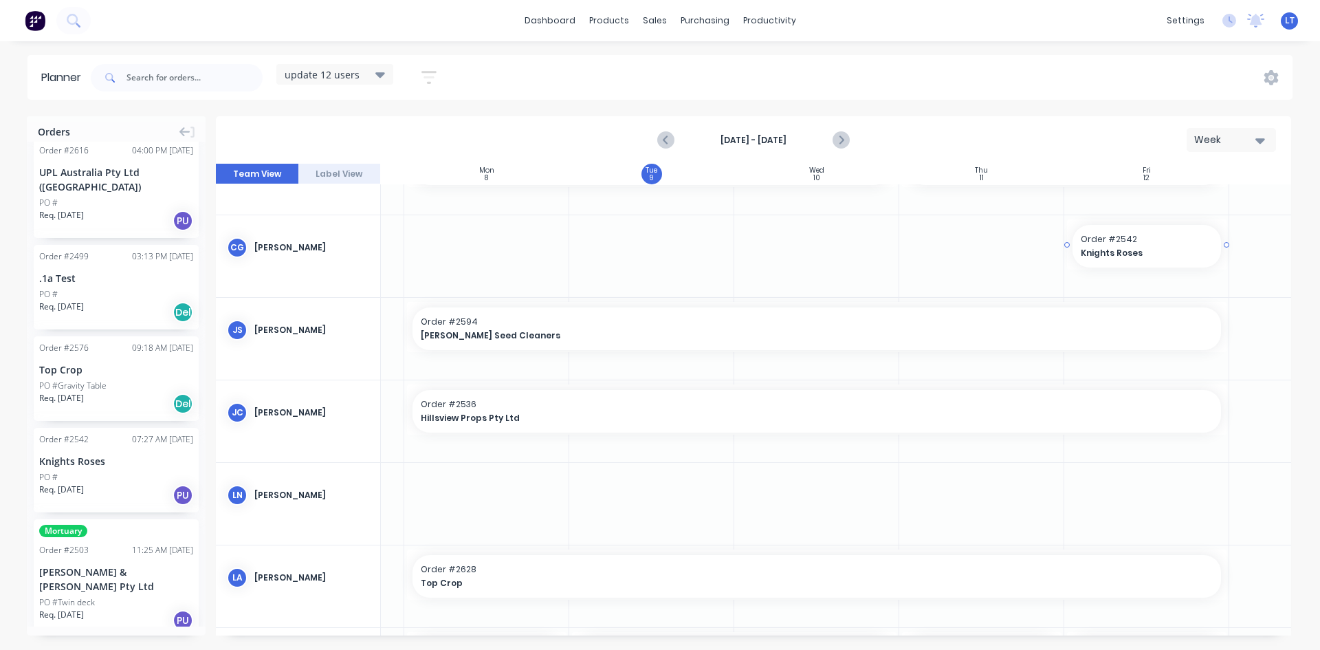
drag, startPoint x: 113, startPoint y: 457, endPoint x: 1094, endPoint y: 232, distance: 1006.4
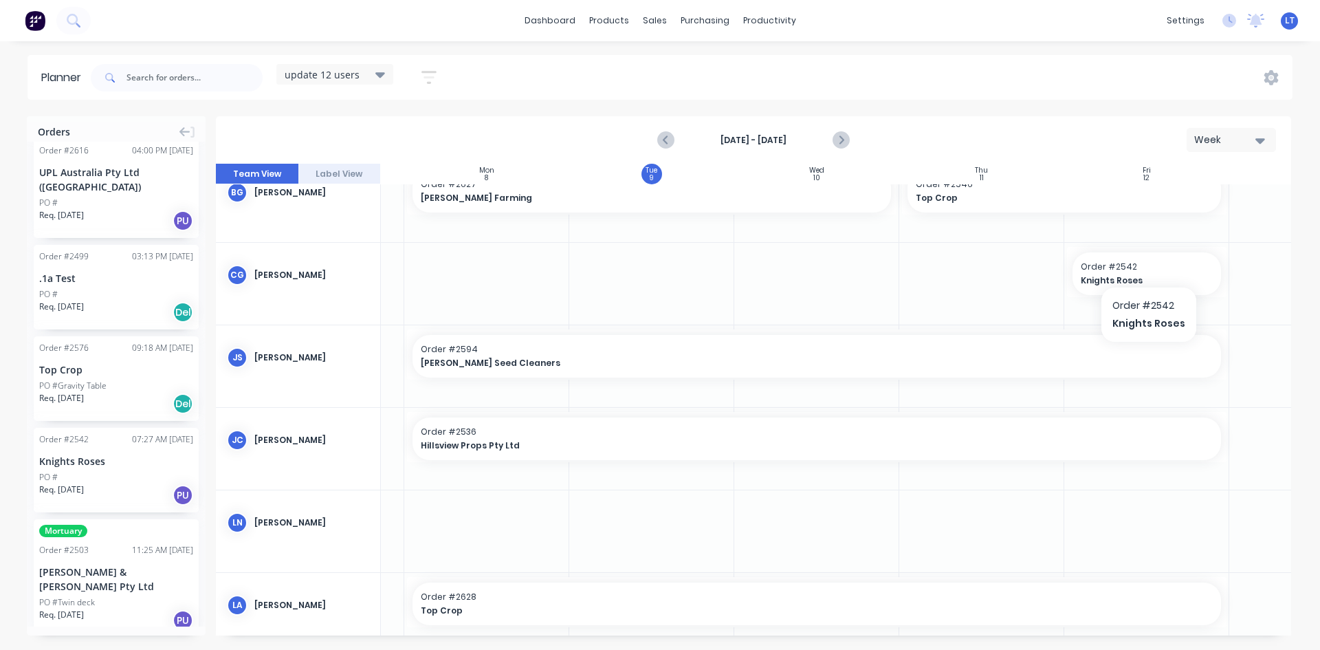
scroll to position [0, 142]
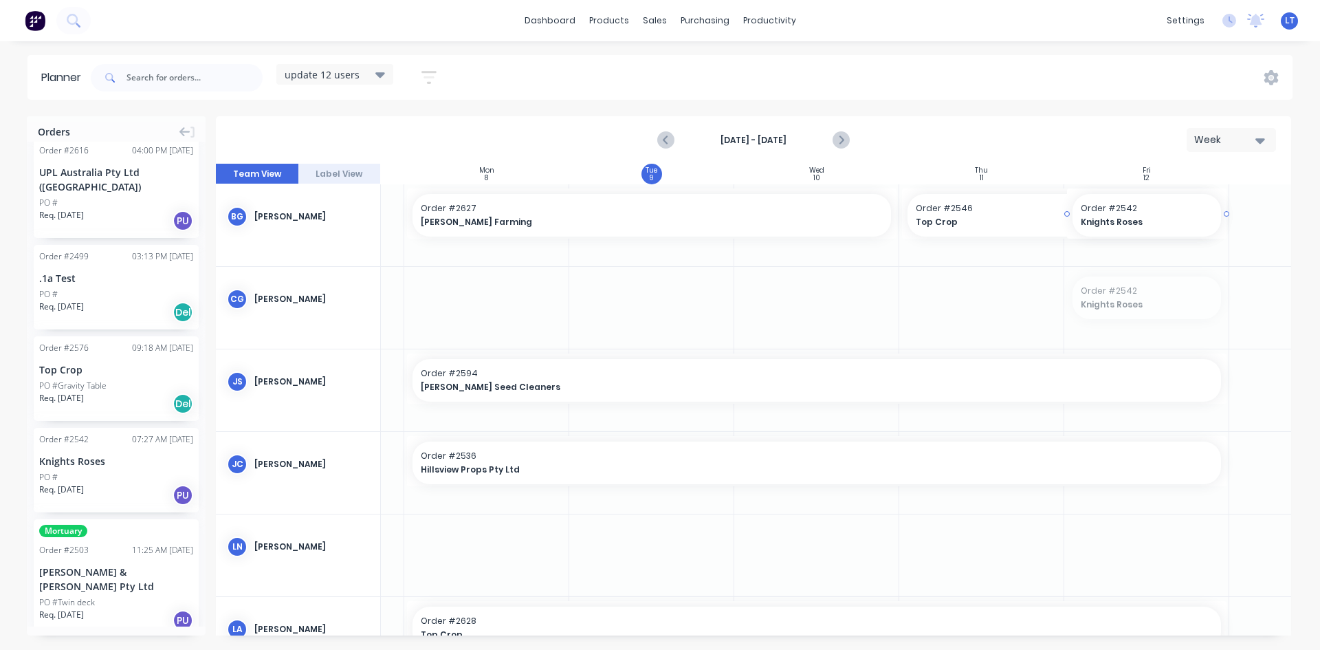
drag, startPoint x: 1134, startPoint y: 307, endPoint x: 1127, endPoint y: 245, distance: 62.9
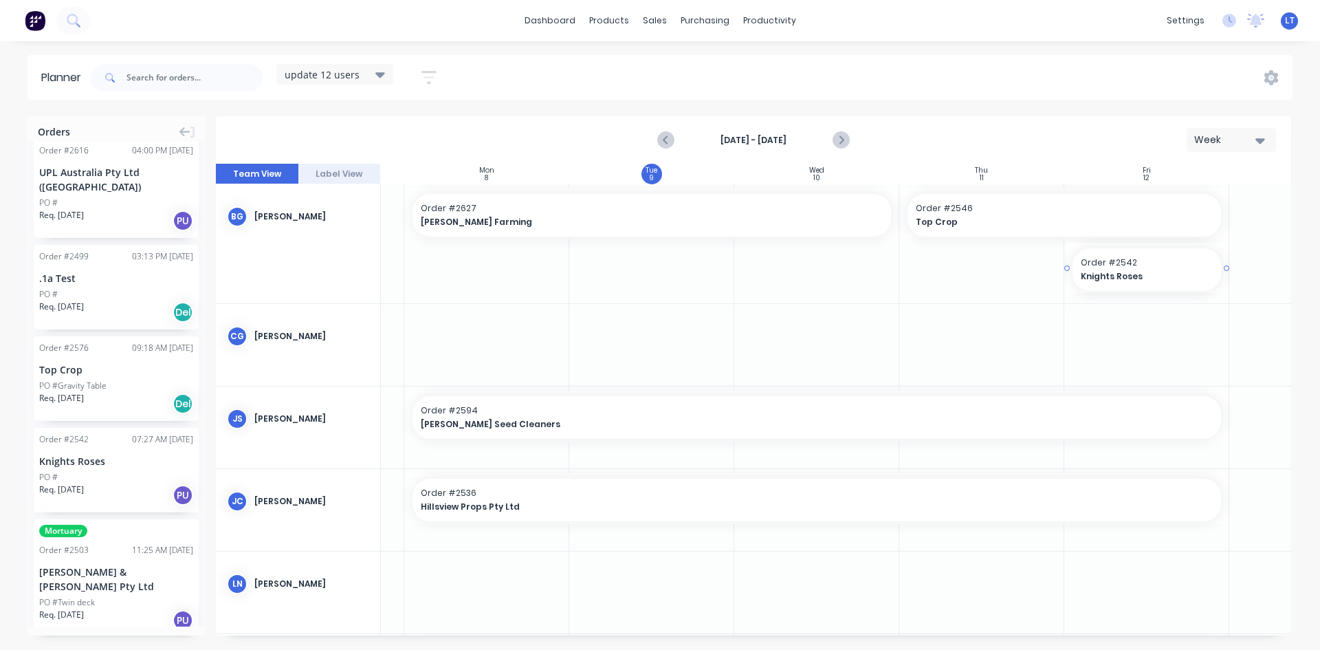
drag, startPoint x: 1129, startPoint y: 269, endPoint x: 1118, endPoint y: 186, distance: 83.8
click at [1118, 186] on div "Sun 7 [DATE] Mon 8 [DATE] Tue 9 [DATE] Wed 10 [DATE] Thu 11 [DATE] Fri 12 [DATE…" at bounding box center [753, 400] width 1075 height 472
drag, startPoint x: 1150, startPoint y: 274, endPoint x: 1138, endPoint y: 190, distance: 85.5
click at [1138, 190] on div "Sun 7 [DATE] Mon 8 [DATE] Tue 9 [DATE] Wed 10 [DATE] Thu 11 [DATE] Fri 12 [DATE…" at bounding box center [753, 400] width 1075 height 472
drag, startPoint x: 1115, startPoint y: 258, endPoint x: 1116, endPoint y: 276, distance: 17.9
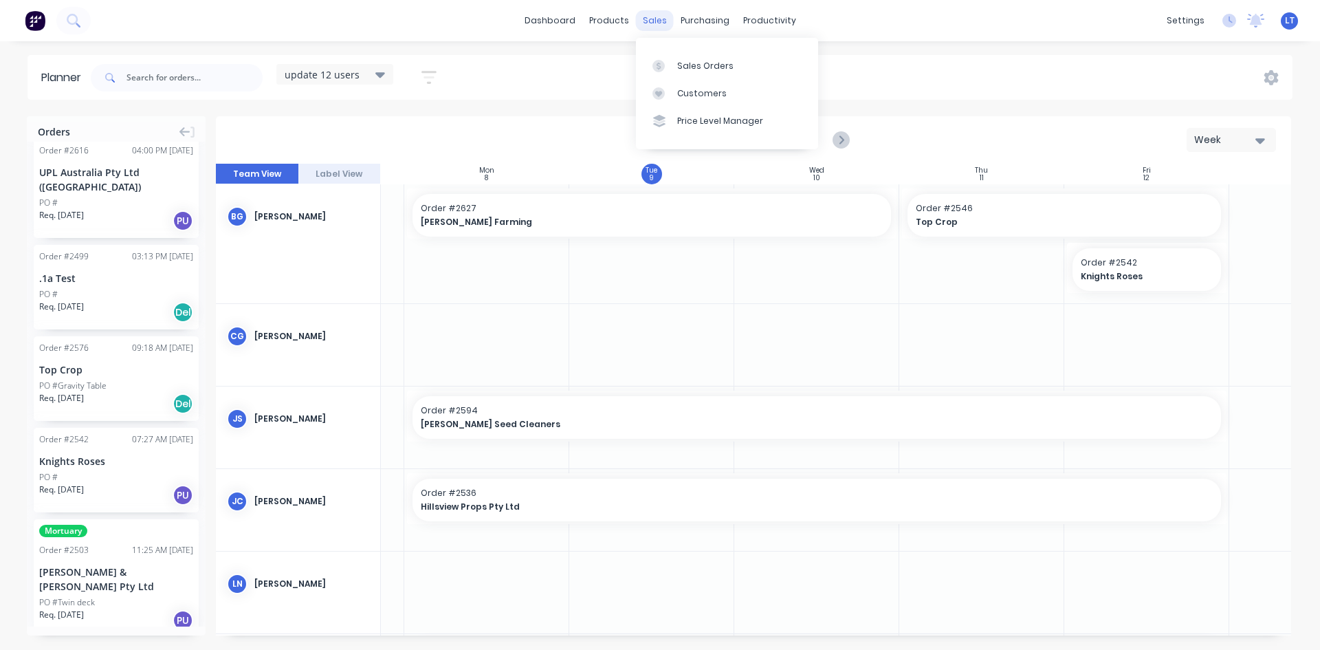
click at [668, 19] on div "sales" at bounding box center [655, 20] width 38 height 21
click at [725, 74] on link "Sales Orders" at bounding box center [727, 65] width 182 height 27
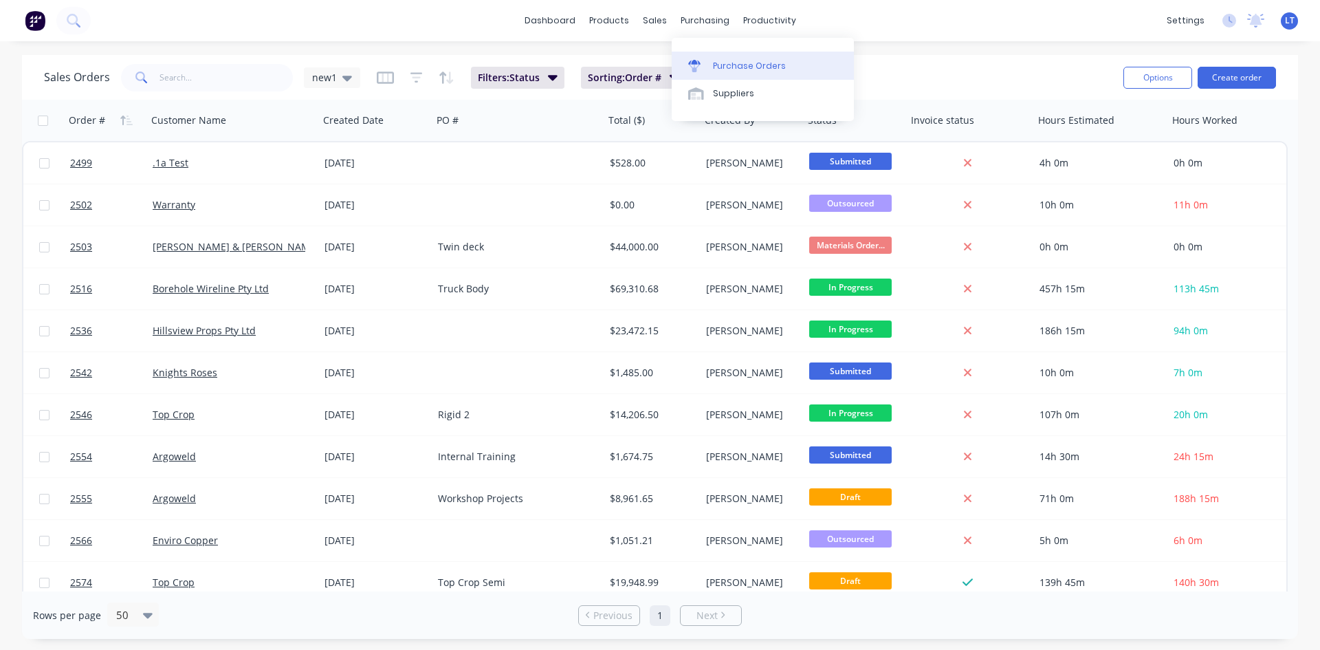
click at [738, 70] on div "Purchase Orders" at bounding box center [749, 66] width 73 height 12
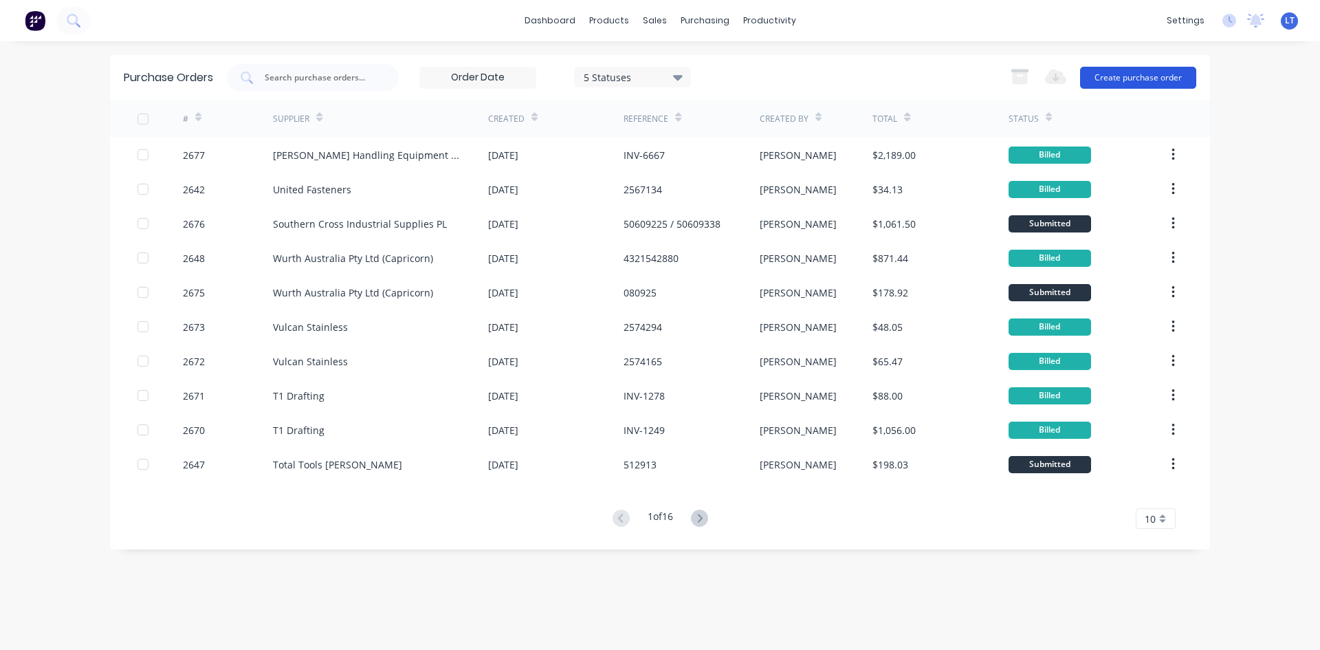
click at [1176, 78] on button "Create purchase order" at bounding box center [1138, 78] width 116 height 22
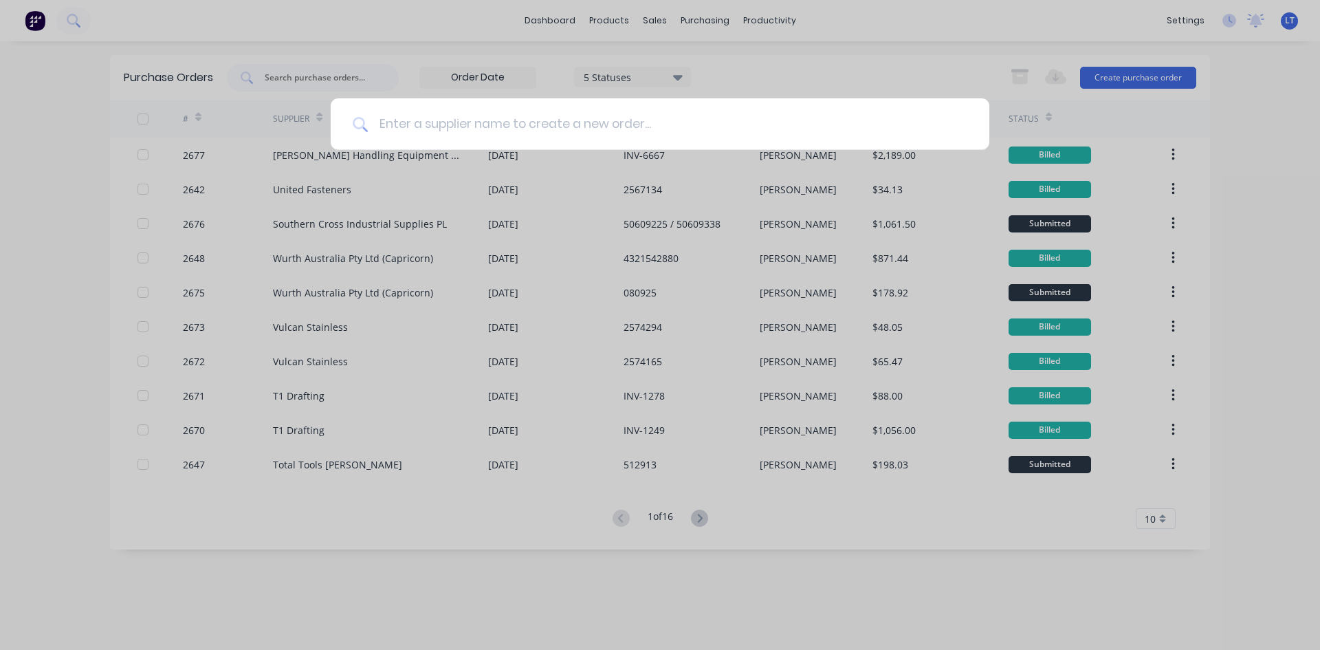
click at [558, 118] on input at bounding box center [667, 124] width 599 height 52
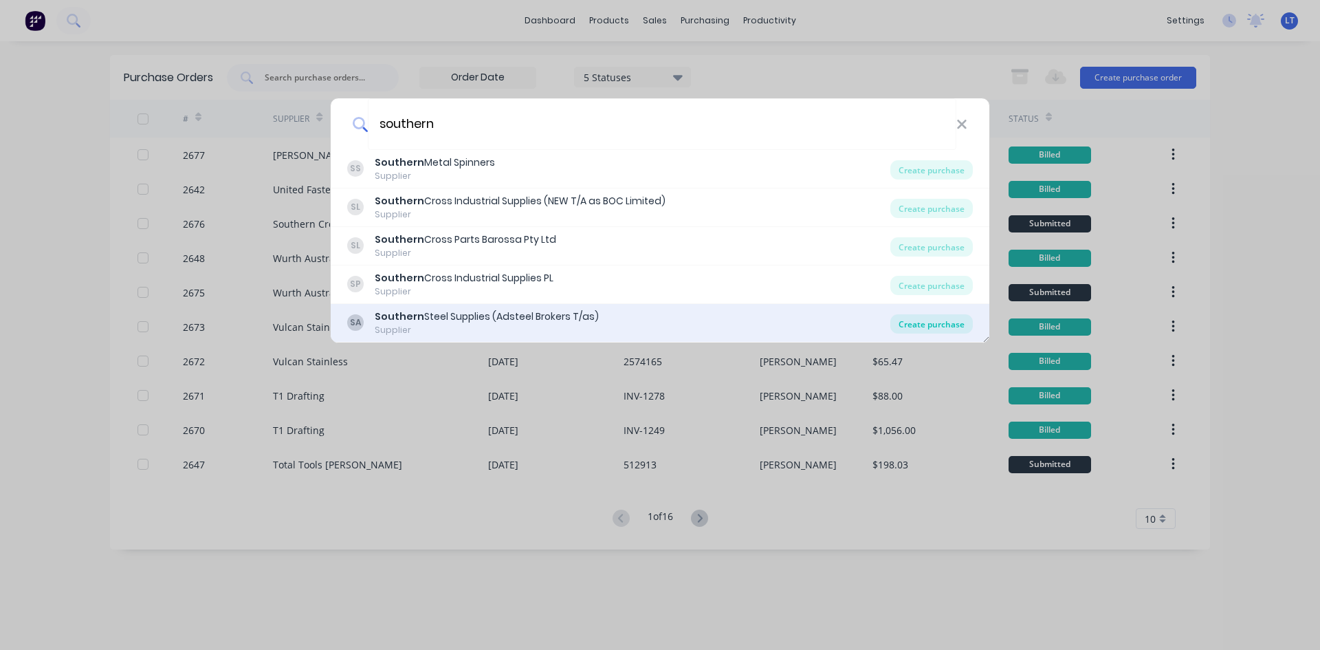
type input "southern"
click at [925, 324] on div "Create purchase" at bounding box center [931, 323] width 82 height 19
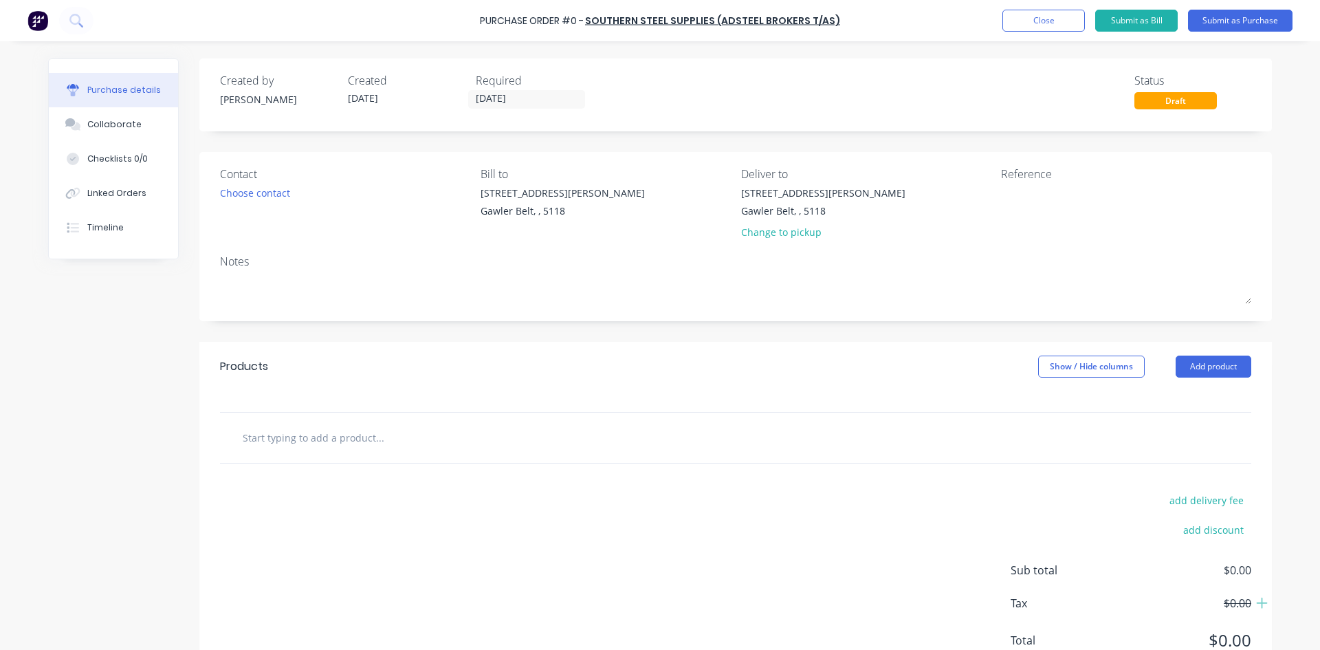
click at [348, 446] on input "text" at bounding box center [379, 436] width 275 height 27
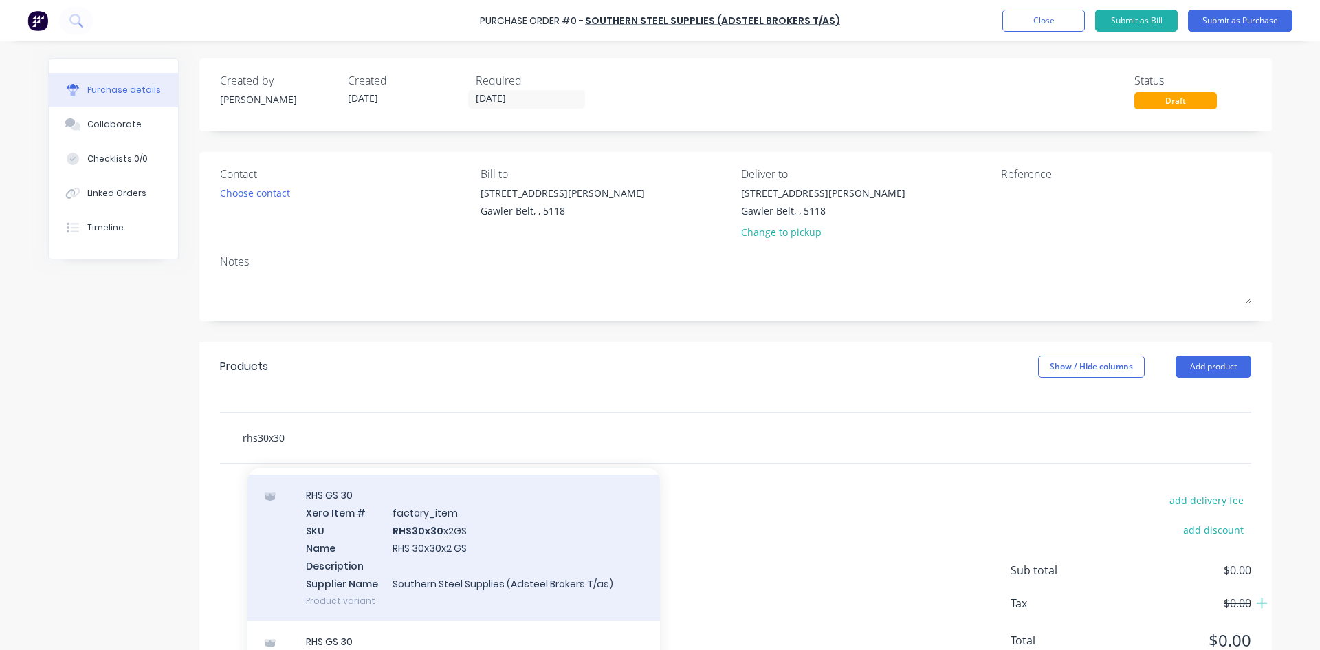
scroll to position [69, 0]
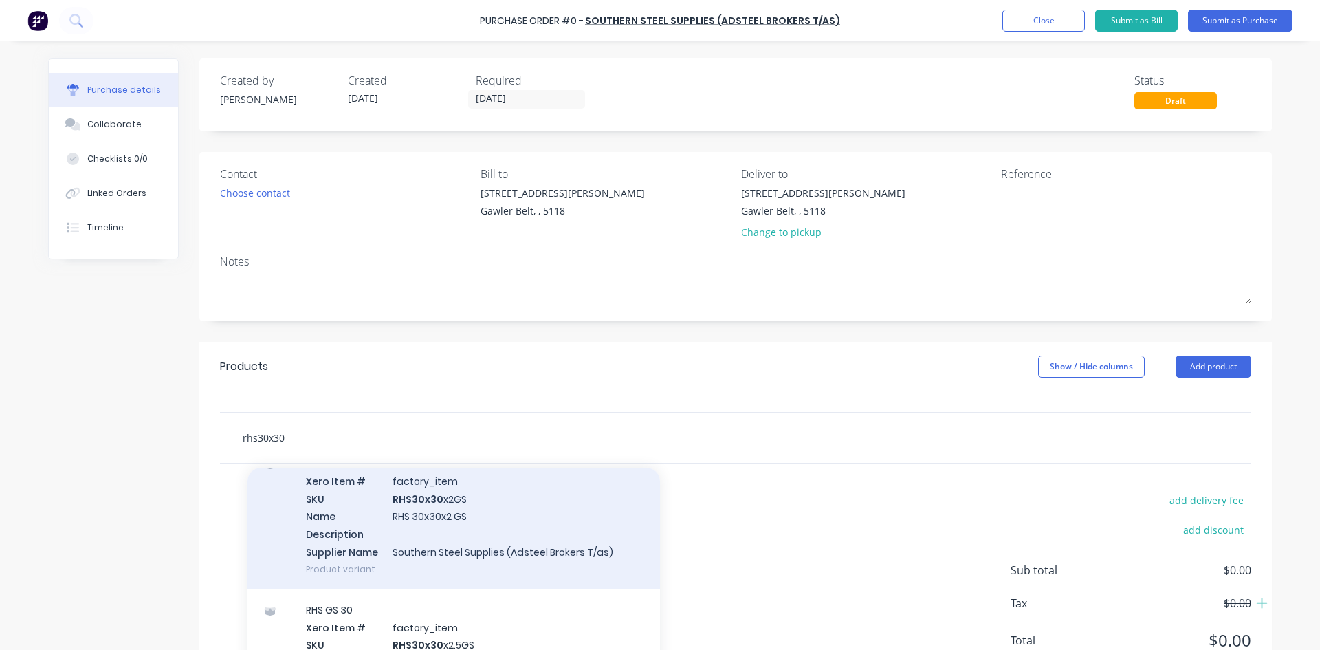
type input "rhs30x30"
click at [470, 520] on div "RHS GS 30 Xero Item # factory_item SKU RHS30x30 x2GS Name RHS 30x30x2 GS Descri…" at bounding box center [453, 516] width 412 height 146
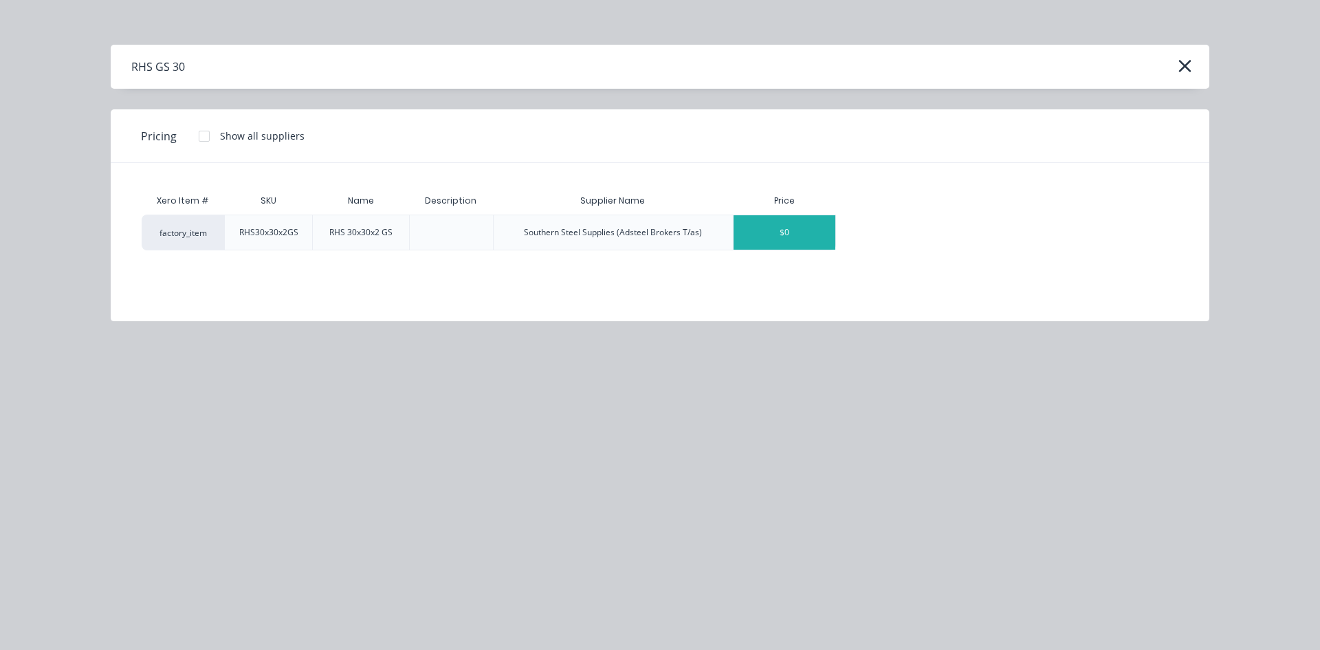
click at [760, 236] on div "$0" at bounding box center [785, 232] width 102 height 34
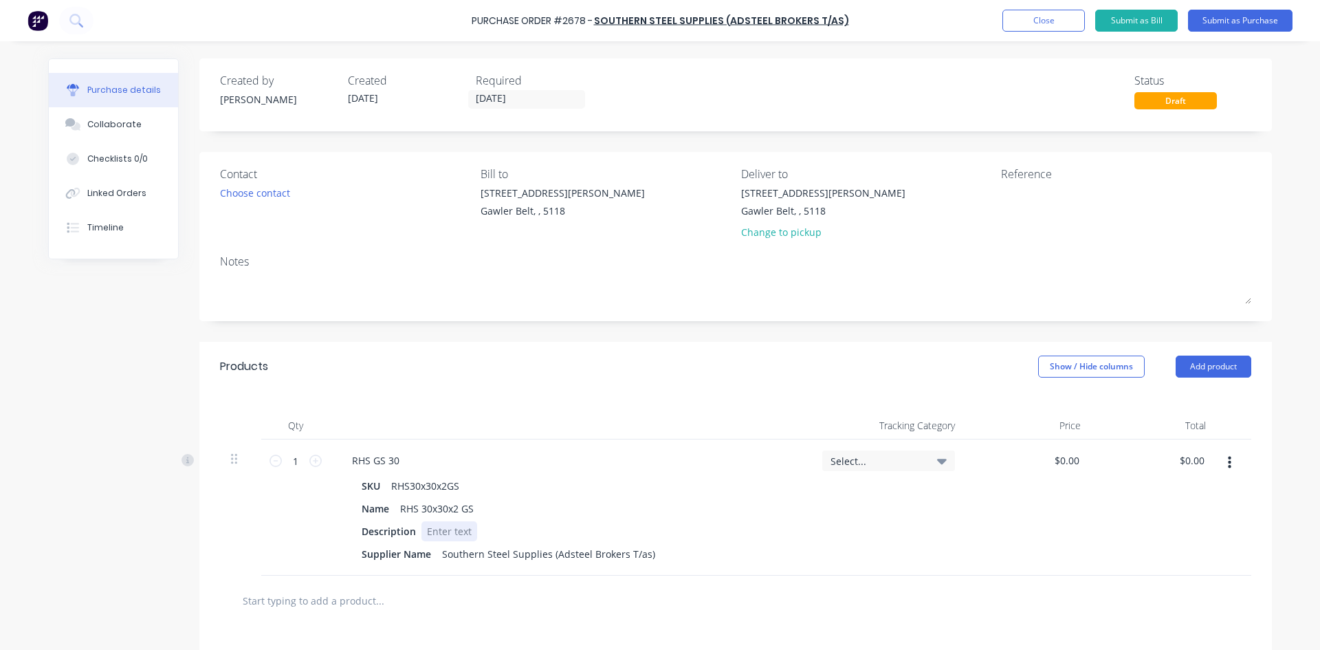
click at [459, 530] on div at bounding box center [449, 531] width 56 height 20
click at [285, 461] on input "1" at bounding box center [295, 460] width 27 height 21
type input "24"
click at [879, 577] on div at bounding box center [735, 600] width 1031 height 50
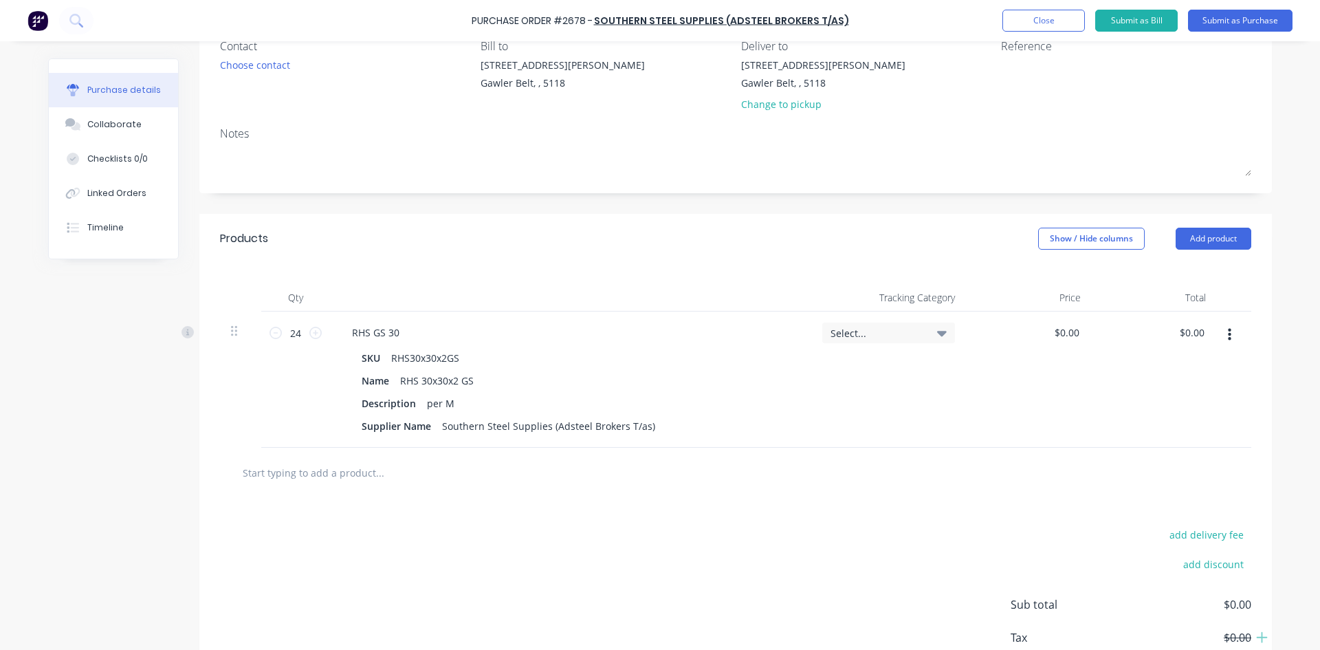
scroll to position [137, 0]
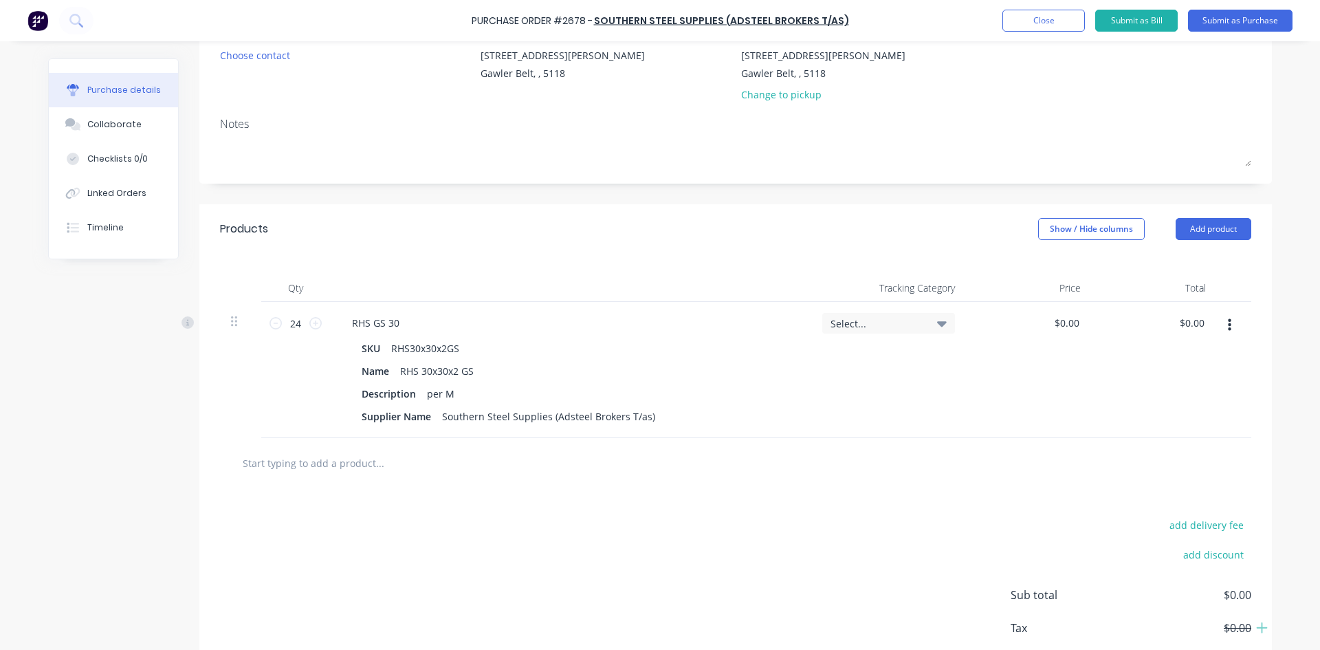
click at [316, 465] on input "text" at bounding box center [379, 462] width 275 height 27
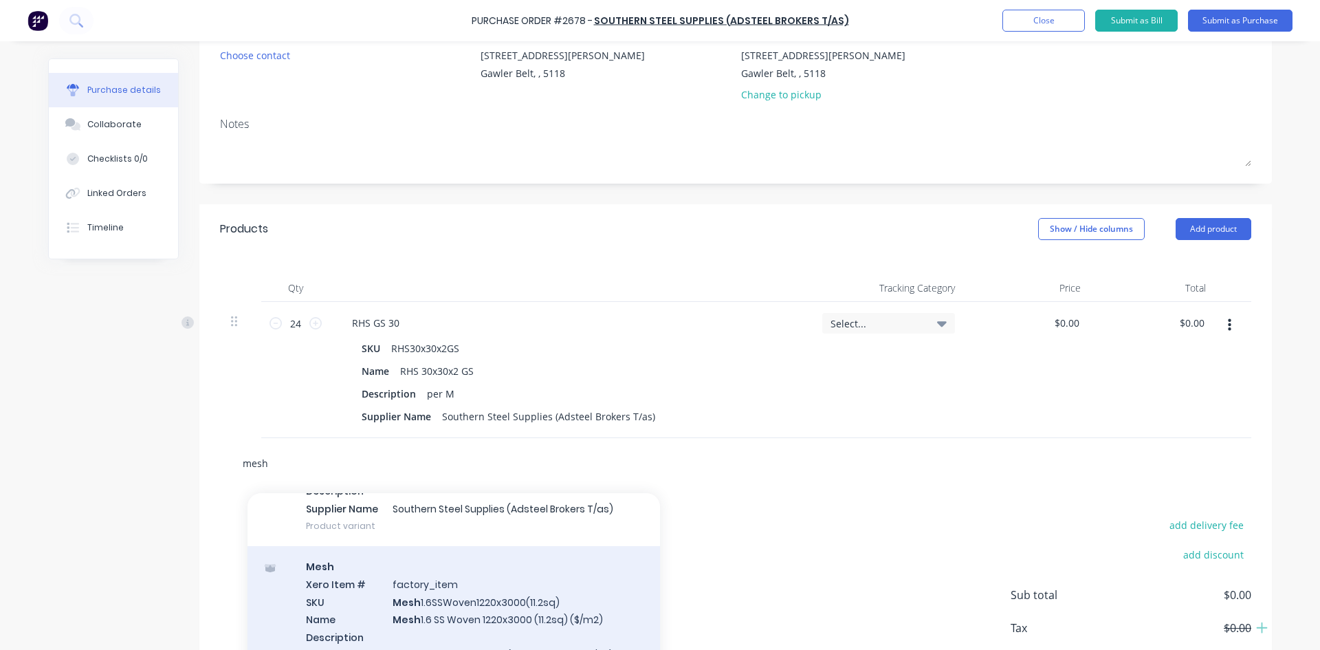
scroll to position [725, 0]
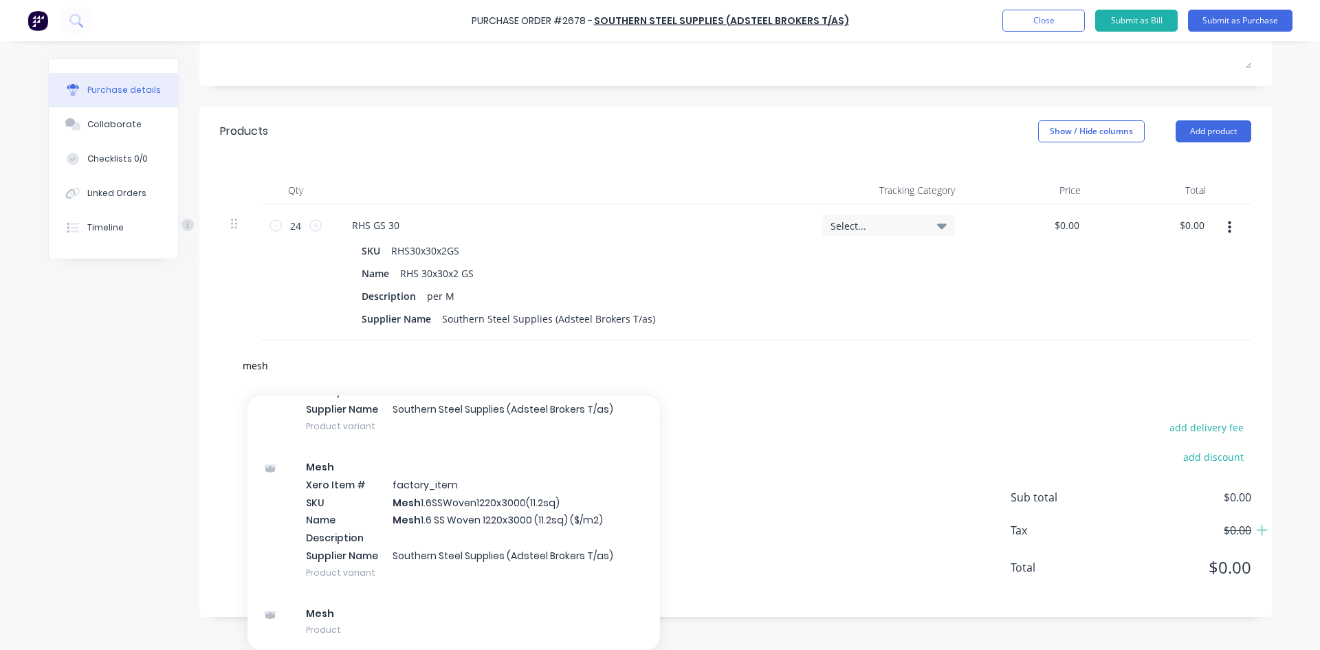
click at [788, 442] on div "add delivery fee add discount Sub total $0.00 Tax $0.00 Total $0.00" at bounding box center [735, 503] width 1072 height 226
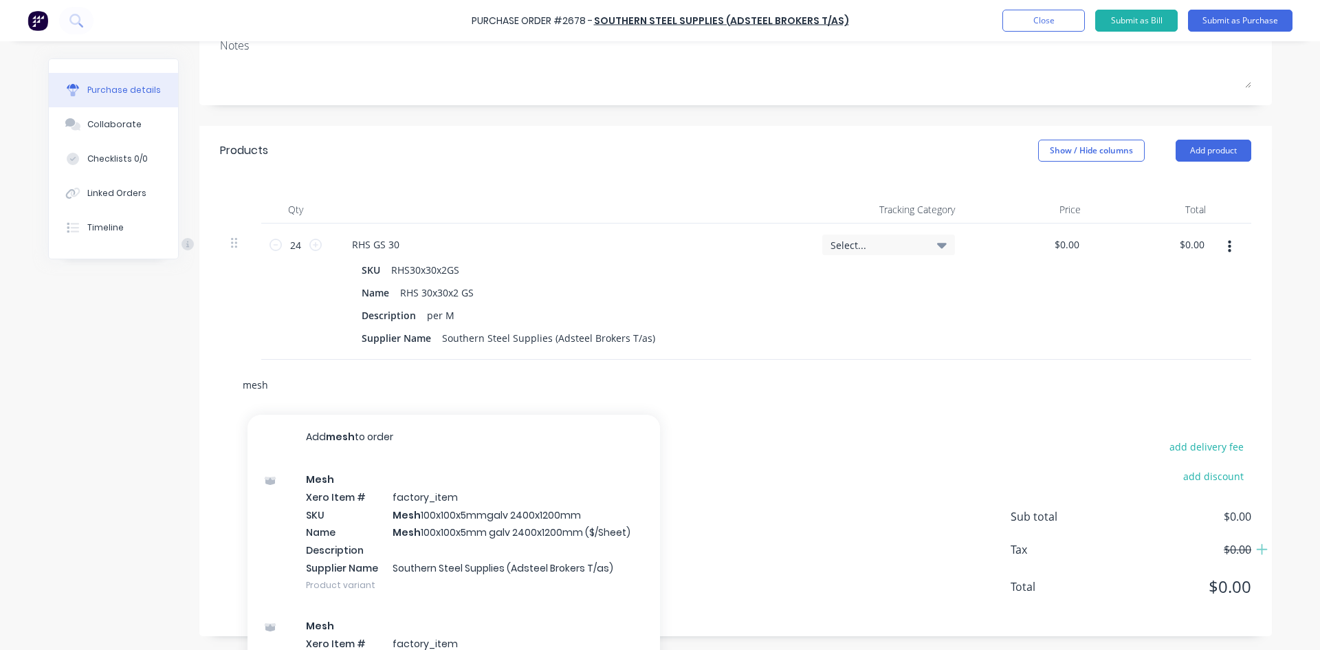
click at [278, 384] on input "mesh" at bounding box center [379, 384] width 275 height 27
click at [274, 385] on input "mesh" at bounding box center [379, 384] width 275 height 27
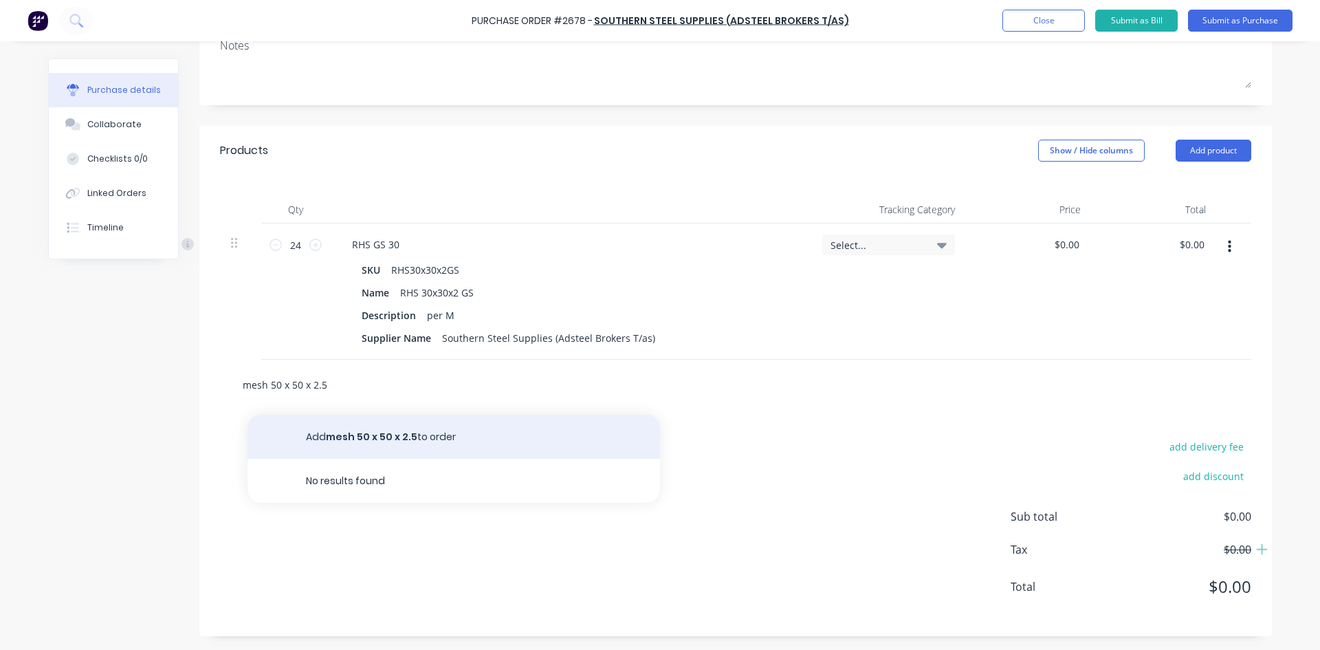
type input "mesh 50 x 50 x 2.5"
click at [403, 440] on button "Add mesh 50 x 50 x 2.5 to order" at bounding box center [453, 437] width 412 height 44
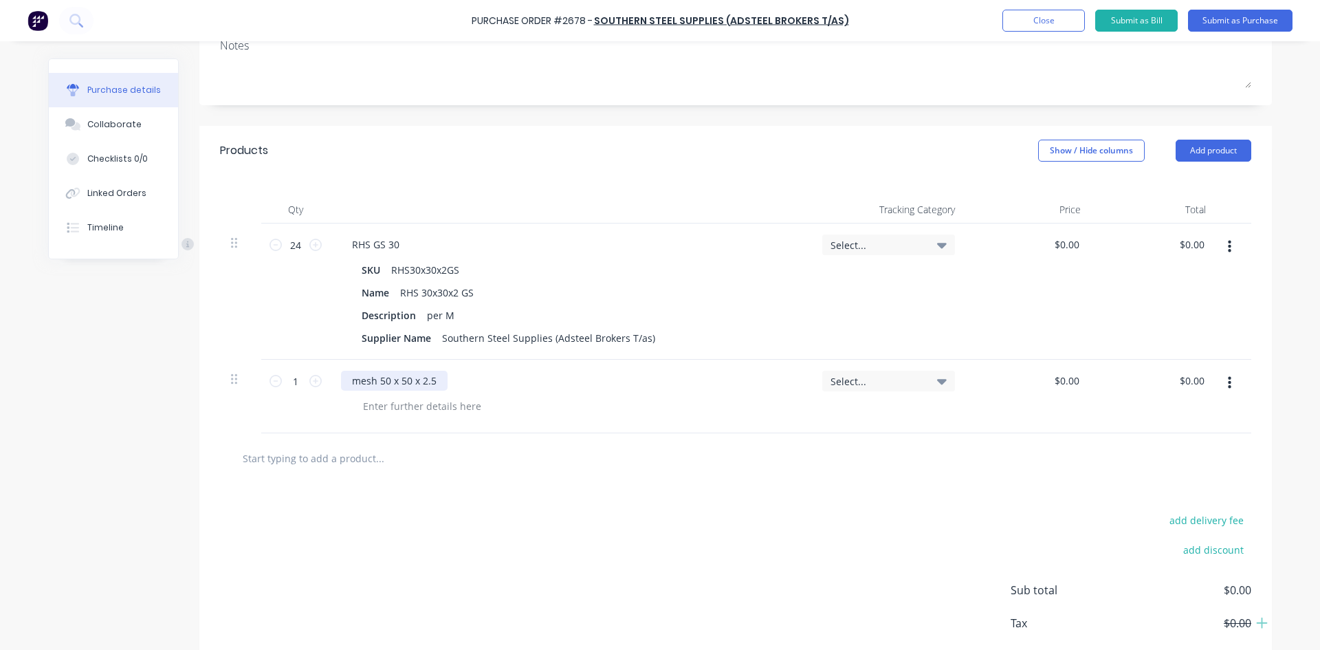
click at [438, 382] on div "mesh 50 x 50 x 2.5" at bounding box center [394, 381] width 107 height 20
click at [393, 408] on div at bounding box center [422, 406] width 140 height 20
click at [458, 380] on div "mesh 50 x 50 x 2.5 GALV" at bounding box center [407, 381] width 133 height 20
click at [598, 447] on div at bounding box center [437, 457] width 412 height 27
click at [304, 381] on input "1" at bounding box center [295, 381] width 27 height 21
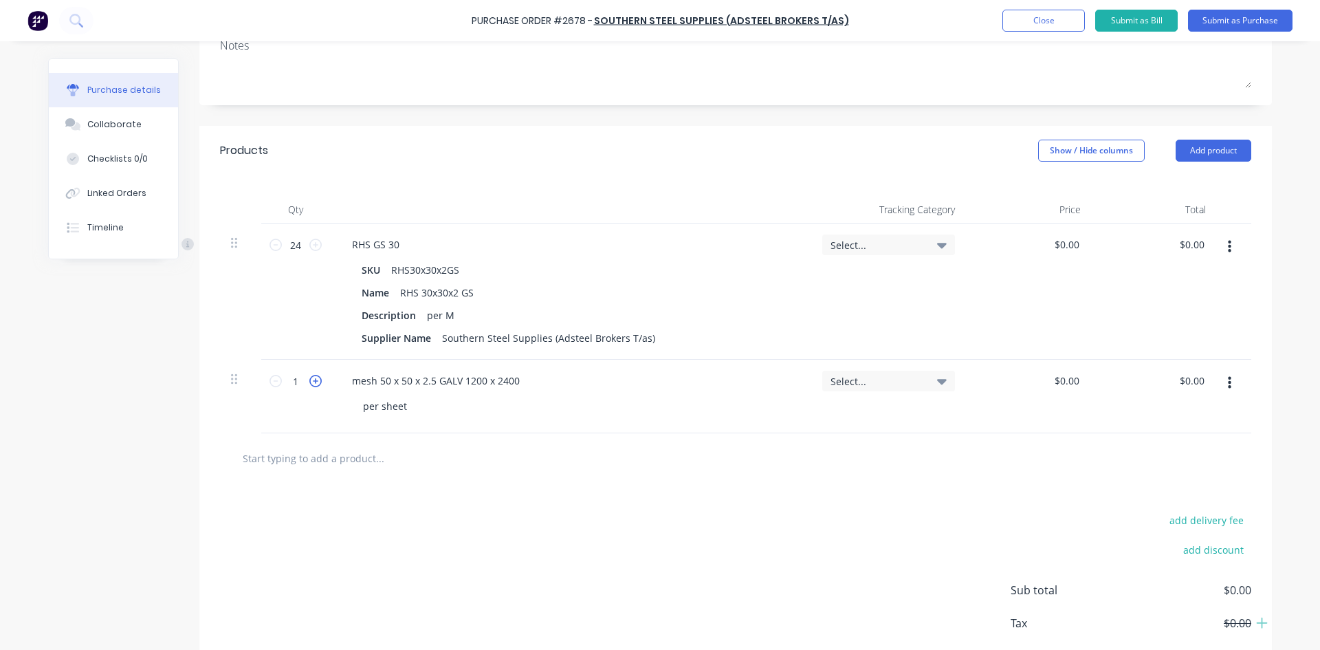
click at [309, 381] on icon at bounding box center [315, 381] width 12 height 12
type input "4"
click at [773, 485] on div "add delivery fee add discount Sub total $0.00 Tax $0.00 Total $0.00" at bounding box center [735, 596] width 1072 height 226
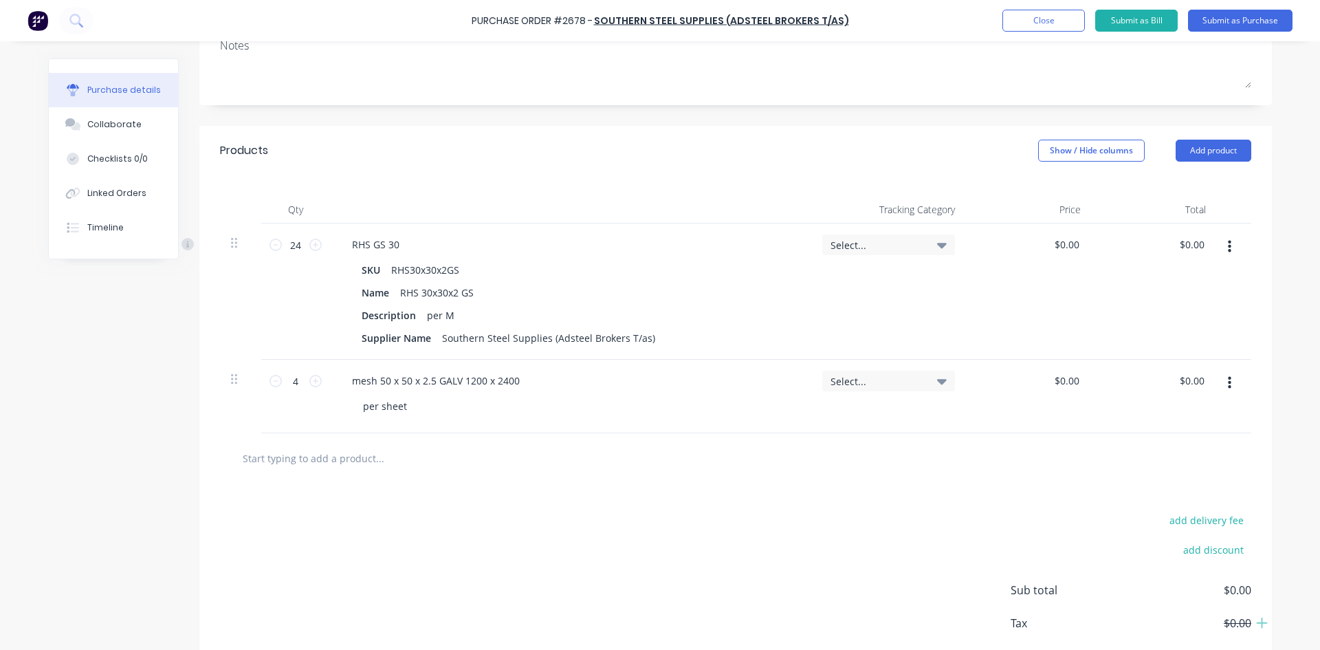
click at [297, 466] on input "text" at bounding box center [379, 457] width 275 height 27
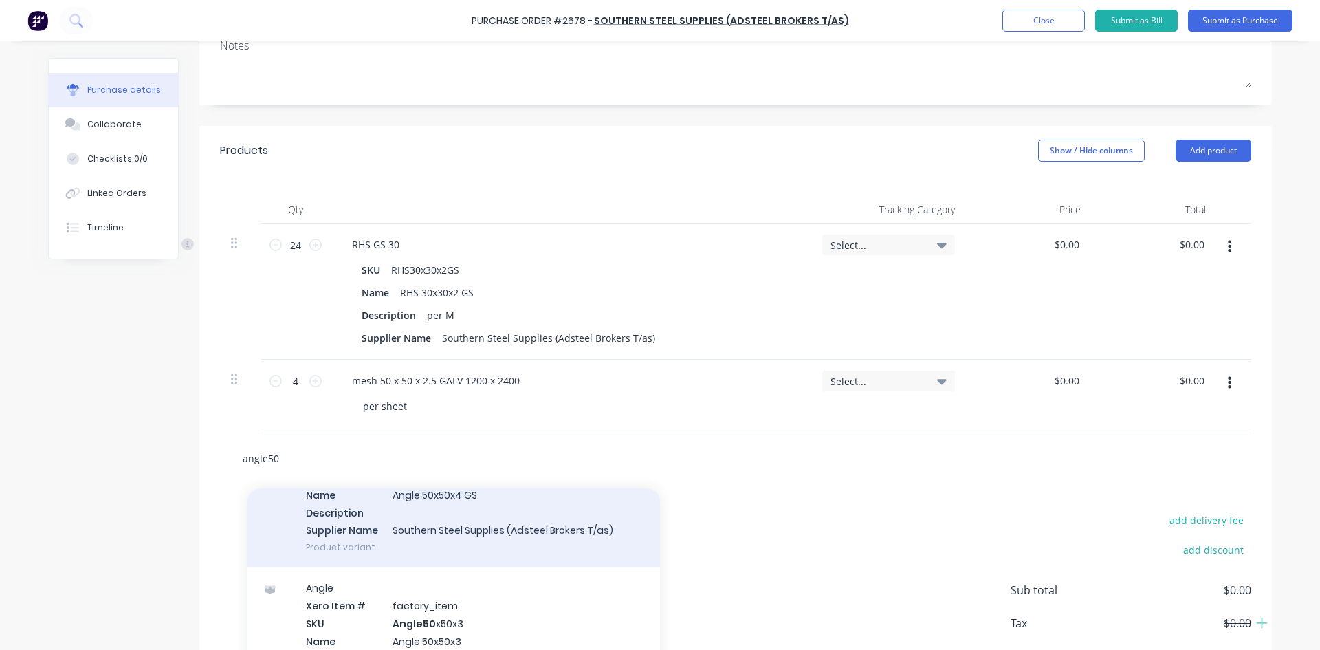
scroll to position [619, 0]
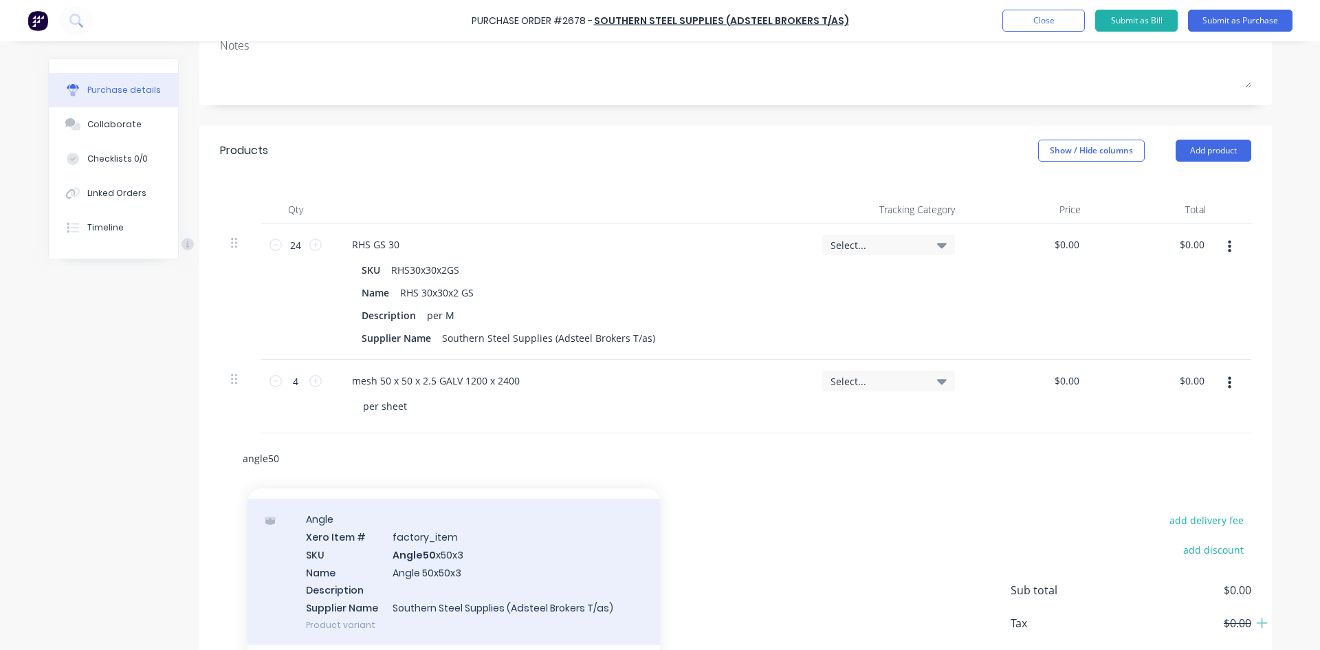
type input "angle50"
click at [412, 548] on div "Angle Xero Item # factory_item SKU Angle50 x50x3 Name Angle 50x50x3 Description…" at bounding box center [453, 571] width 412 height 146
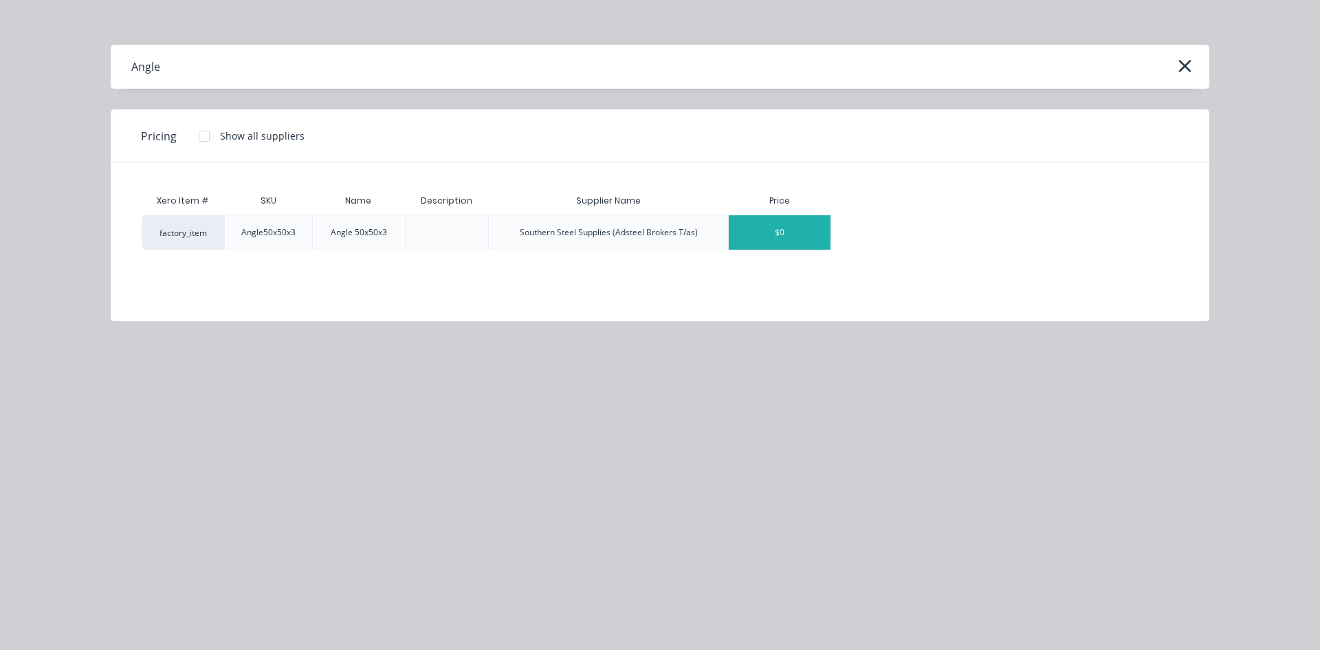
click at [773, 234] on div "$0" at bounding box center [780, 232] width 102 height 34
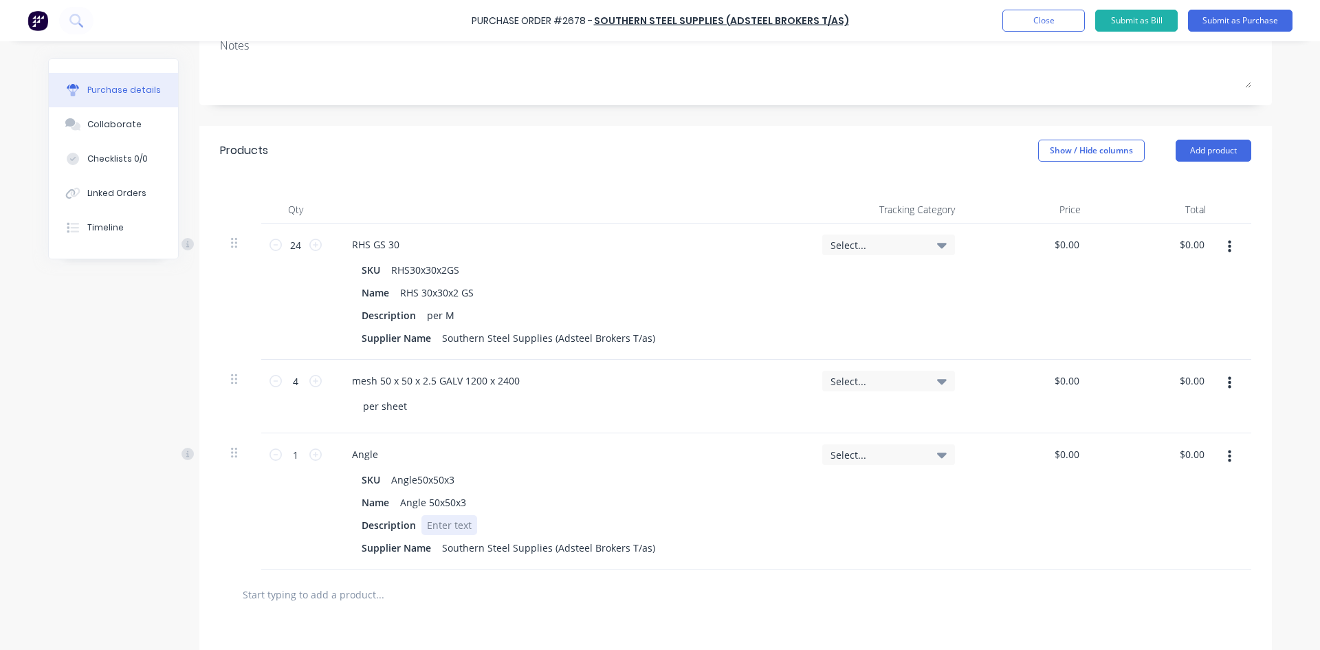
click at [455, 522] on div at bounding box center [449, 525] width 56 height 20
click at [313, 458] on icon at bounding box center [315, 454] width 12 height 12
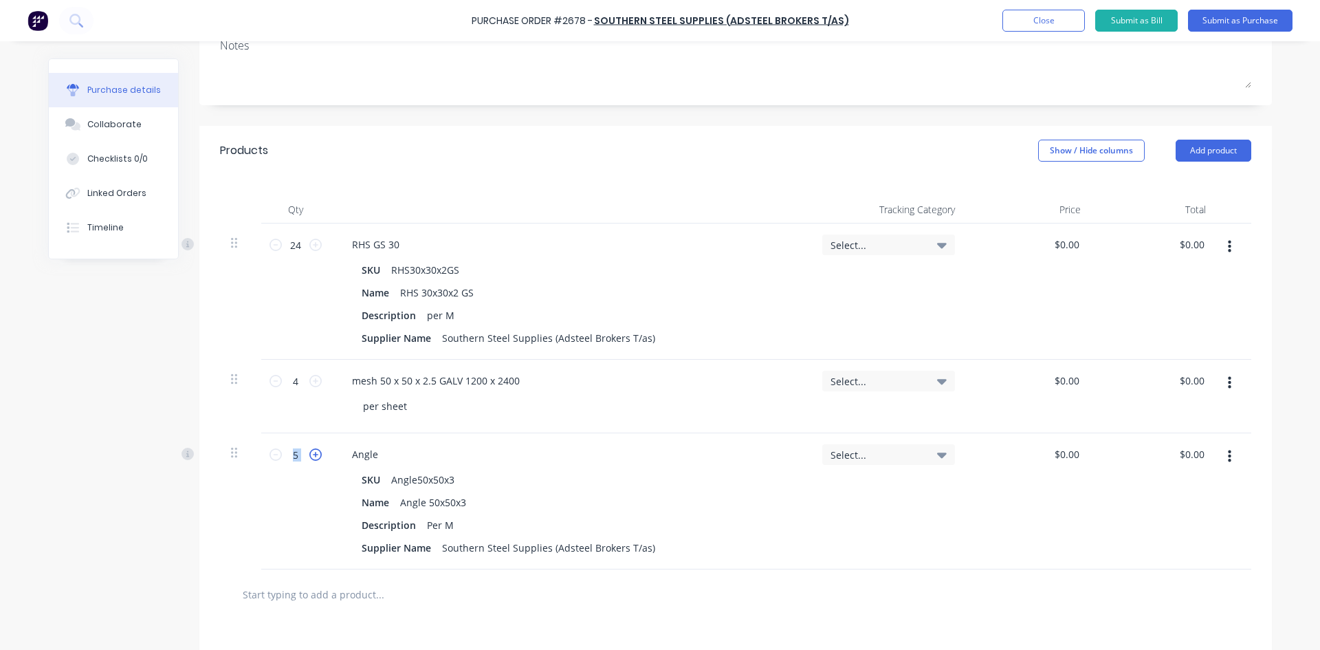
click at [313, 458] on icon at bounding box center [315, 454] width 12 height 12
type input "6"
click at [898, 580] on div at bounding box center [735, 593] width 1009 height 27
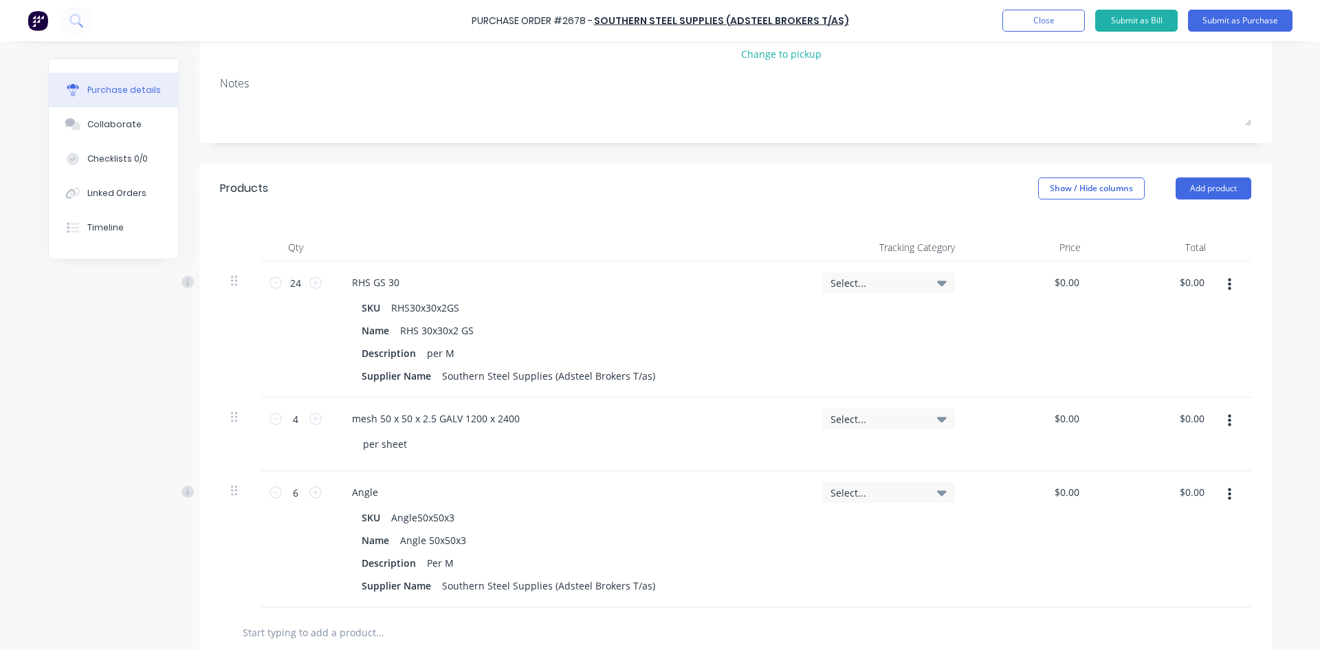
scroll to position [13, 0]
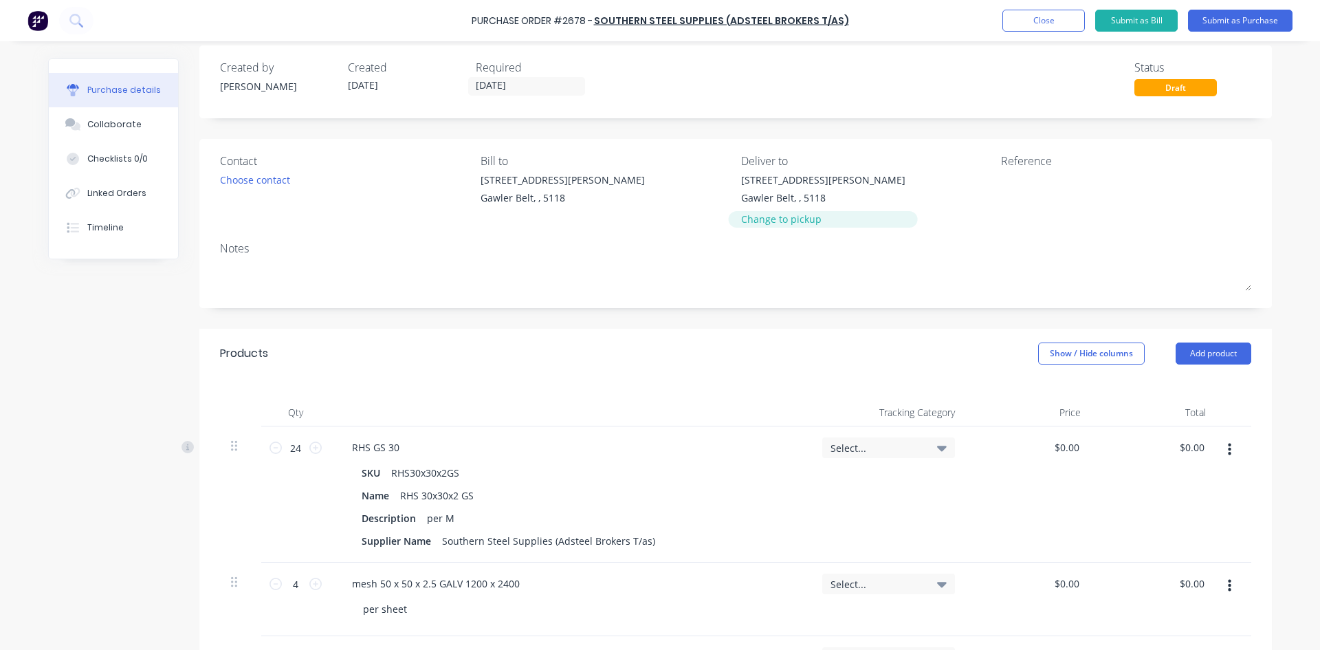
click at [793, 224] on div "Change to pickup" at bounding box center [823, 219] width 164 height 14
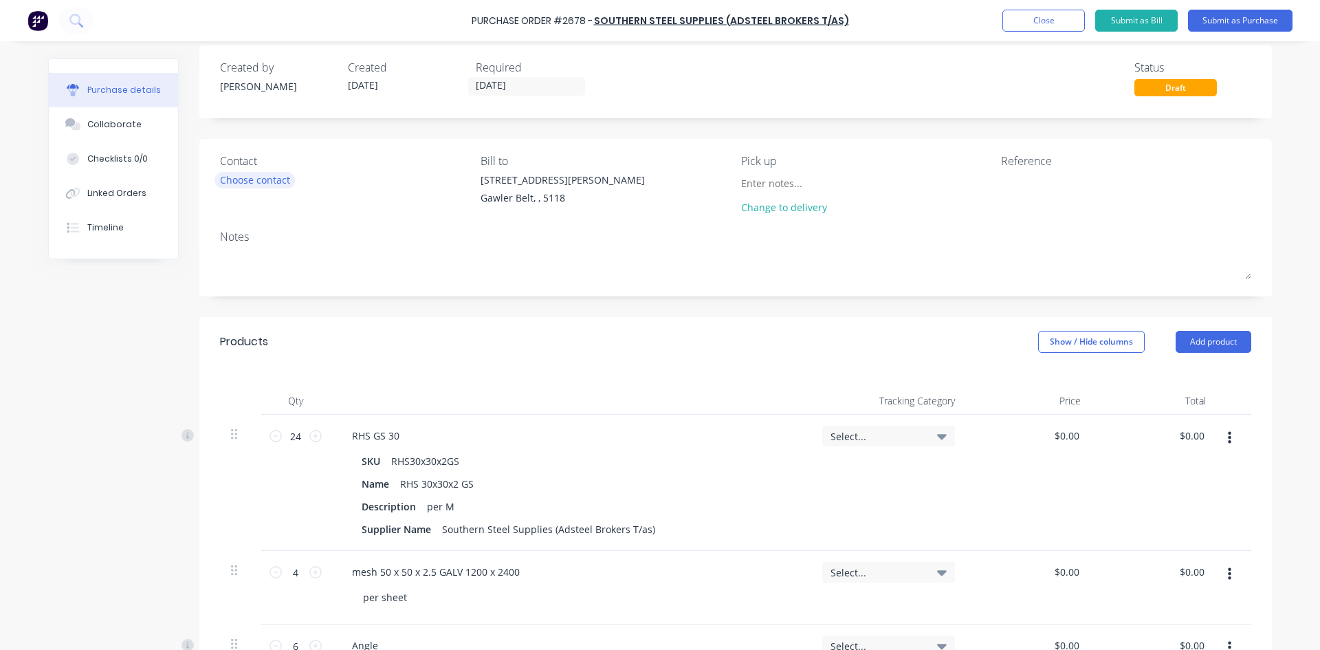
click at [268, 182] on div "Choose contact" at bounding box center [255, 180] width 70 height 14
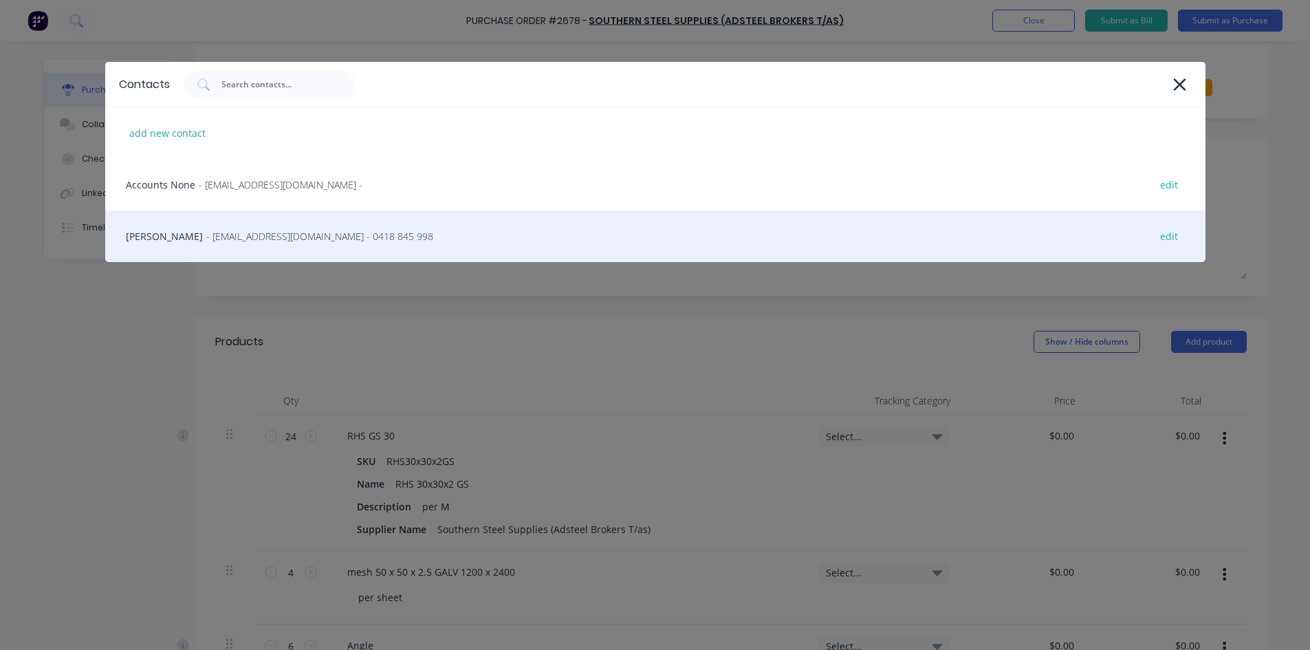
click at [251, 228] on div "[PERSON_NAME] - [EMAIL_ADDRESS][DOMAIN_NAME] - 0418 845 998 edit" at bounding box center [655, 236] width 1100 height 52
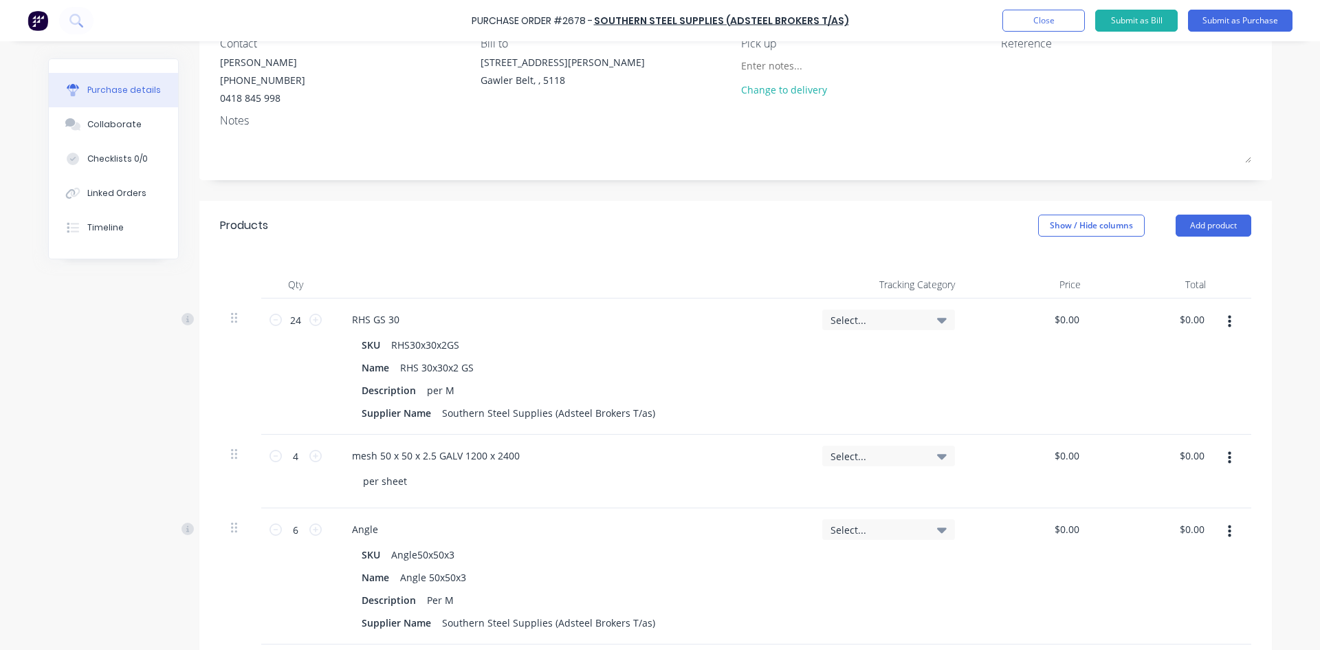
scroll to position [0, 0]
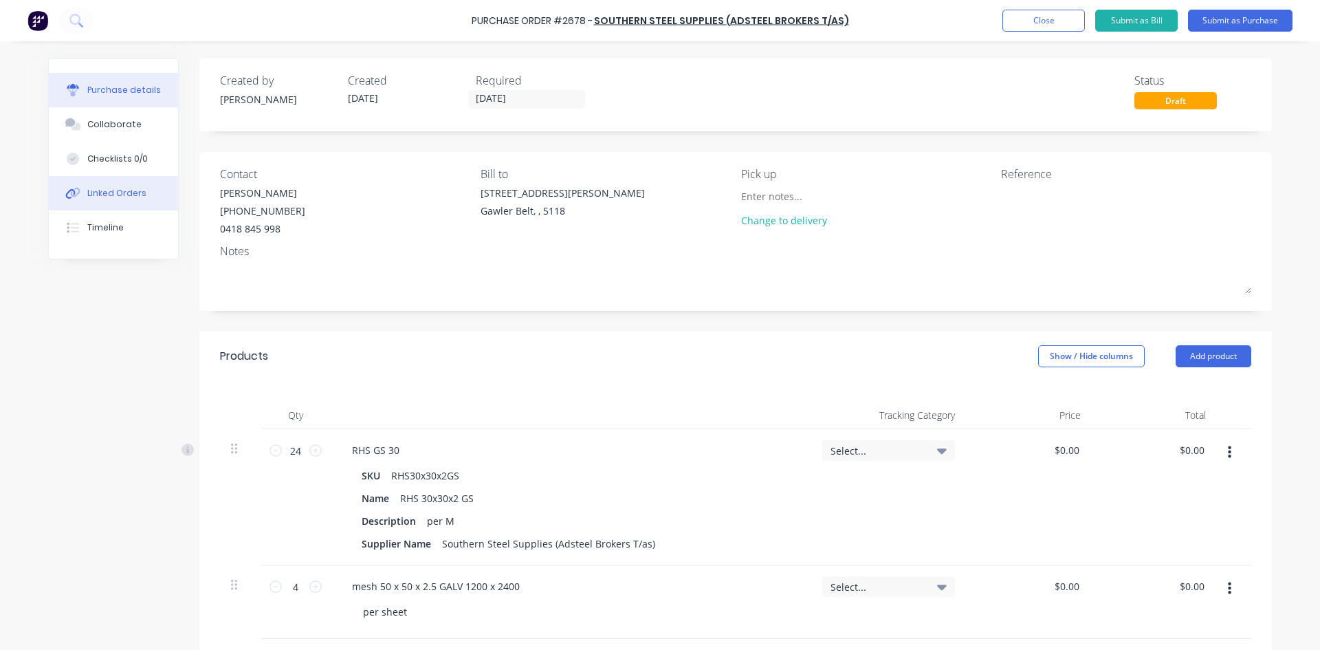
click at [121, 194] on div "Linked Orders" at bounding box center [116, 193] width 59 height 12
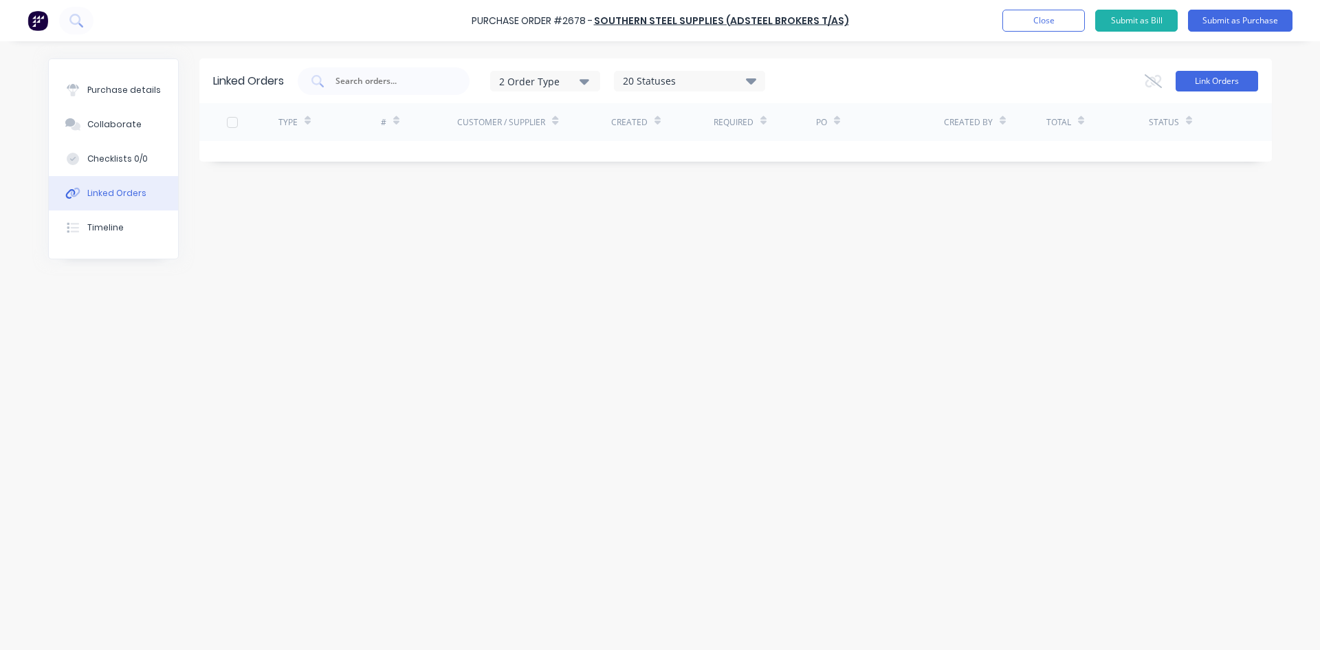
click at [1213, 74] on button "Link Orders" at bounding box center [1217, 81] width 82 height 21
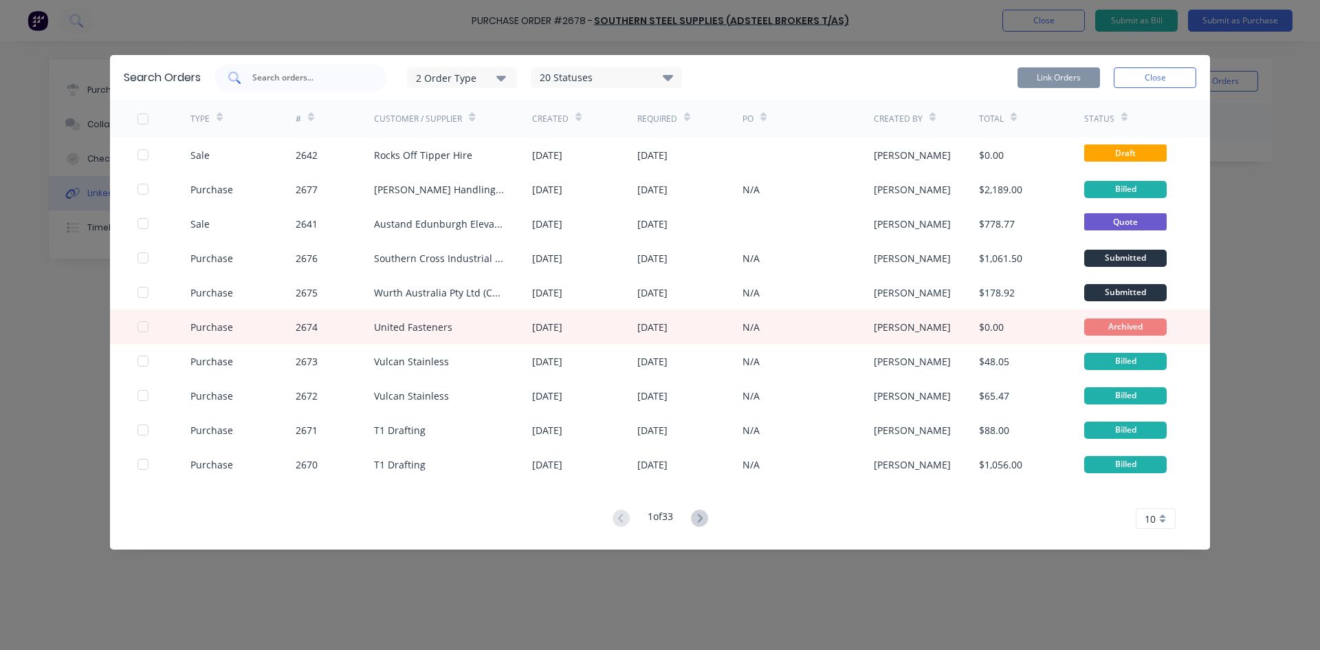
click at [282, 71] on input "text" at bounding box center [308, 78] width 114 height 14
type input "argoweld"
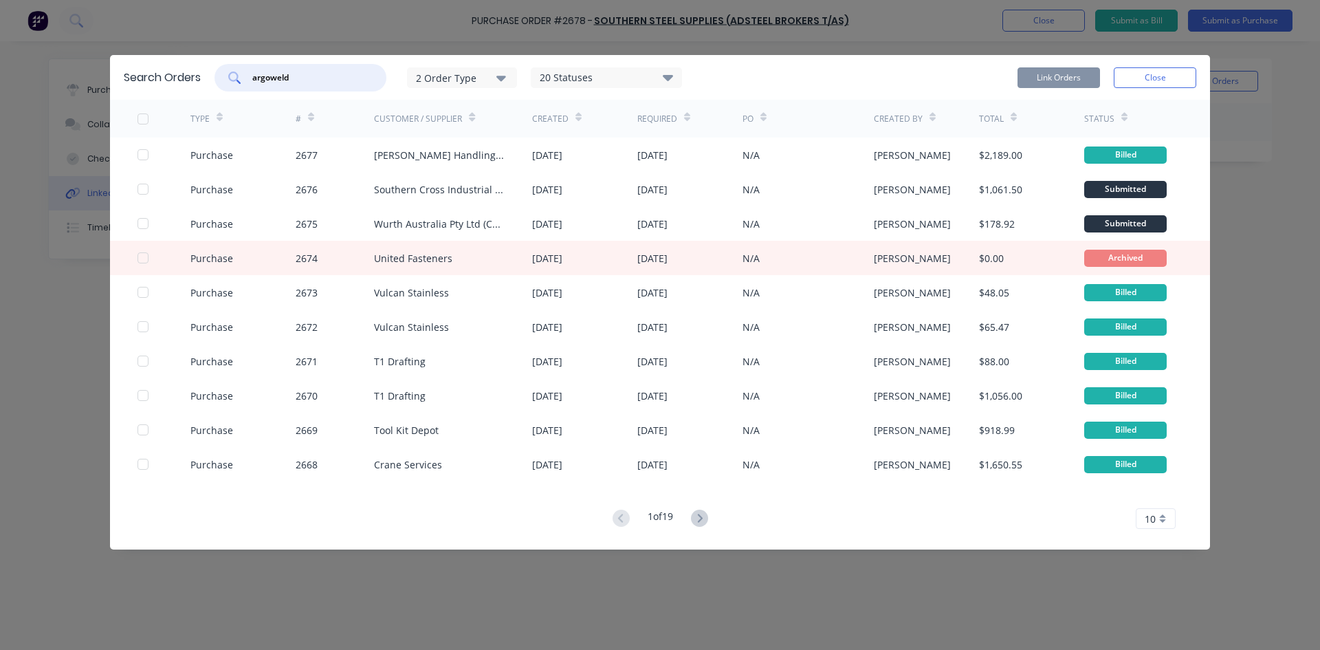
click at [498, 81] on icon "button" at bounding box center [501, 77] width 10 height 15
click at [523, 137] on div "button" at bounding box center [521, 138] width 27 height 27
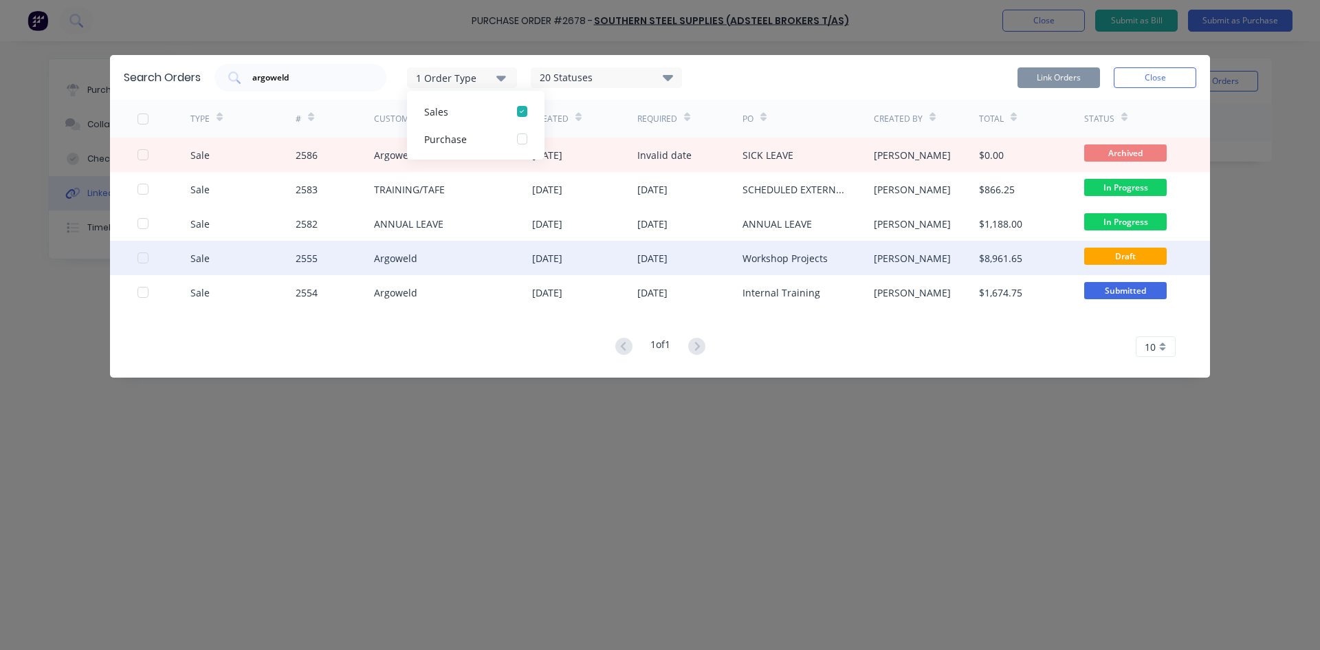
click at [487, 263] on div "Argoweld" at bounding box center [453, 258] width 158 height 34
click at [147, 256] on div at bounding box center [142, 257] width 27 height 27
click at [1077, 77] on button "Link Orders" at bounding box center [1058, 77] width 82 height 21
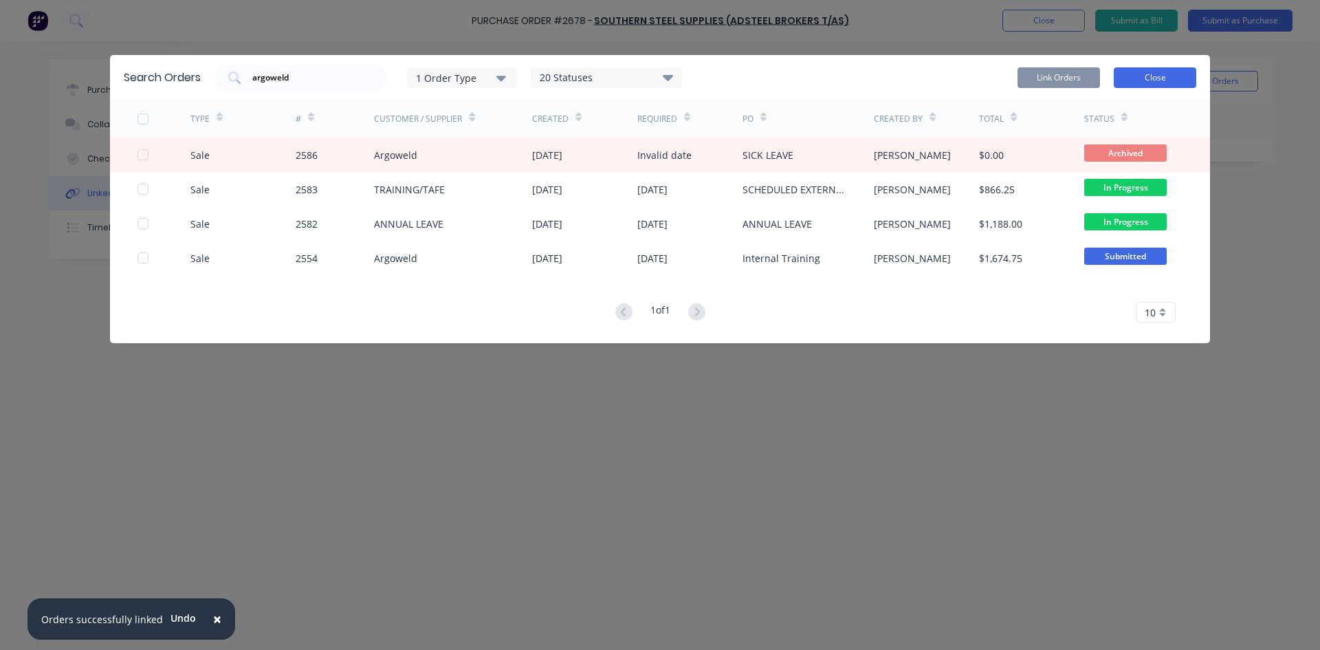
click at [1162, 73] on button "Close" at bounding box center [1155, 77] width 82 height 21
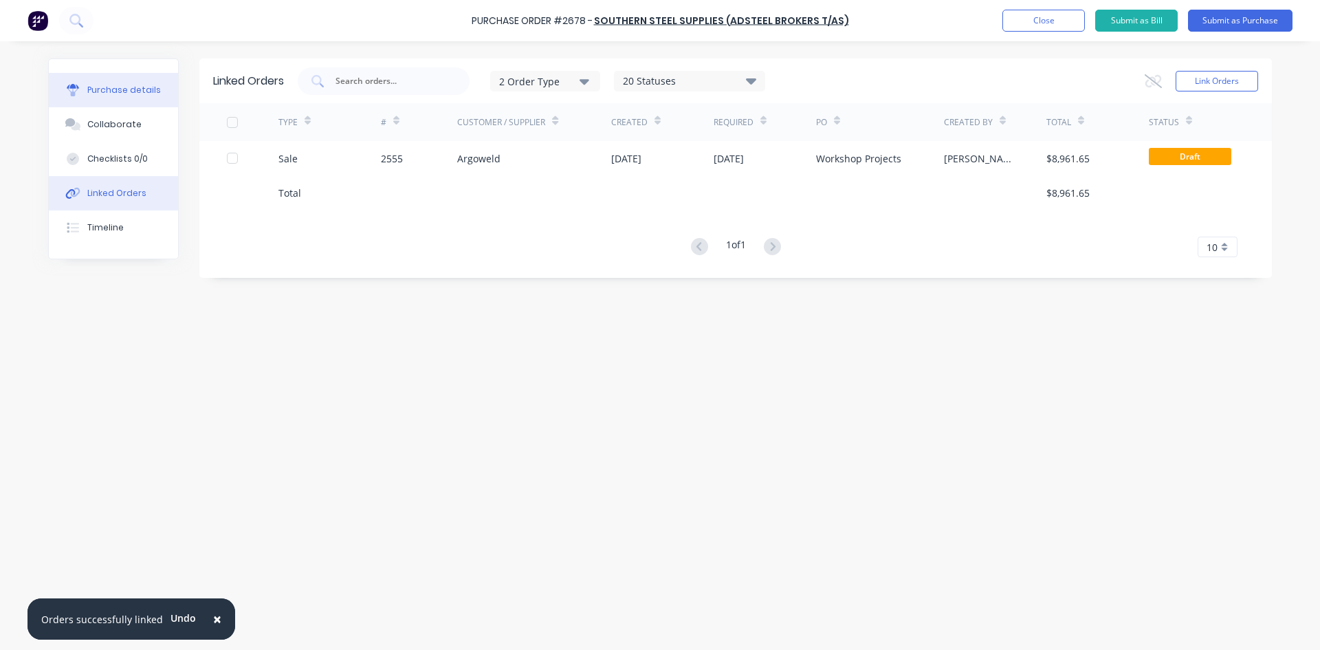
click at [133, 81] on button "Purchase details" at bounding box center [113, 90] width 129 height 34
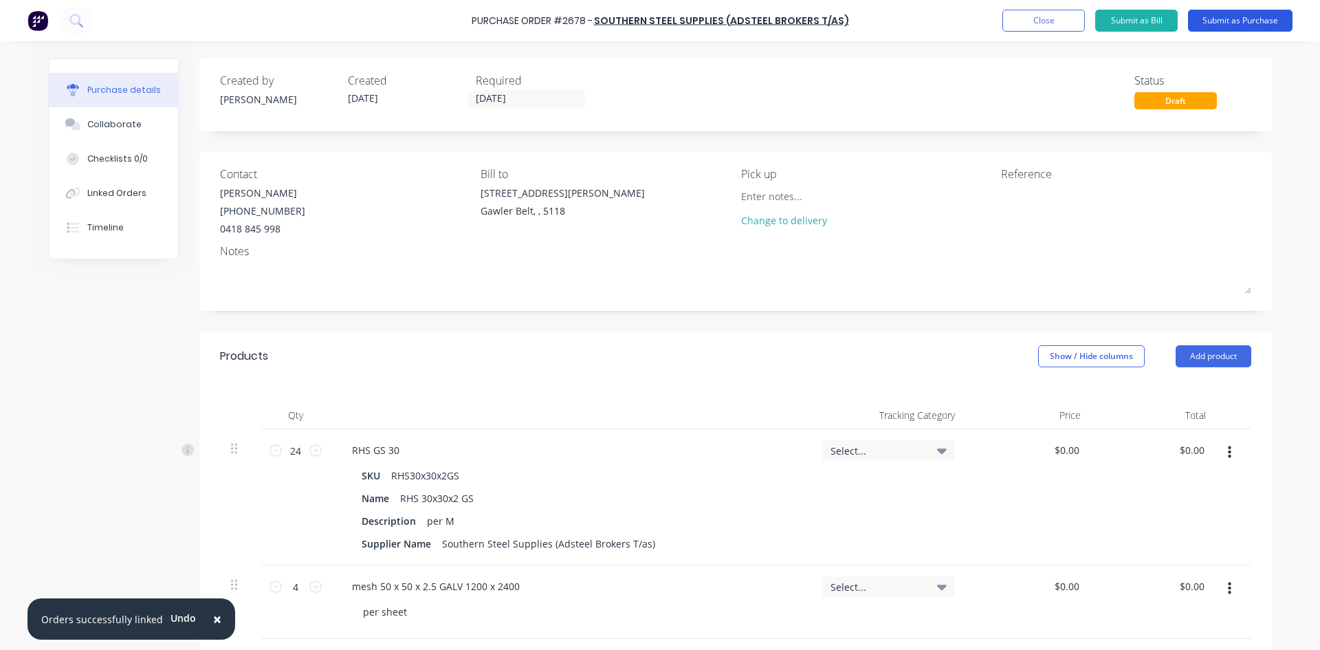
click at [1214, 14] on button "Submit as Purchase" at bounding box center [1240, 21] width 104 height 22
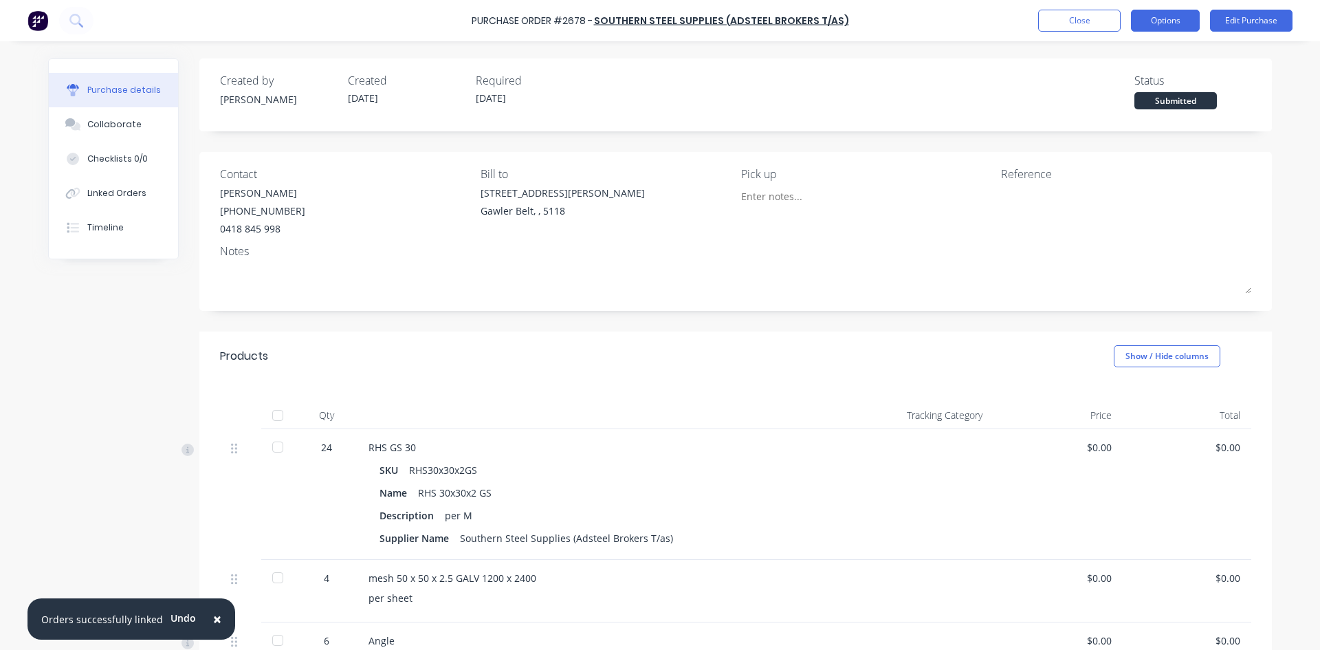
click at [1173, 25] on button "Options" at bounding box center [1165, 21] width 69 height 22
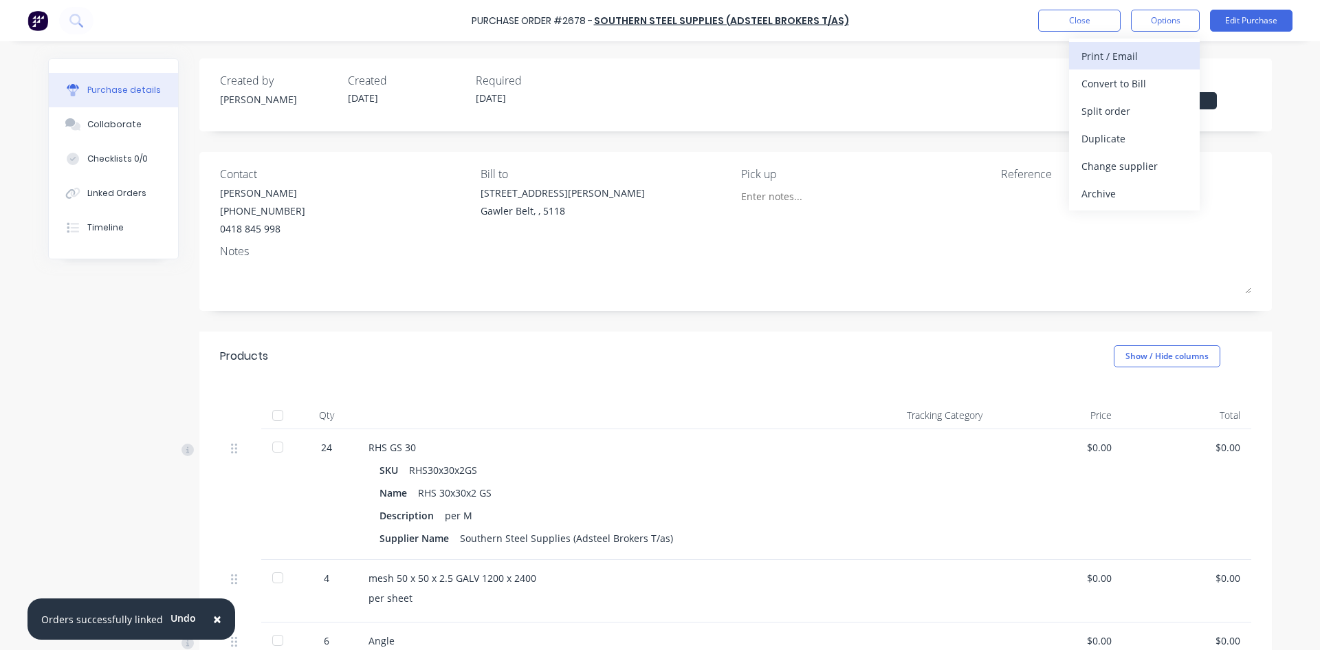
click at [1140, 50] on div "Print / Email" at bounding box center [1134, 56] width 106 height 20
click at [216, 622] on button "×" at bounding box center [217, 618] width 36 height 33
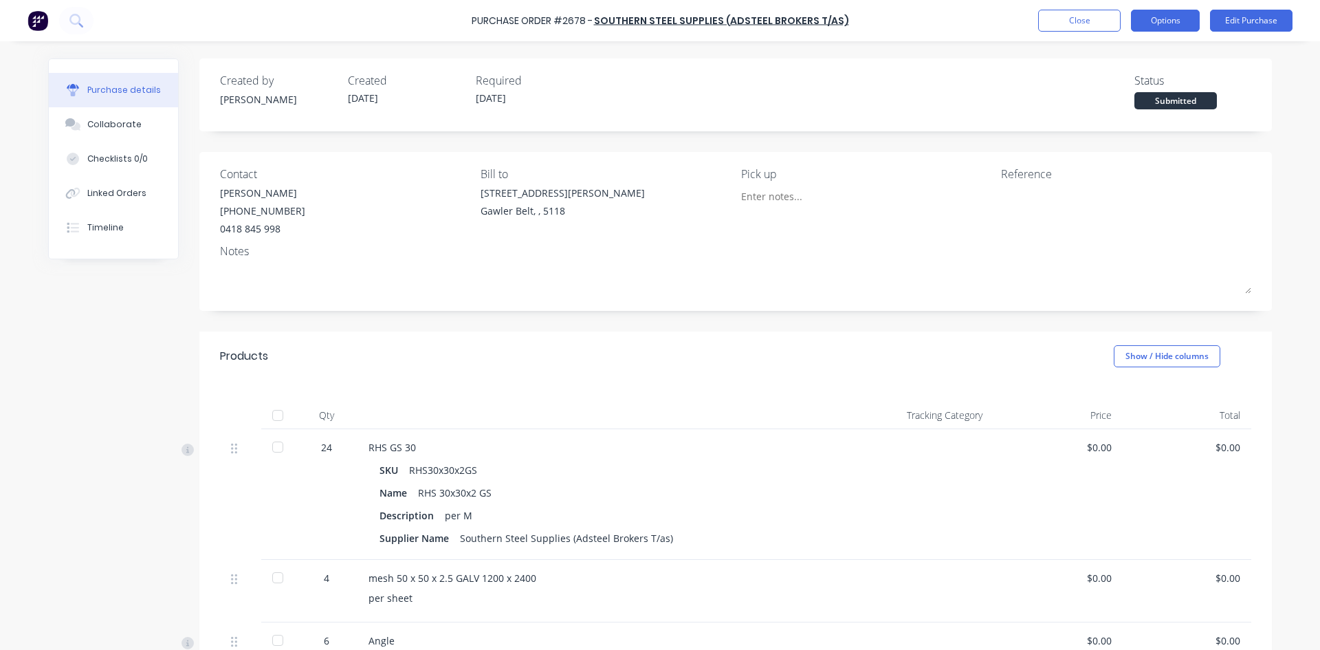
click at [1173, 21] on button "Options" at bounding box center [1165, 21] width 69 height 22
click at [1109, 82] on div "With pricing" at bounding box center [1134, 84] width 106 height 20
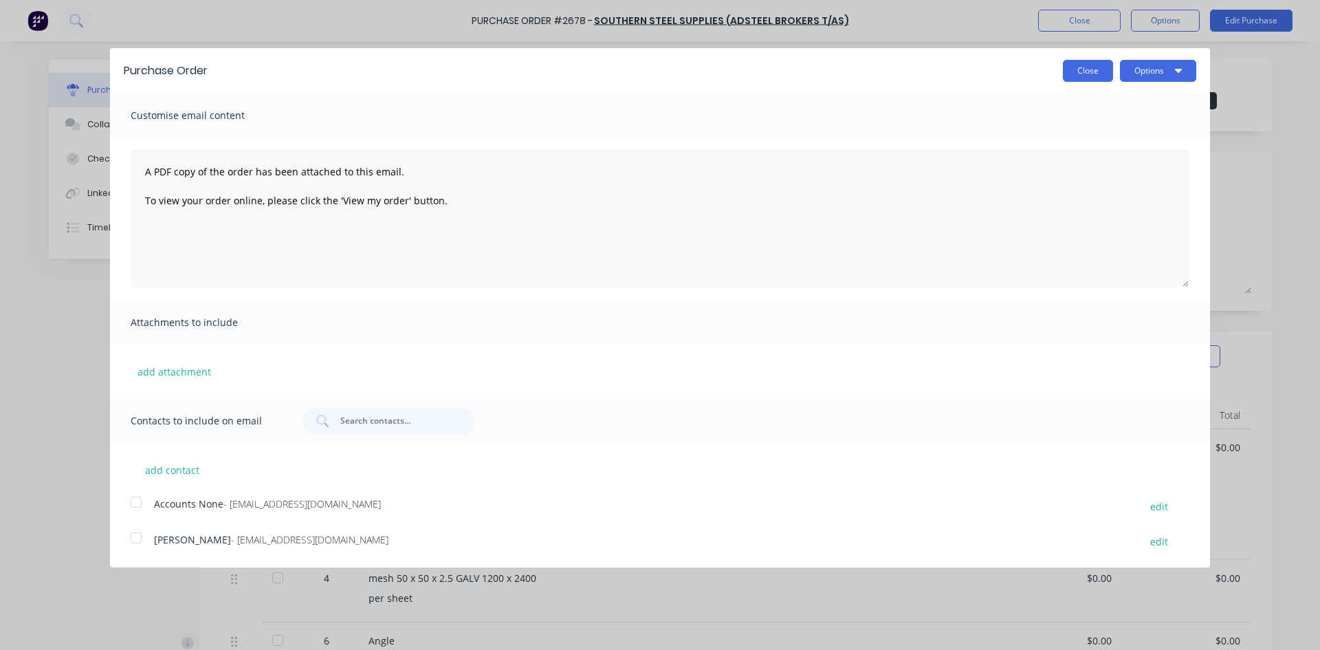
click at [1097, 75] on button "Close" at bounding box center [1088, 71] width 50 height 22
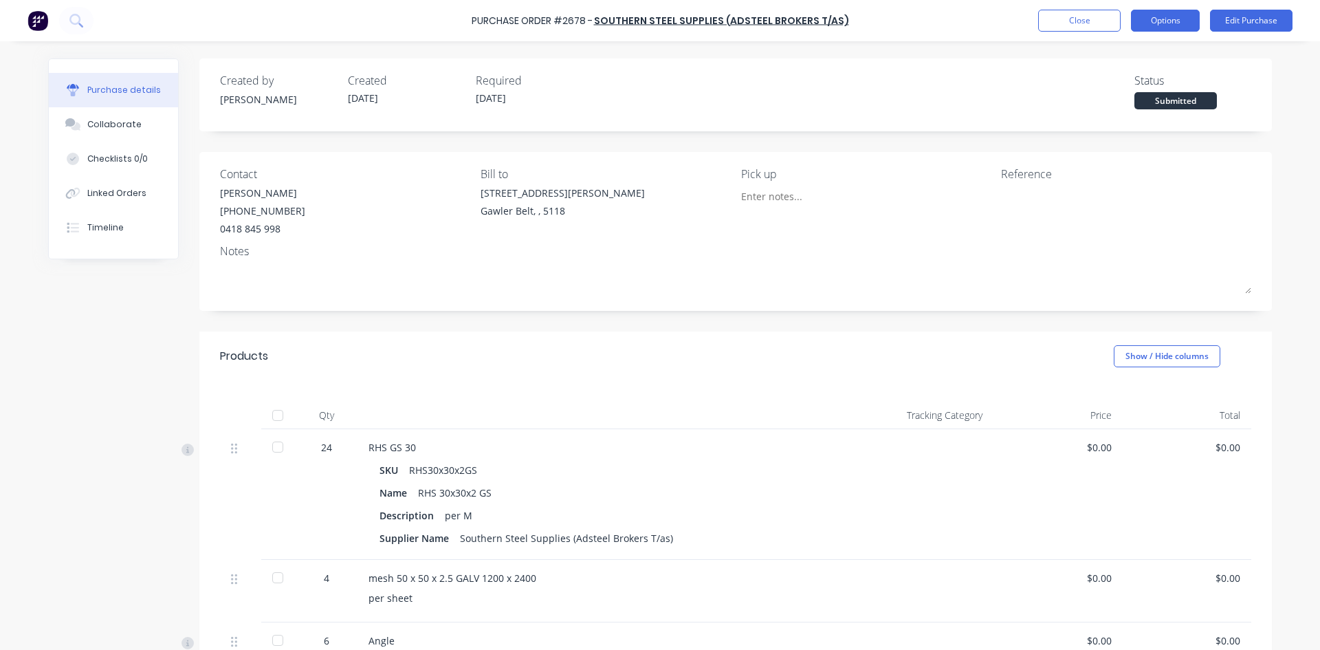
click at [1150, 27] on button "Options" at bounding box center [1165, 21] width 69 height 22
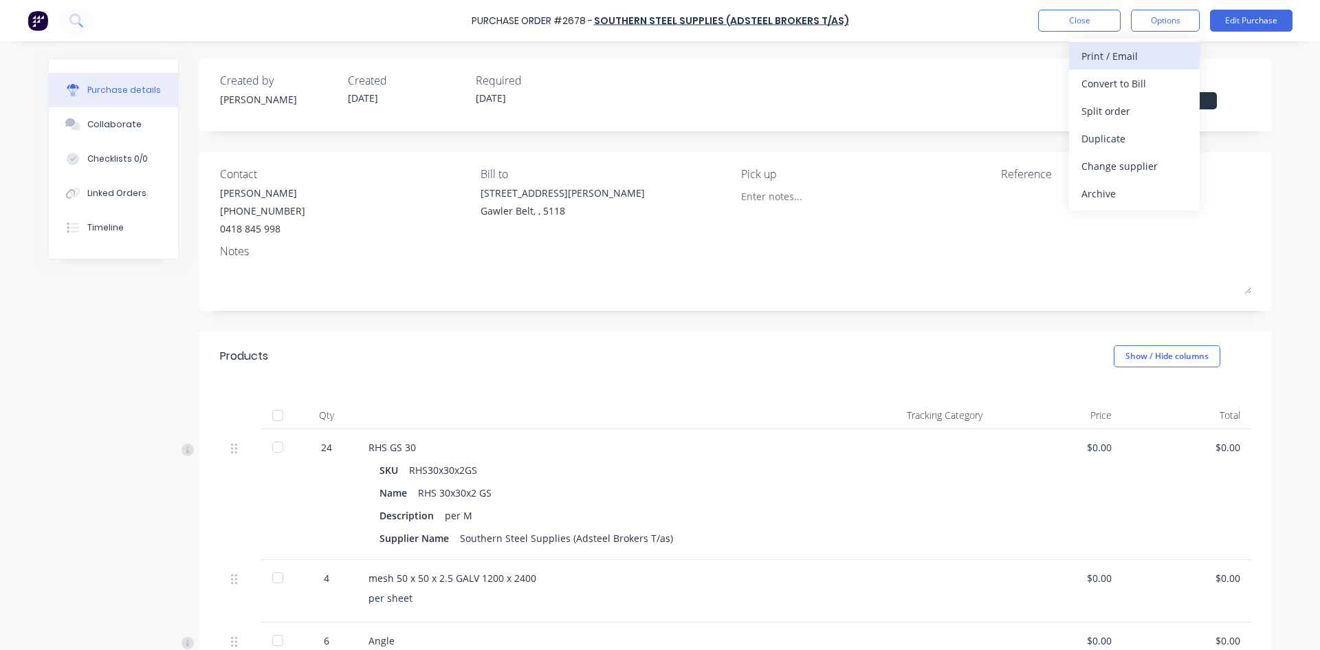
click at [1123, 57] on div "Print / Email" at bounding box center [1134, 56] width 106 height 20
click at [1123, 90] on div "With pricing" at bounding box center [1134, 84] width 106 height 20
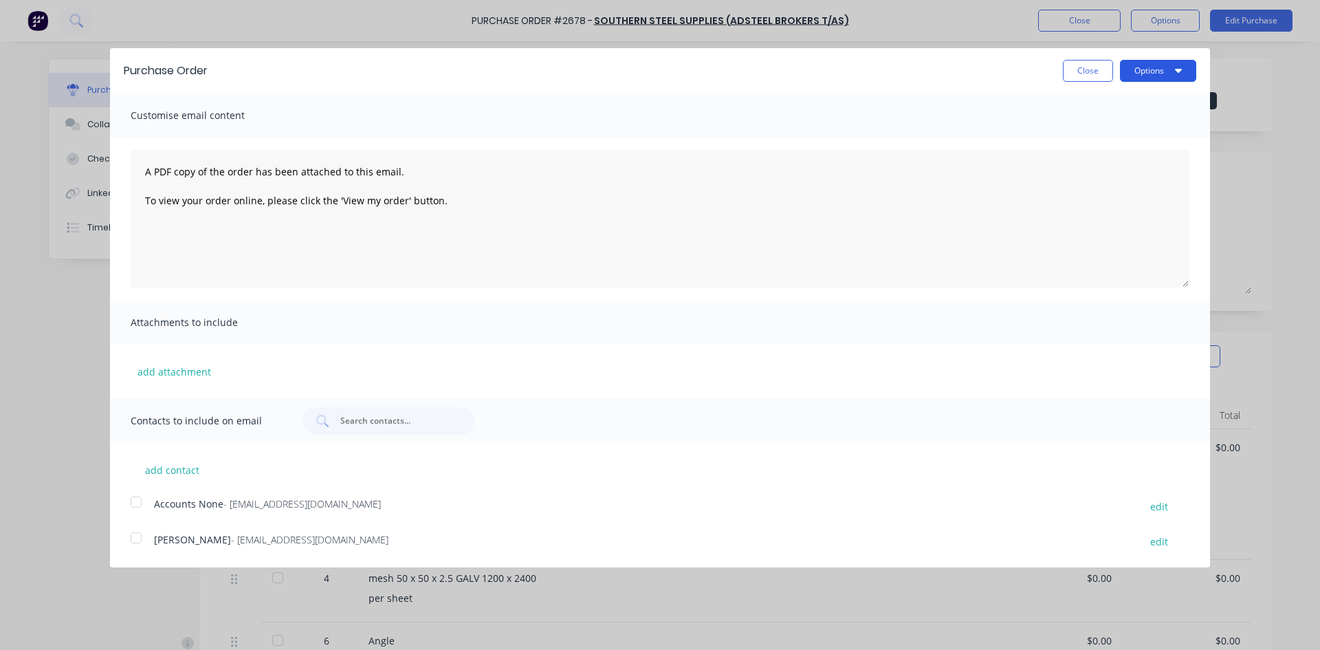
click at [1156, 65] on button "Options" at bounding box center [1158, 71] width 76 height 22
click at [1110, 107] on div "Print" at bounding box center [1131, 106] width 106 height 20
click at [1081, 68] on button "Close" at bounding box center [1088, 71] width 50 height 22
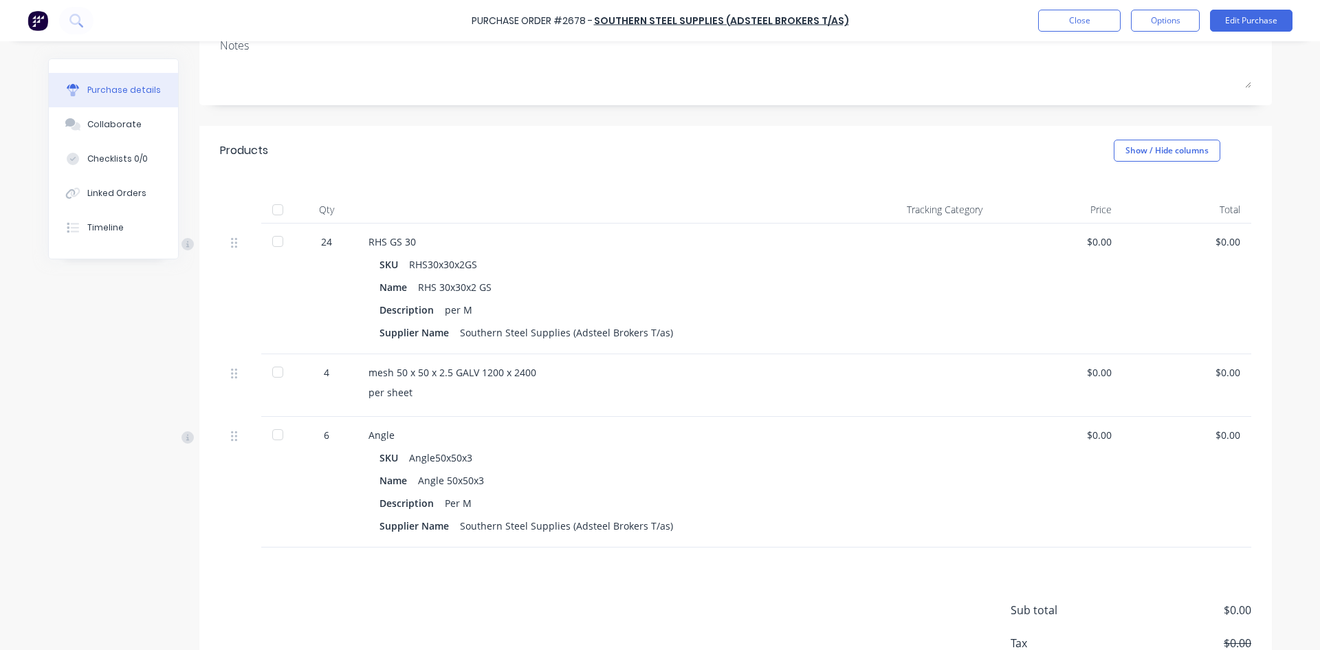
scroll to position [206, 0]
click at [1074, 17] on button "Close" at bounding box center [1079, 21] width 82 height 22
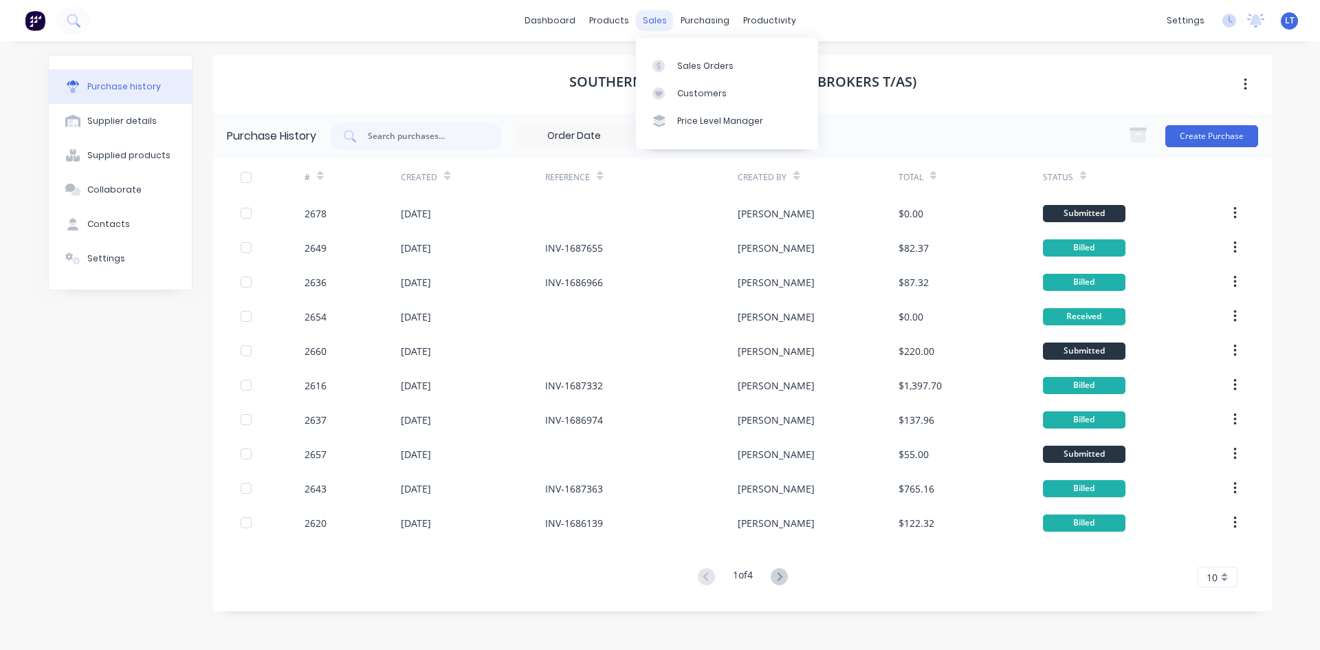
click at [645, 22] on div "sales" at bounding box center [655, 20] width 38 height 21
click at [699, 68] on div "Sales Orders" at bounding box center [705, 66] width 56 height 12
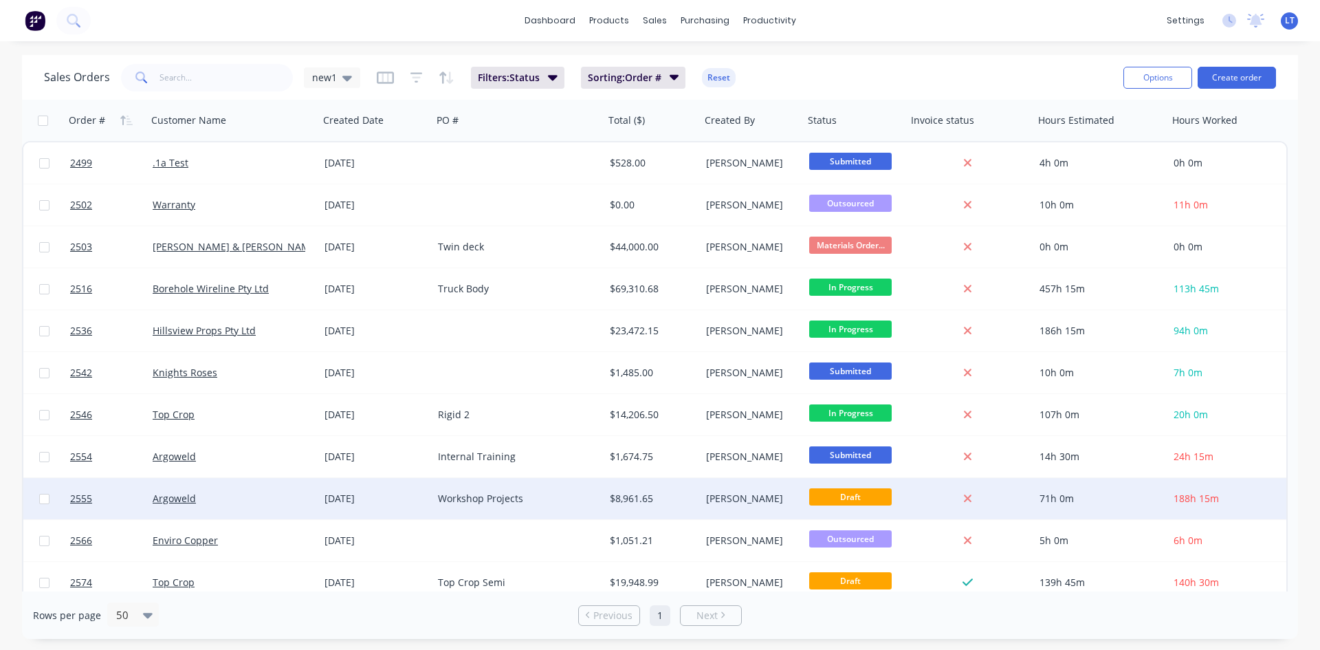
click at [549, 500] on div "Workshop Projects" at bounding box center [514, 499] width 153 height 14
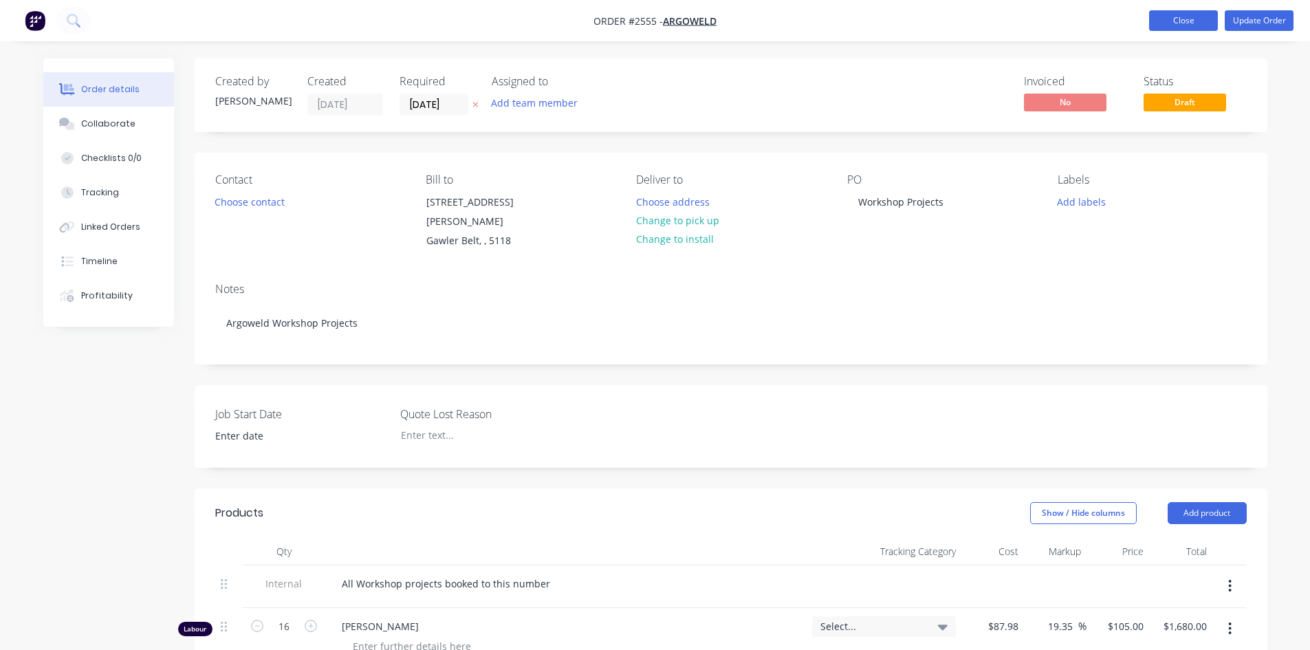
click at [1159, 22] on button "Close" at bounding box center [1183, 20] width 69 height 21
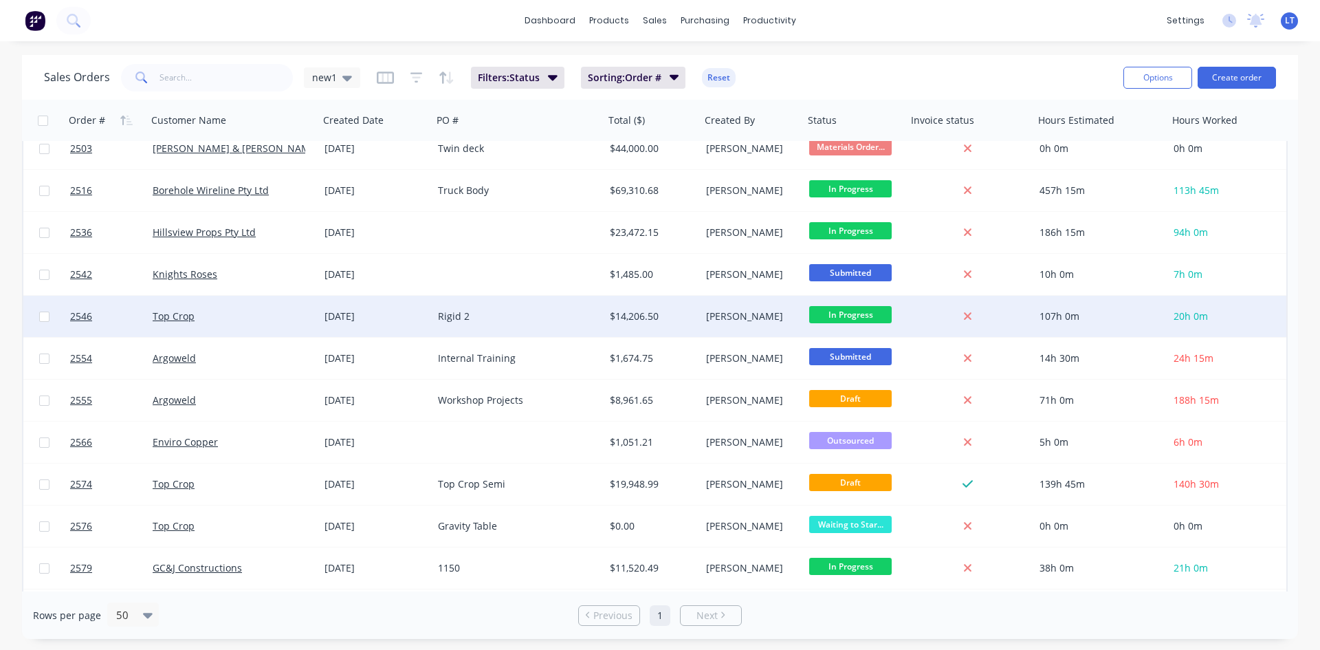
scroll to position [137, 0]
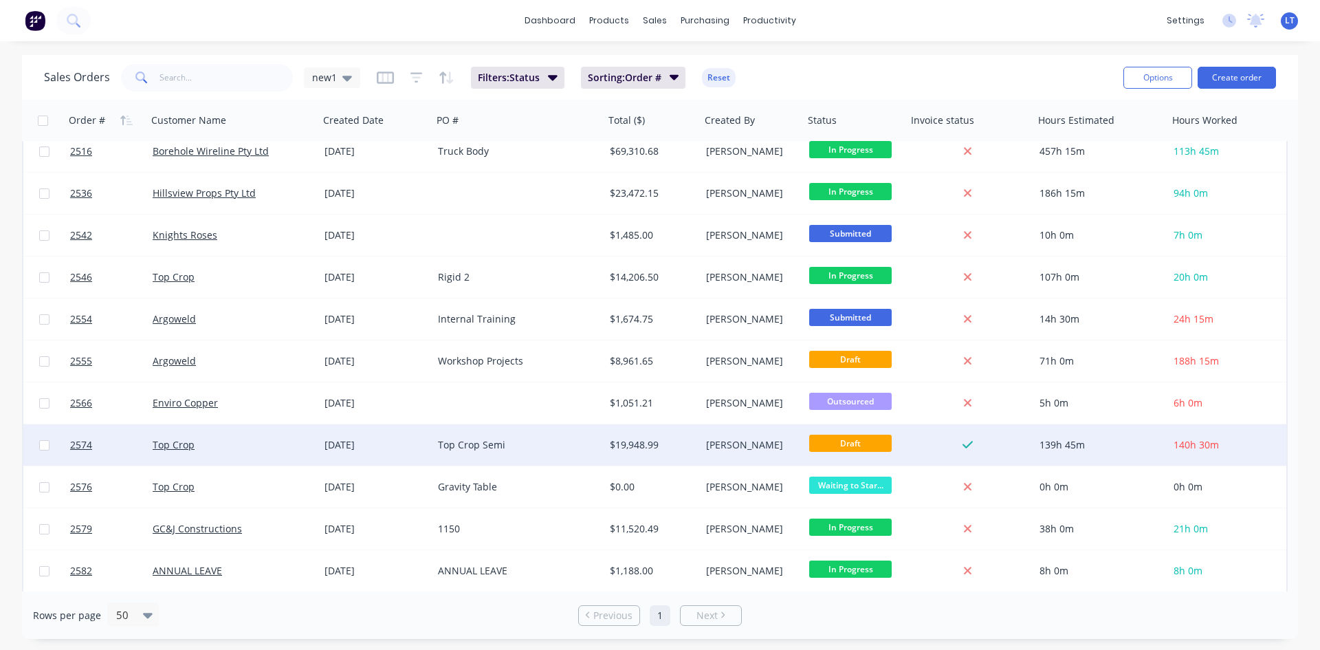
click at [740, 436] on div "[PERSON_NAME]" at bounding box center [752, 444] width 103 height 41
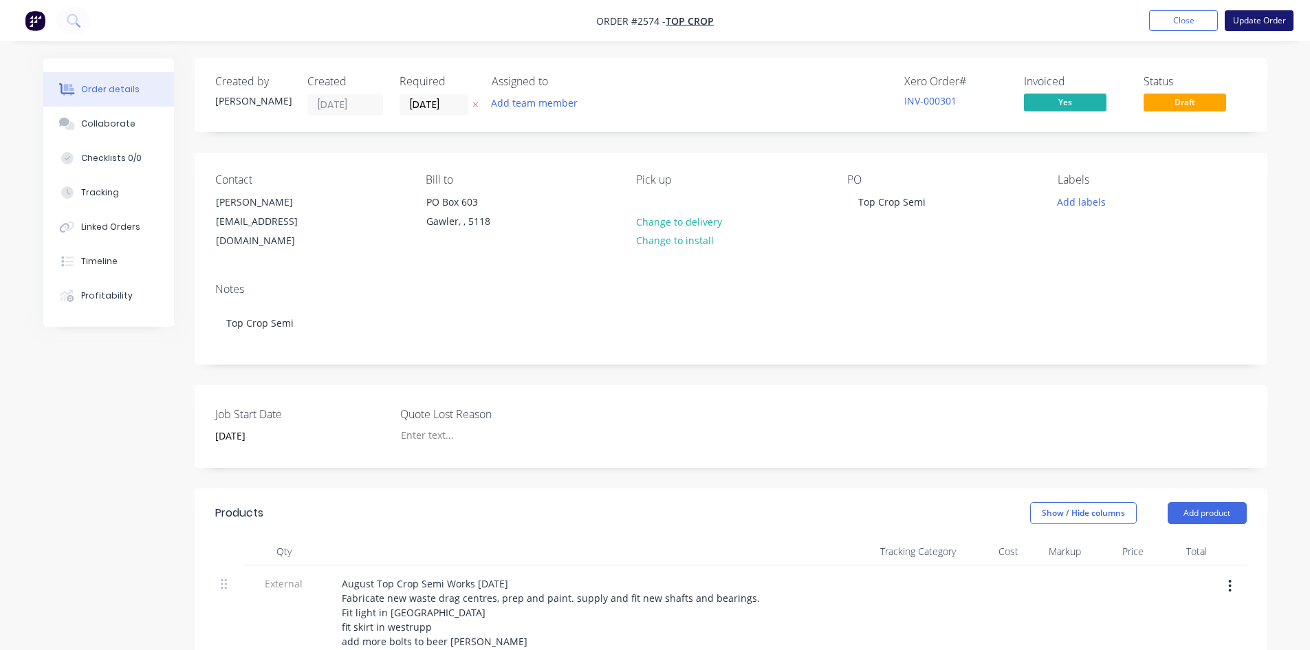
click at [1236, 21] on button "Update Order" at bounding box center [1258, 20] width 69 height 21
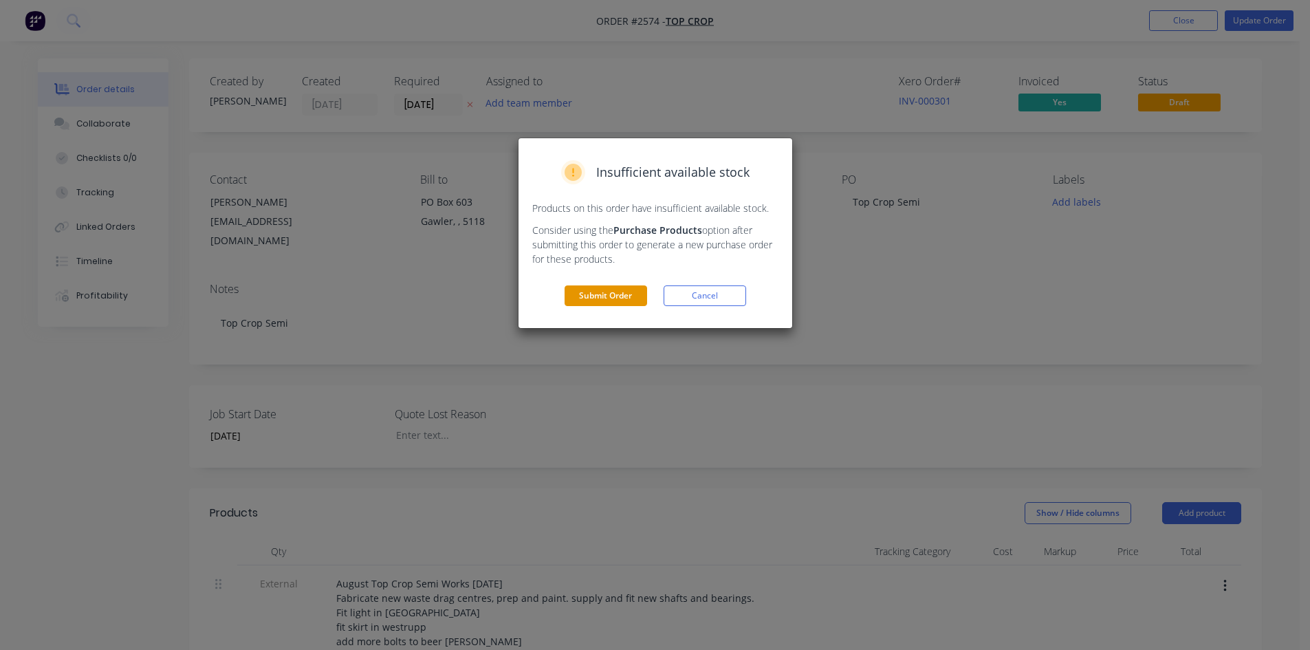
click at [586, 293] on button "Submit Order" at bounding box center [605, 295] width 82 height 21
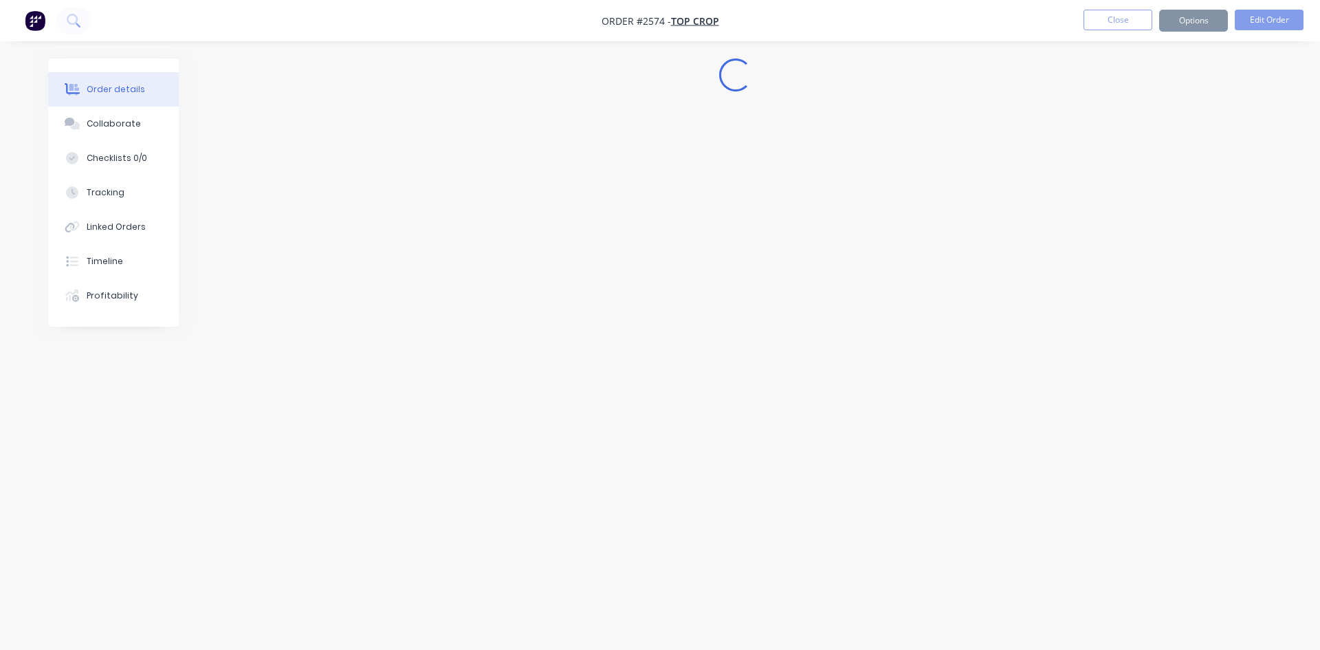
click at [1127, 14] on nav "Order #2574 - Top Crop Close Options Edit Order" at bounding box center [660, 20] width 1320 height 41
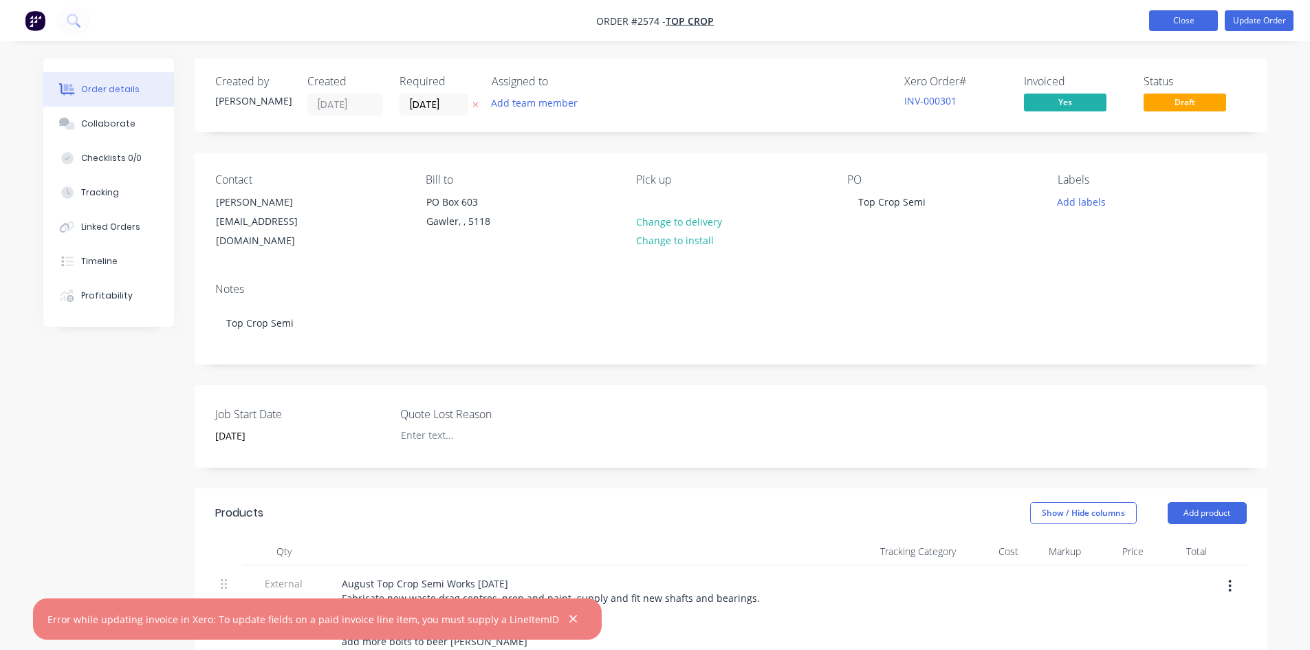
click at [1176, 14] on button "Close" at bounding box center [1183, 20] width 69 height 21
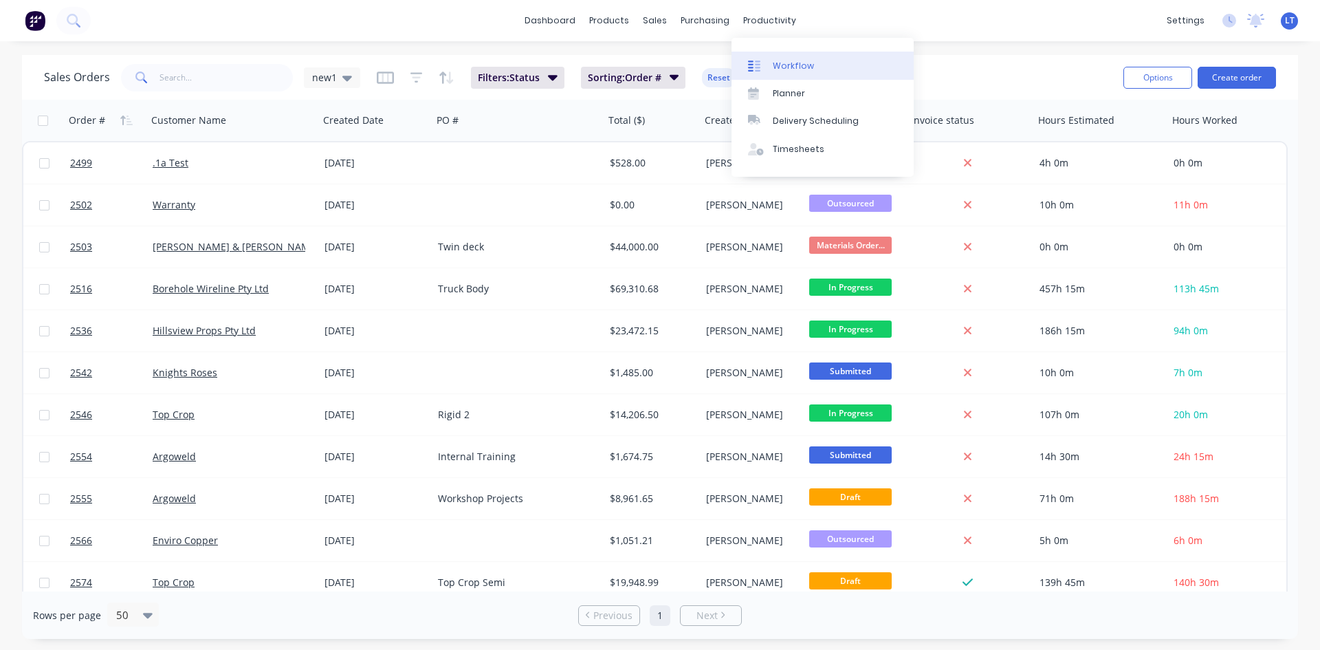
click at [787, 60] on div "Workflow" at bounding box center [793, 66] width 41 height 12
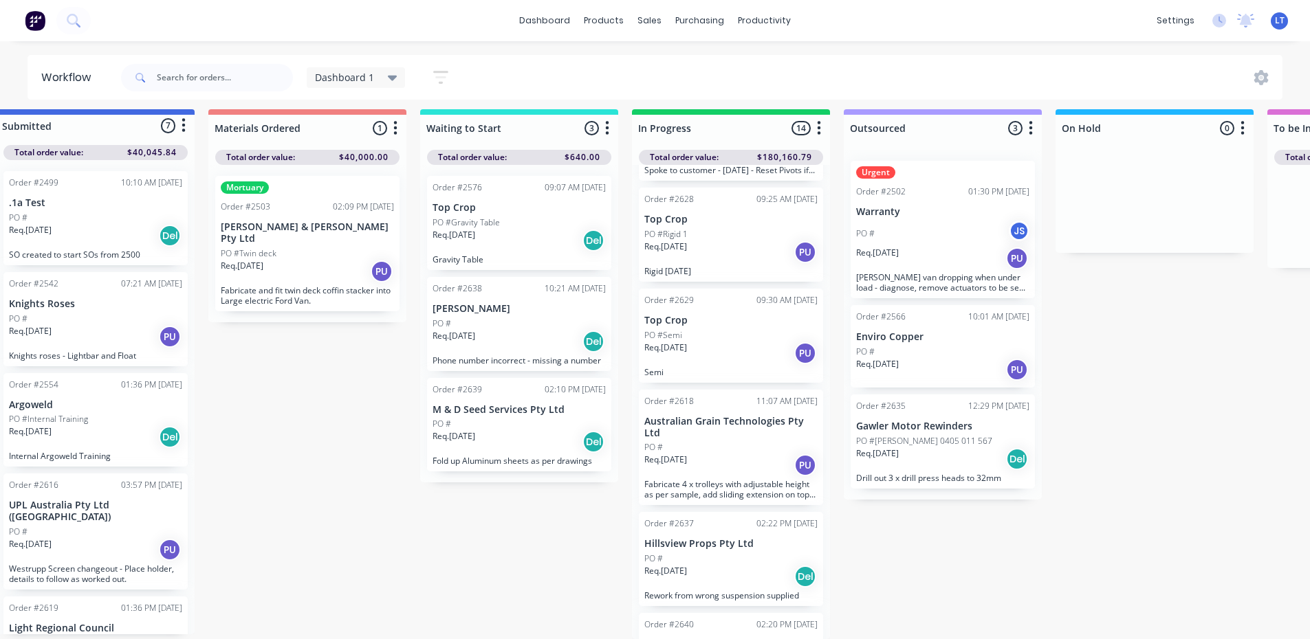
scroll to position [18, 0]
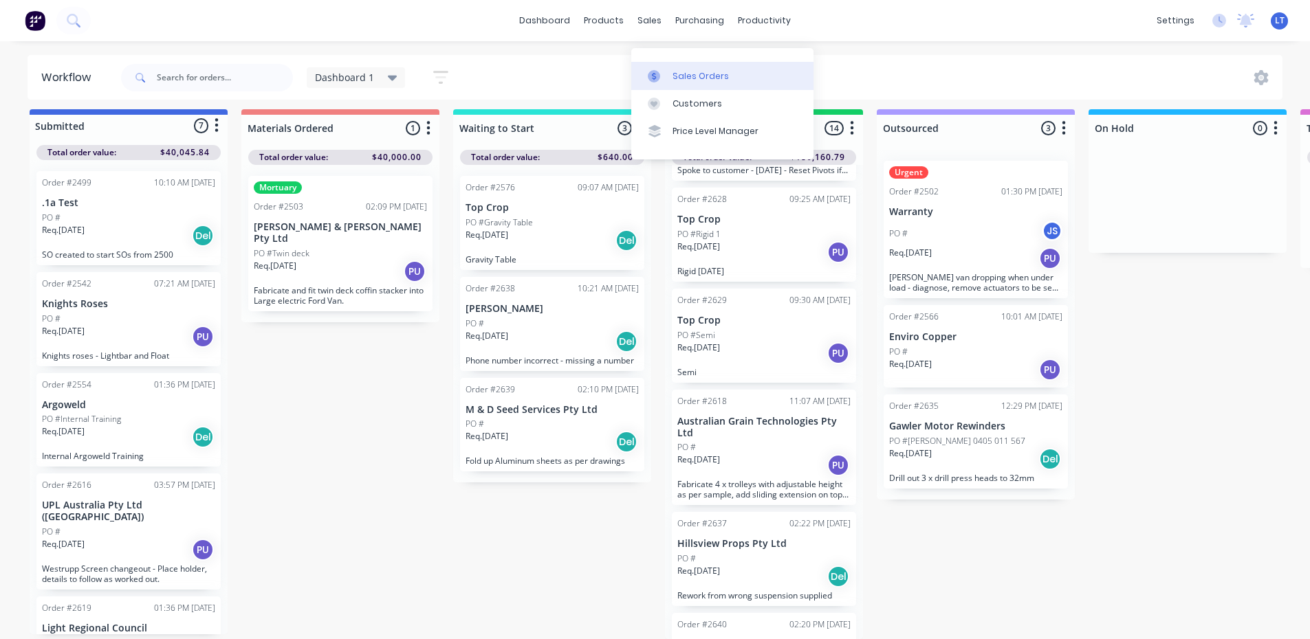
click at [676, 70] on div "Sales Orders" at bounding box center [700, 76] width 56 height 12
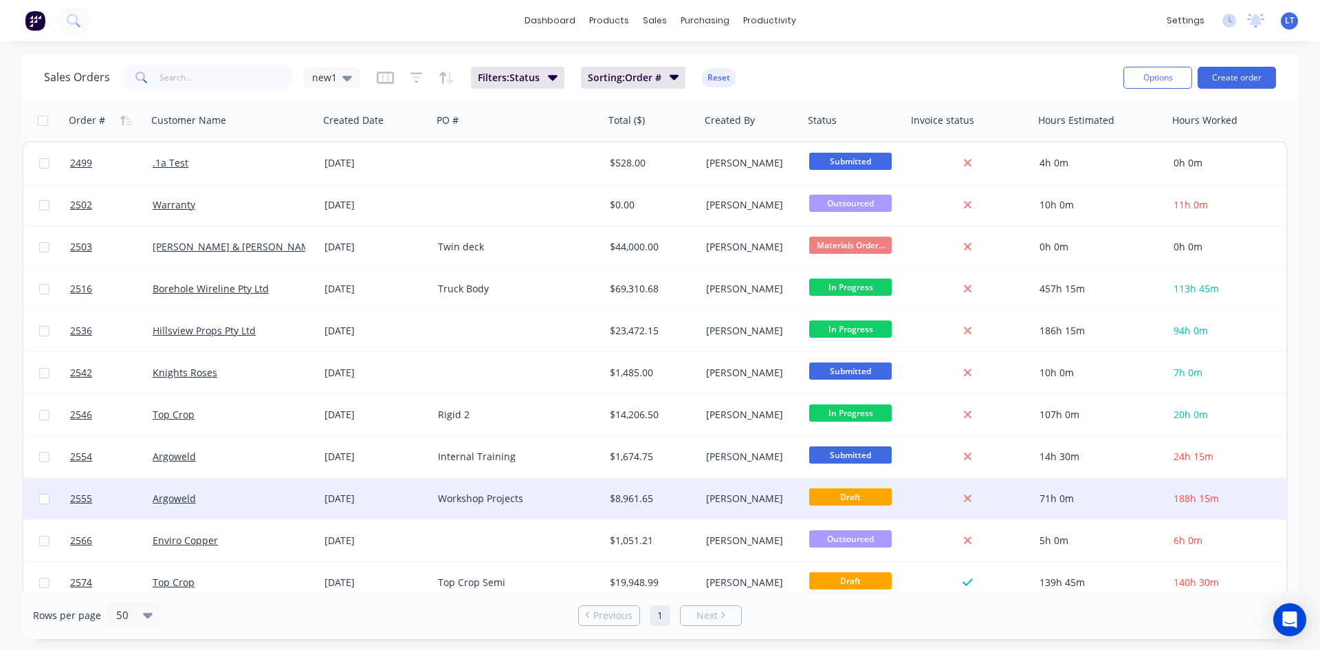
click at [542, 492] on div "Workshop Projects" at bounding box center [514, 499] width 153 height 14
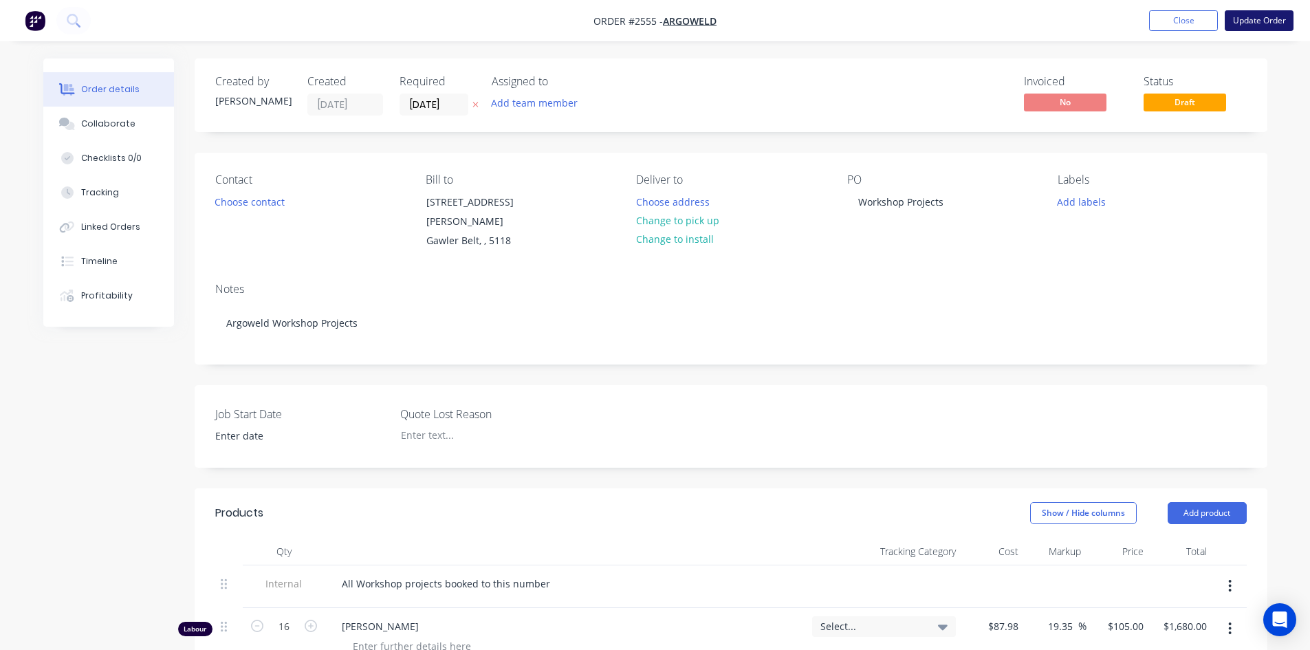
click at [1261, 23] on button "Update Order" at bounding box center [1258, 20] width 69 height 21
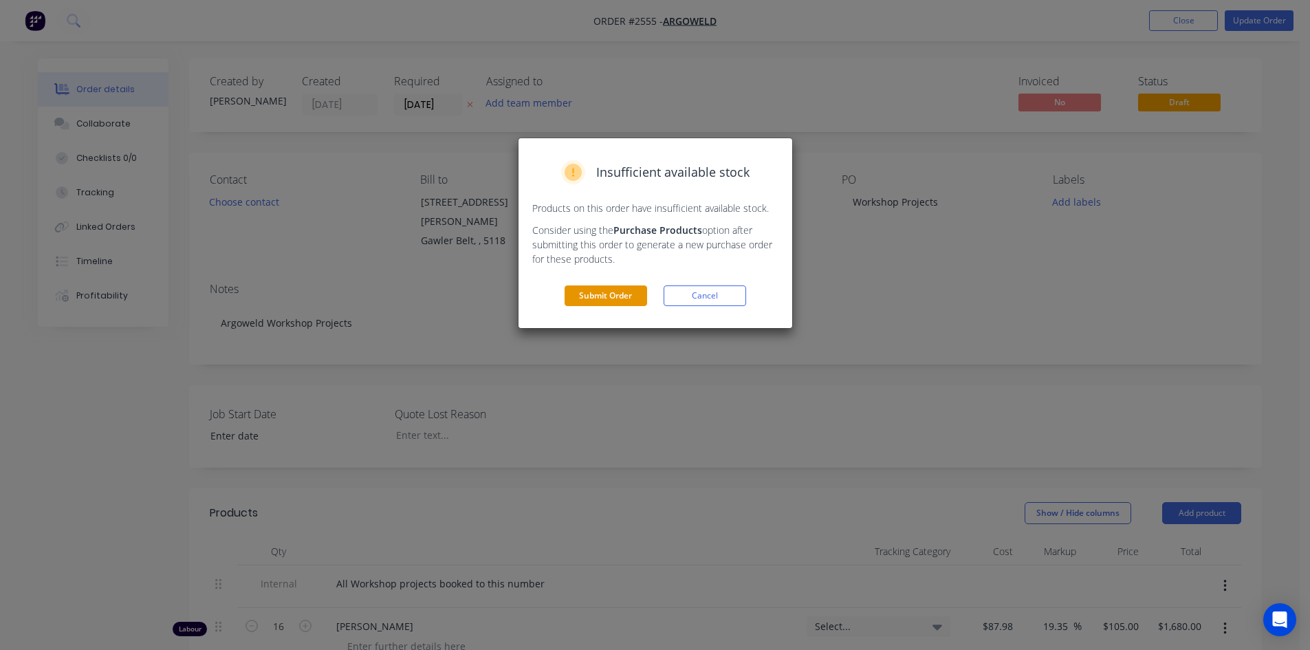
click at [617, 295] on button "Submit Order" at bounding box center [605, 295] width 82 height 21
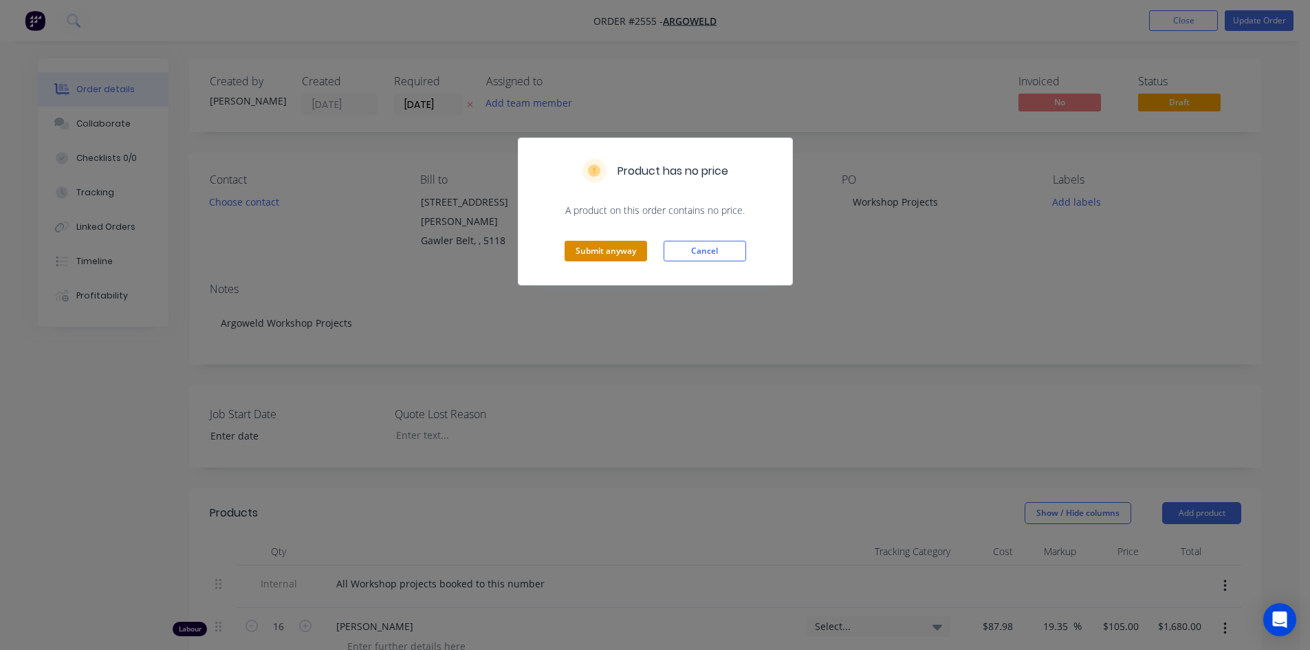
click at [633, 248] on button "Submit anyway" at bounding box center [605, 251] width 82 height 21
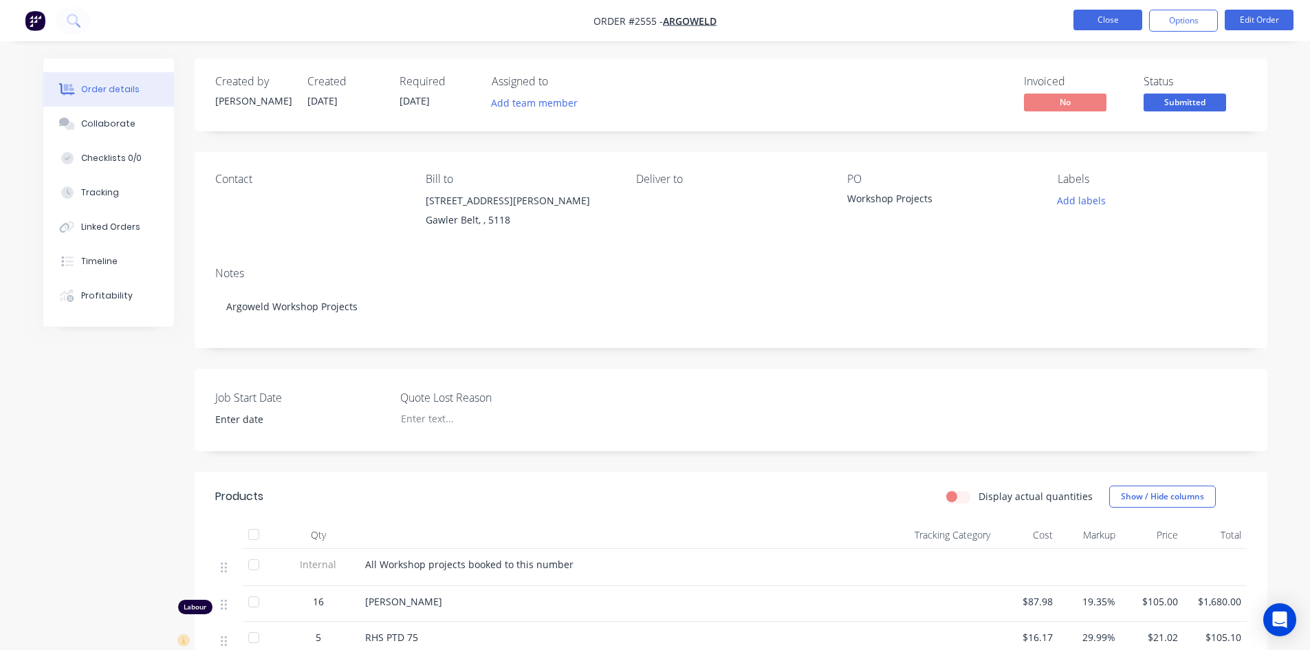
click at [1083, 25] on button "Close" at bounding box center [1107, 20] width 69 height 21
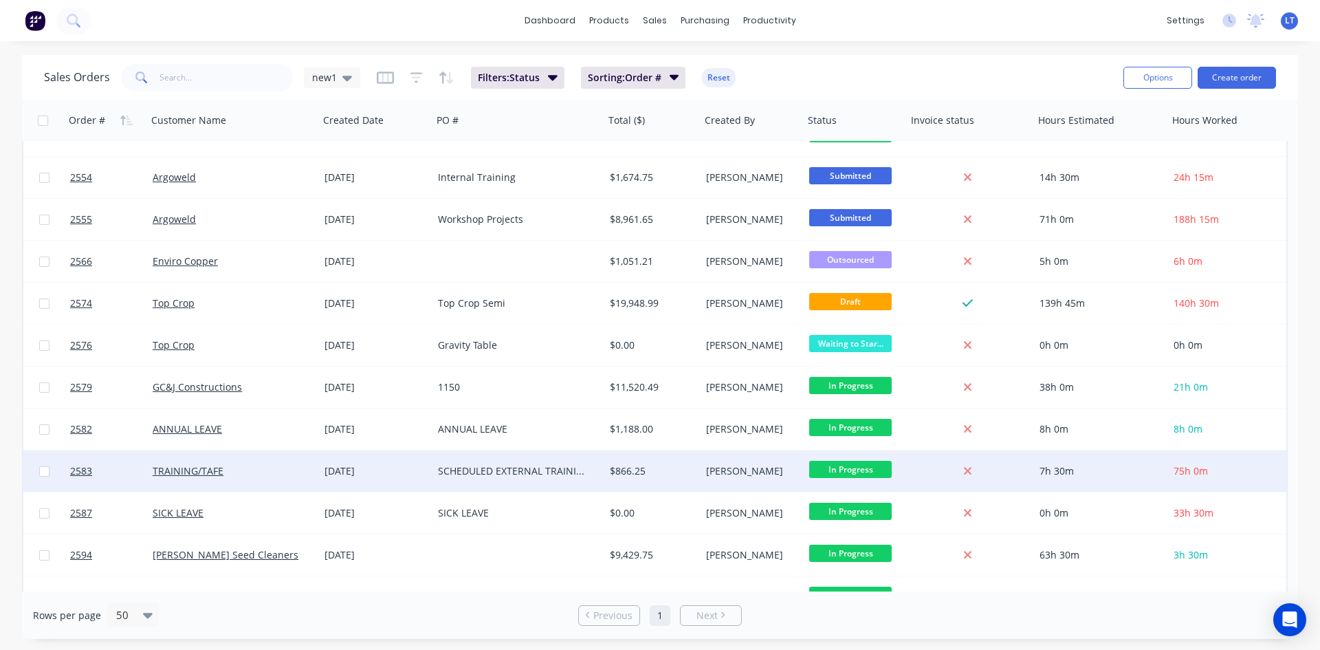
scroll to position [275, 0]
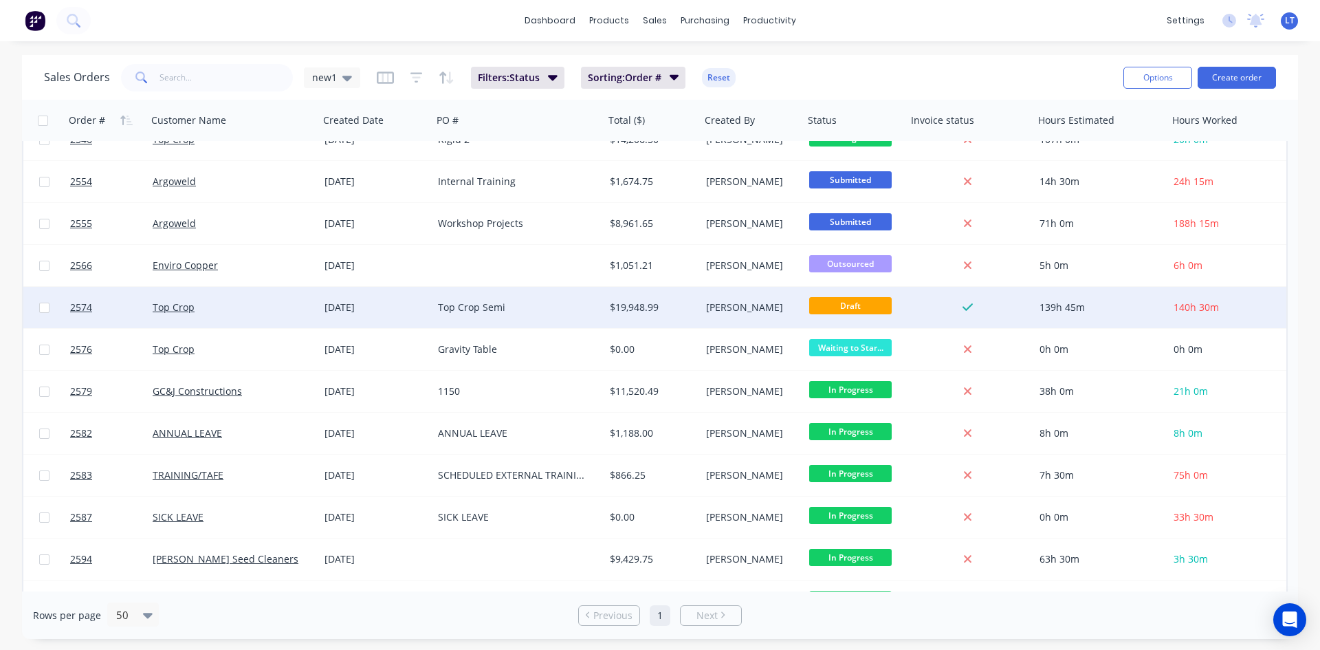
click at [945, 301] on div at bounding box center [967, 307] width 111 height 12
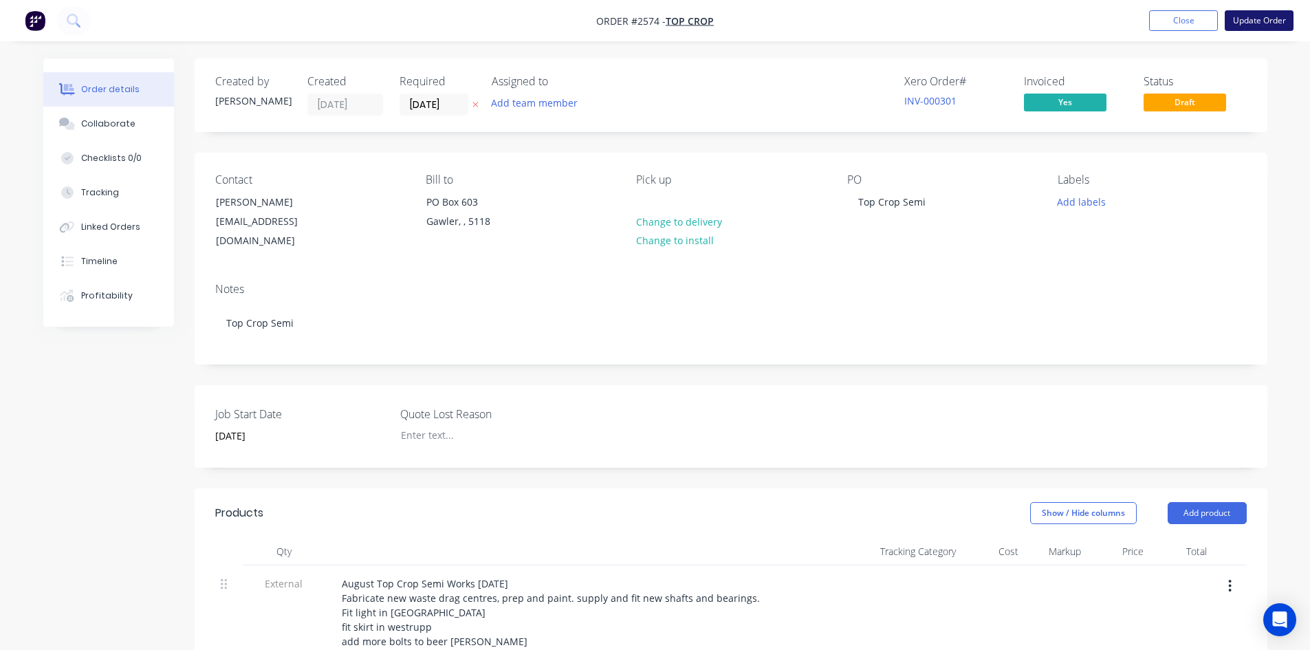
click at [1255, 16] on button "Update Order" at bounding box center [1258, 20] width 69 height 21
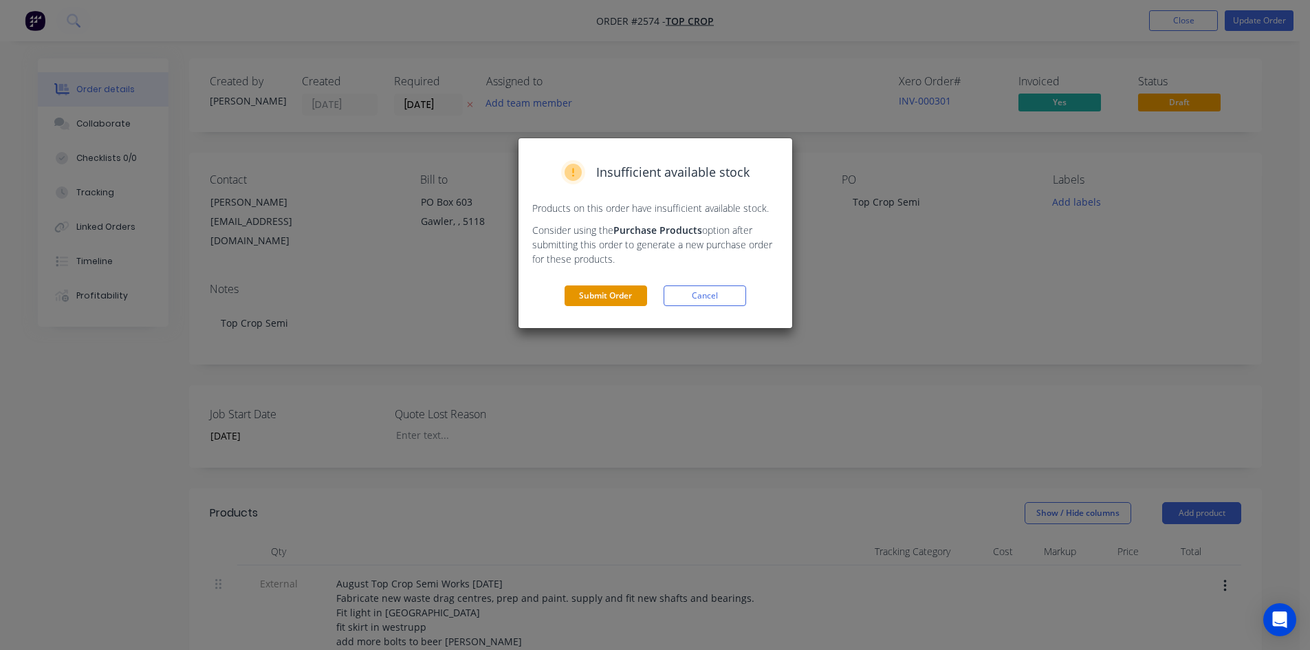
click at [619, 288] on button "Submit Order" at bounding box center [605, 295] width 82 height 21
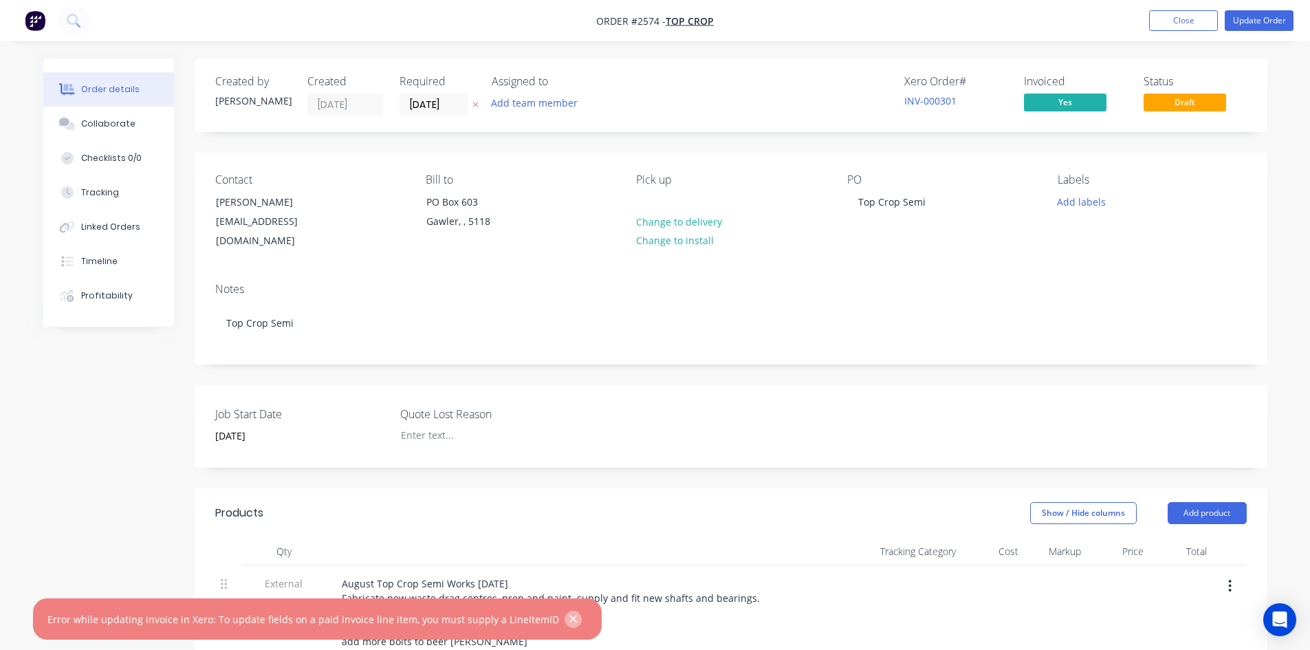
click at [564, 621] on button "button" at bounding box center [572, 618] width 17 height 17
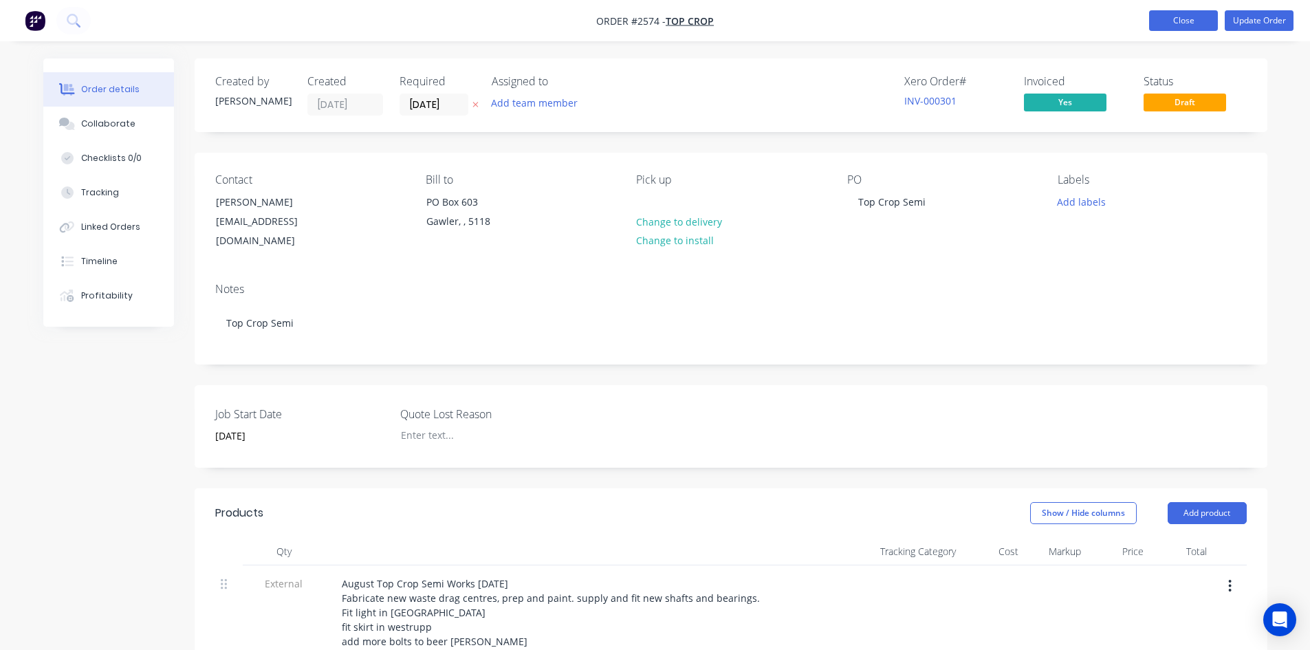
click at [1193, 27] on button "Close" at bounding box center [1183, 20] width 69 height 21
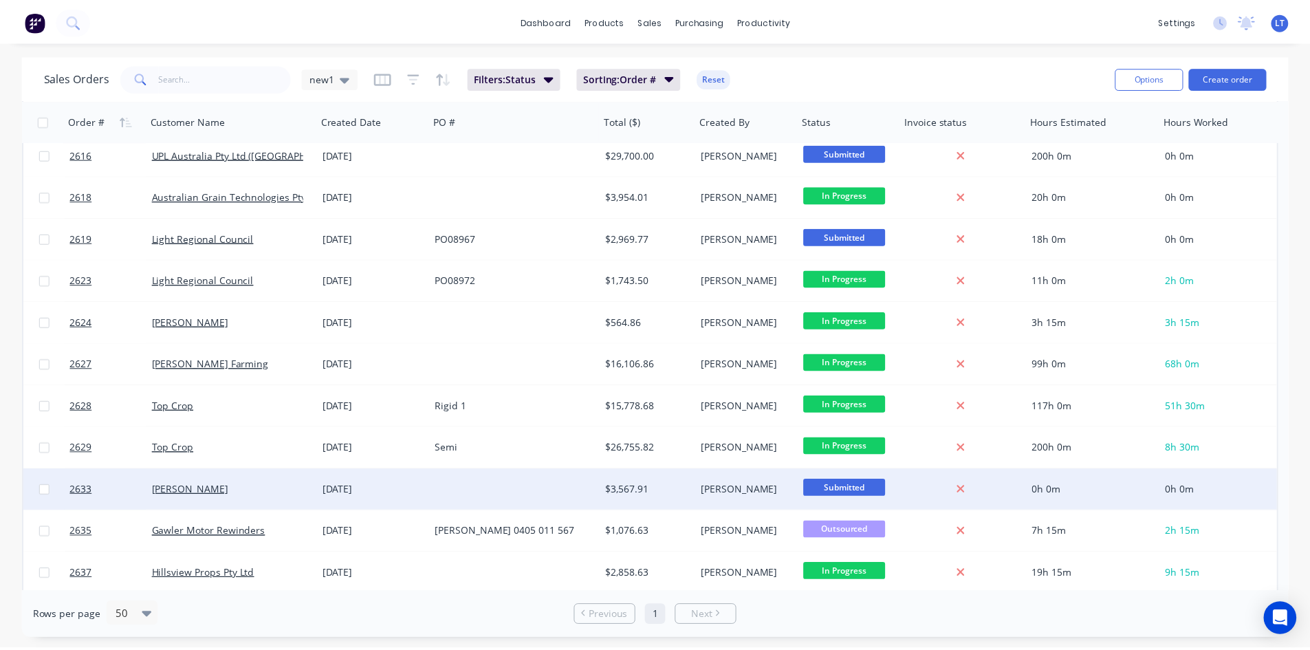
scroll to position [727, 0]
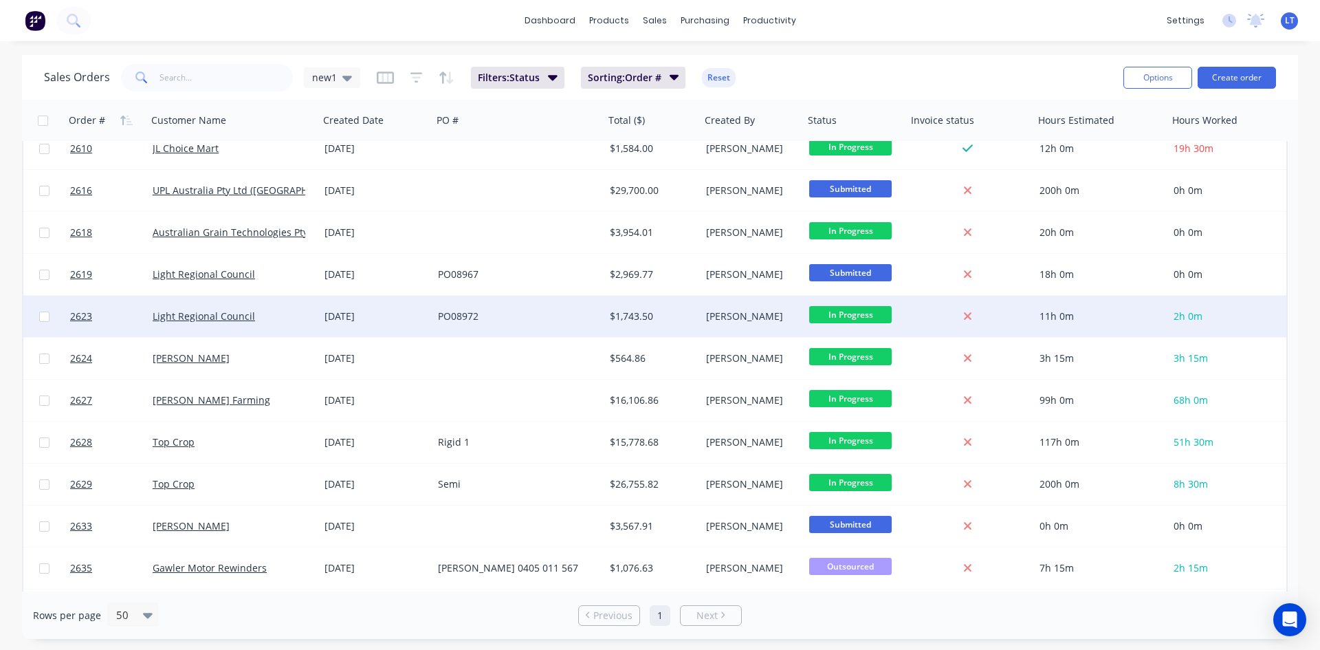
click at [535, 307] on div "PO08972" at bounding box center [518, 316] width 172 height 41
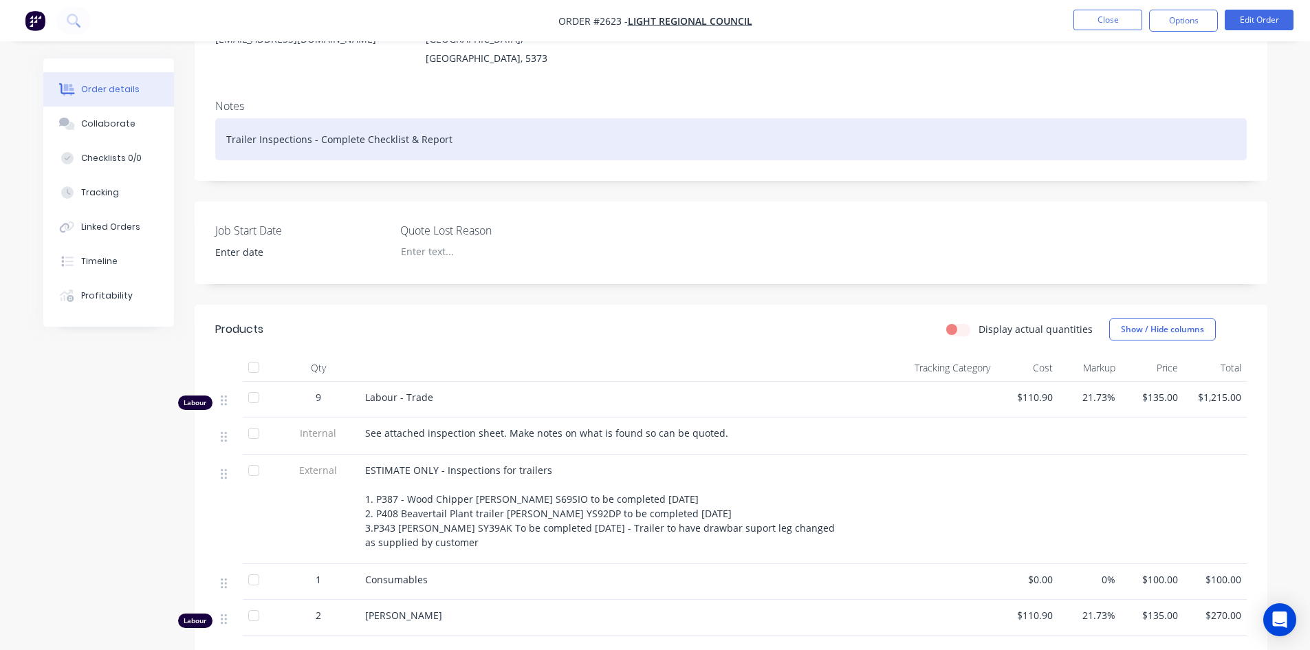
scroll to position [206, 0]
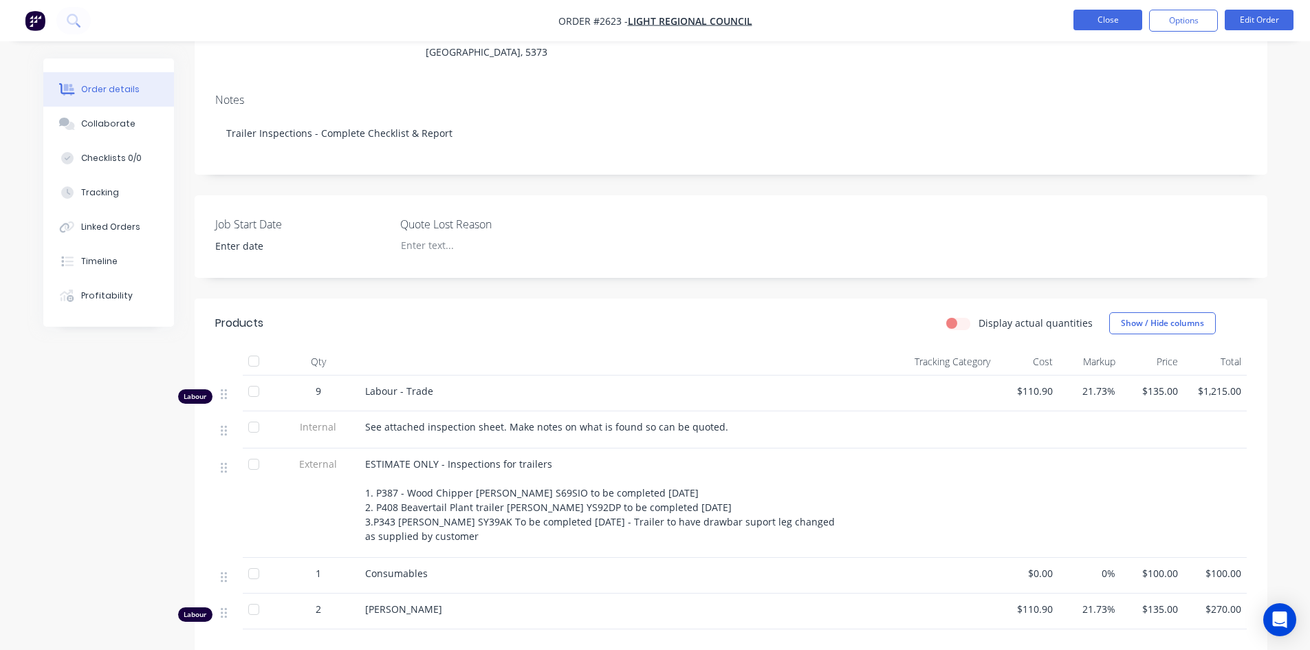
click at [1107, 15] on button "Close" at bounding box center [1107, 20] width 69 height 21
